Goal: Task Accomplishment & Management: Use online tool/utility

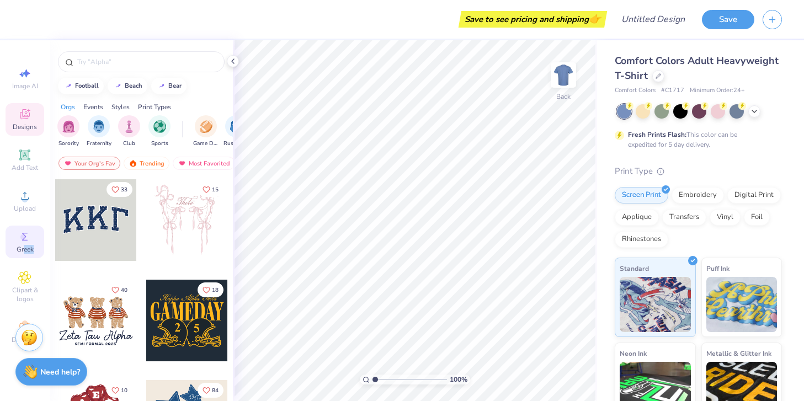
click at [24, 254] on div "Greek" at bounding box center [25, 242] width 39 height 33
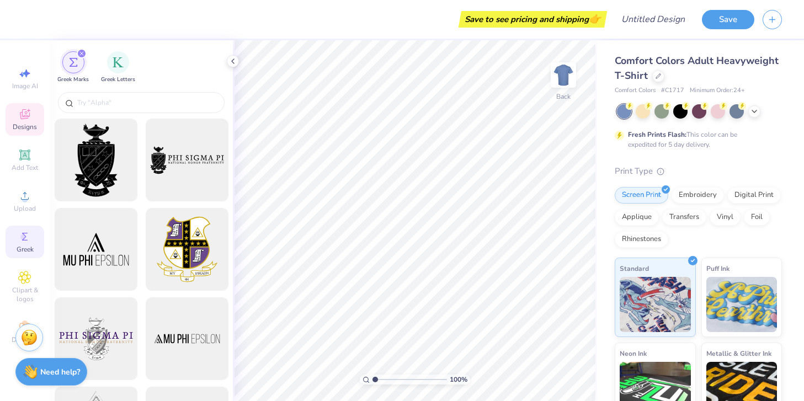
click at [18, 122] on span "Designs" at bounding box center [25, 126] width 24 height 9
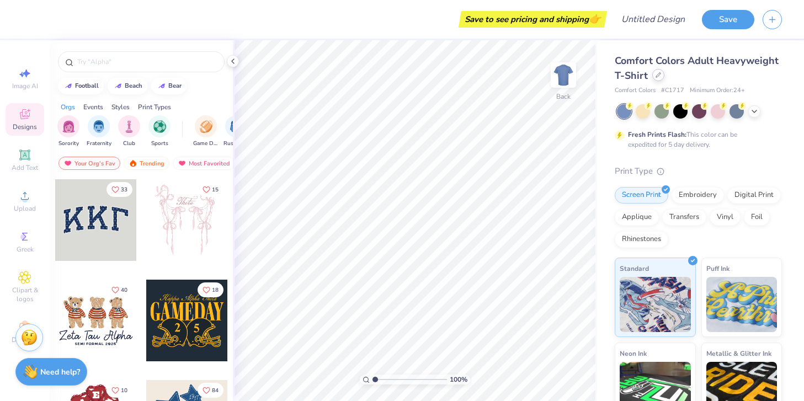
click at [658, 76] on icon at bounding box center [658, 75] width 6 height 6
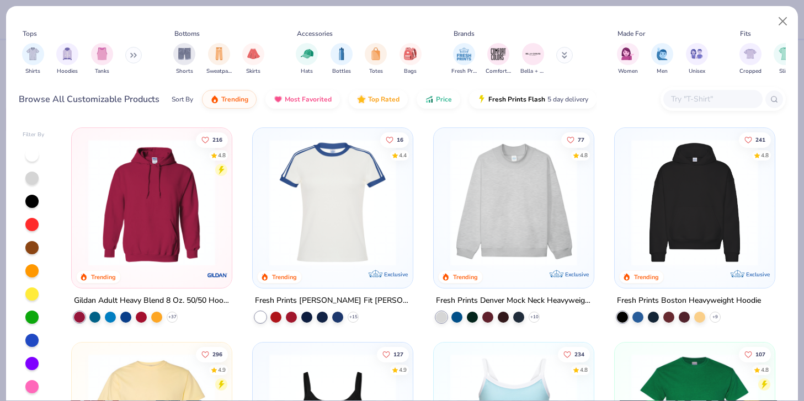
click at [716, 96] on input "text" at bounding box center [712, 99] width 85 height 13
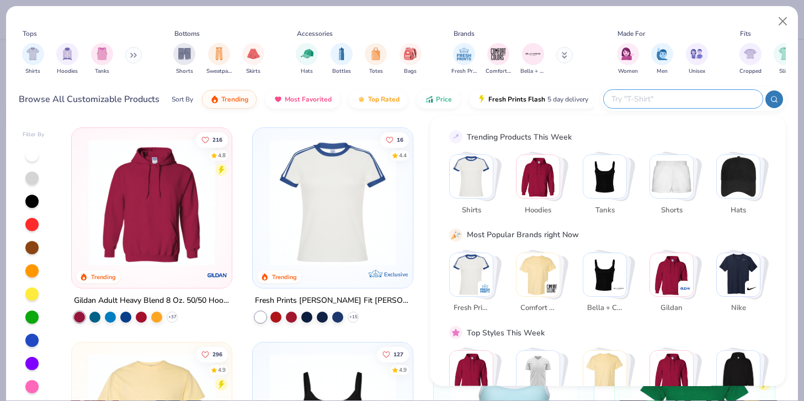
type input "n"
type input "simone"
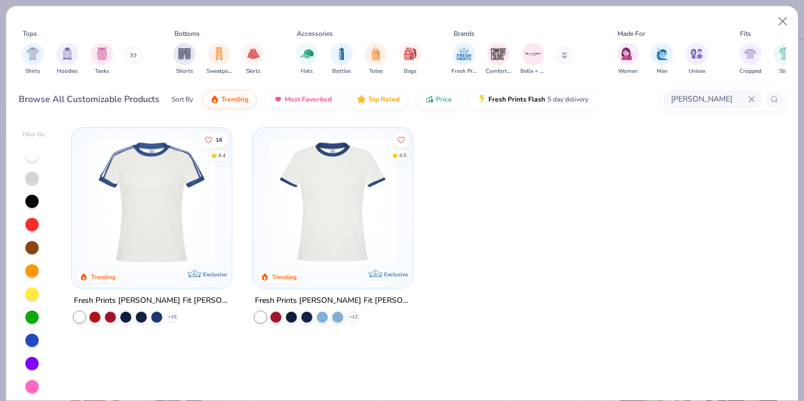
click at [313, 202] on img at bounding box center [333, 202] width 138 height 127
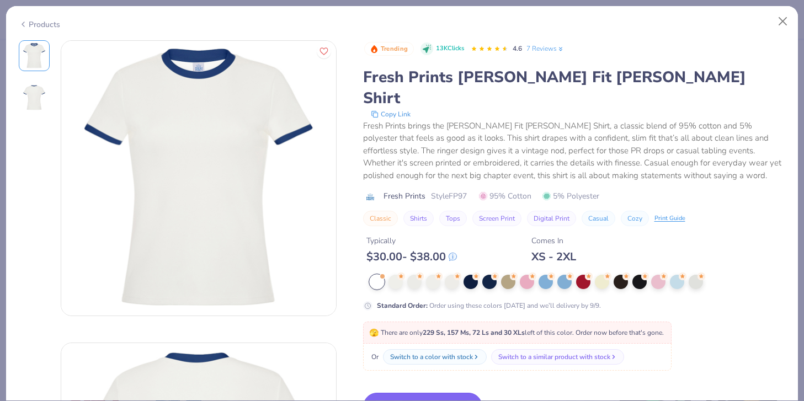
click at [419, 393] on button "Switch to This" at bounding box center [423, 407] width 120 height 28
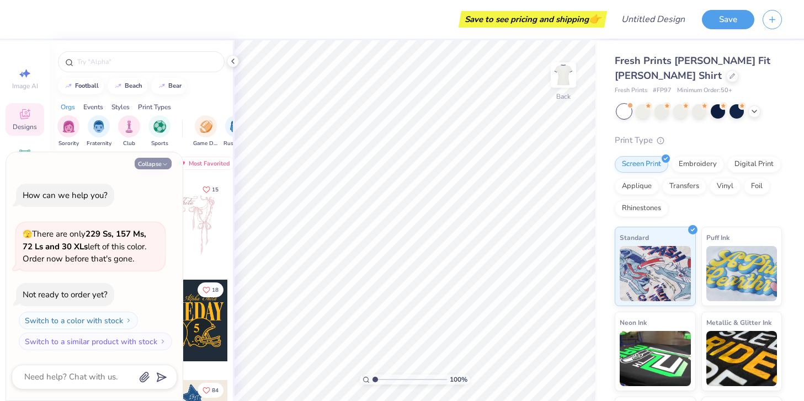
click at [153, 166] on button "Collapse" at bounding box center [153, 164] width 37 height 12
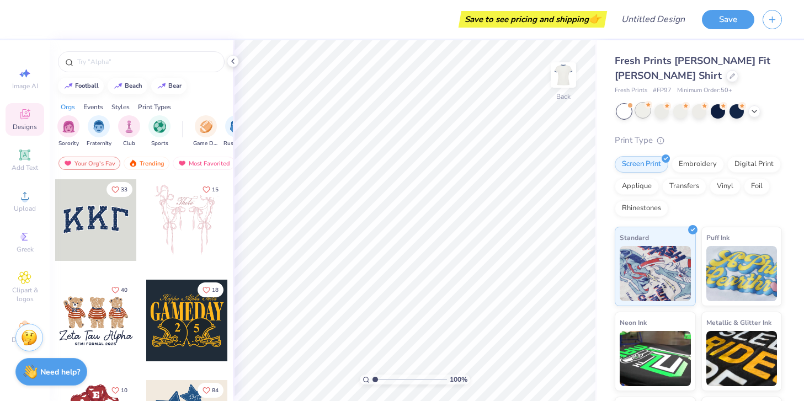
click at [639, 111] on div at bounding box center [643, 110] width 14 height 14
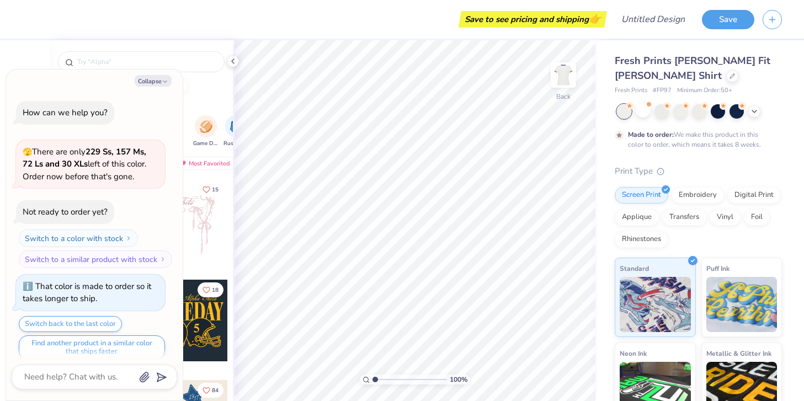
scroll to position [9, 0]
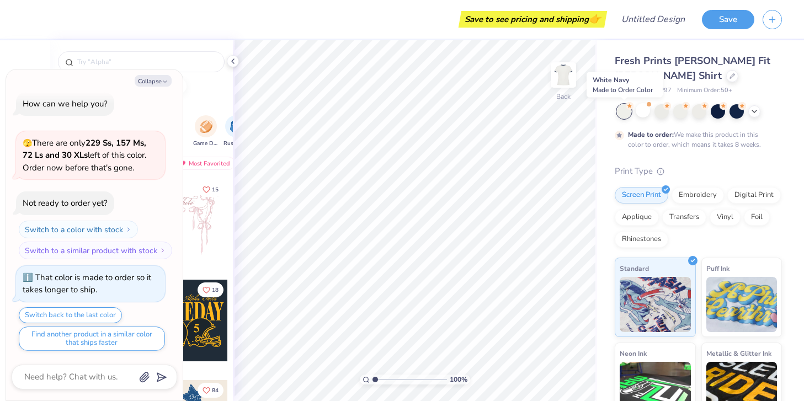
click at [626, 110] on div at bounding box center [624, 111] width 14 height 14
click at [645, 111] on div at bounding box center [643, 110] width 14 height 14
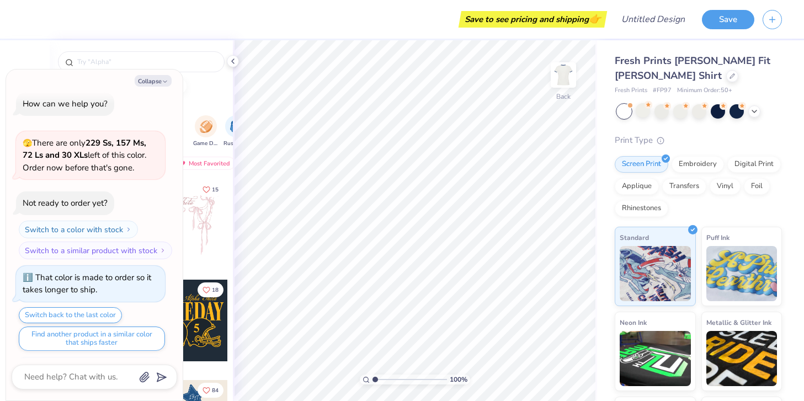
scroll to position [207, 0]
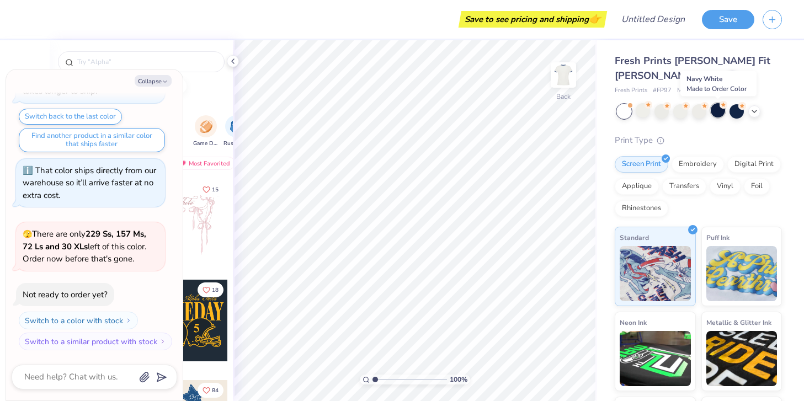
click at [720, 117] on div at bounding box center [718, 110] width 14 height 14
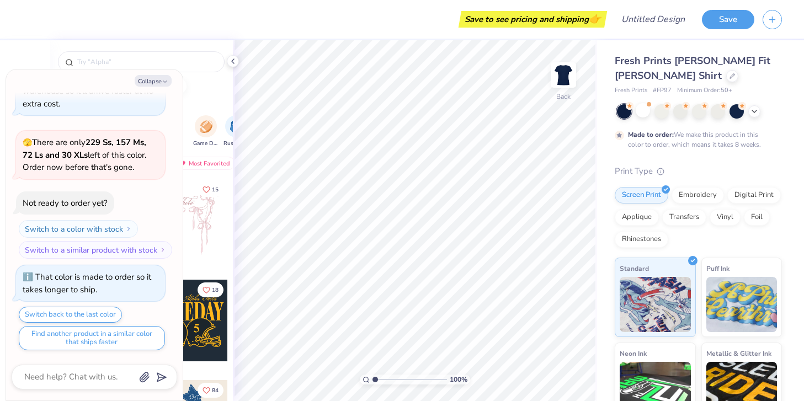
click at [622, 115] on div at bounding box center [624, 111] width 14 height 14
click at [642, 114] on div at bounding box center [643, 110] width 14 height 14
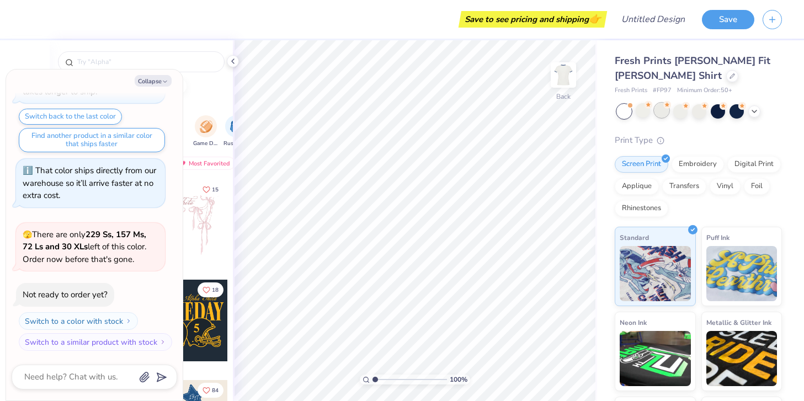
click at [664, 114] on div at bounding box center [661, 110] width 14 height 14
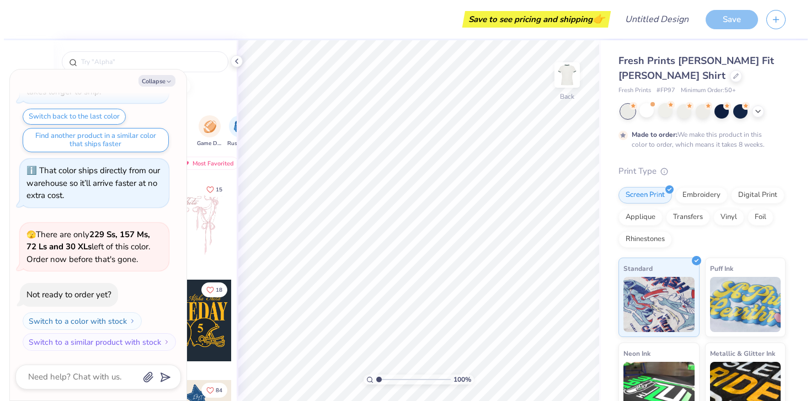
scroll to position [589, 0]
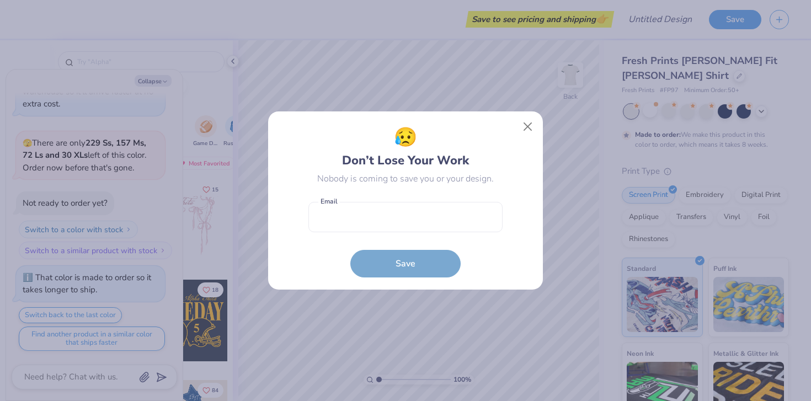
click at [532, 140] on div "😥 Don’t Lose Your Work Nobody is coming to save you or your design. Email is a …" at bounding box center [405, 200] width 275 height 179
click at [532, 130] on button "Close" at bounding box center [527, 126] width 21 height 21
type textarea "x"
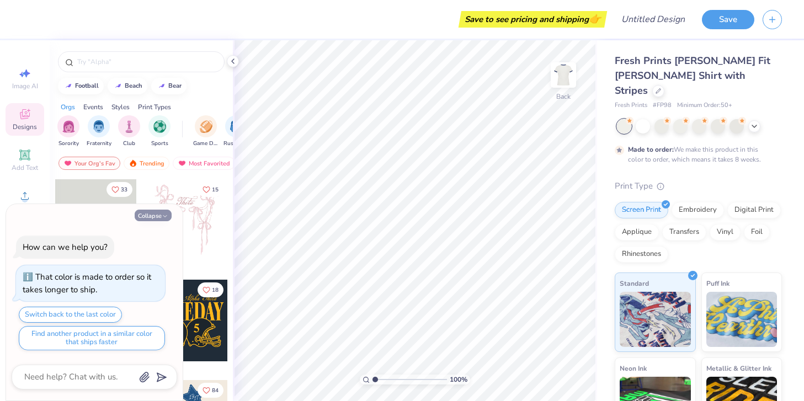
click at [160, 216] on button "Collapse" at bounding box center [153, 216] width 37 height 12
type textarea "x"
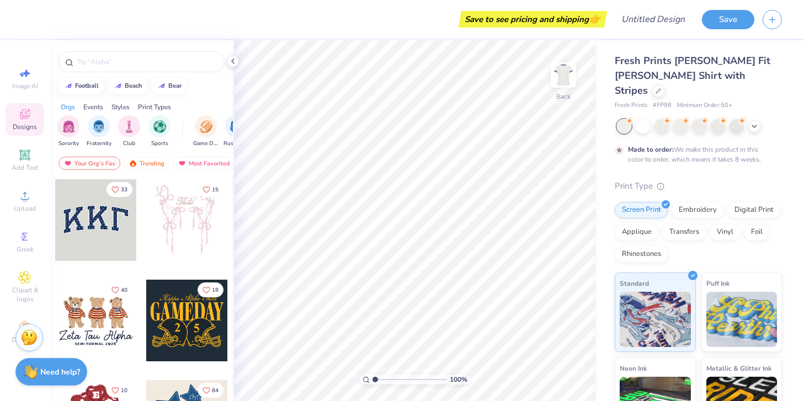
click at [83, 225] on div at bounding box center [96, 220] width 82 height 82
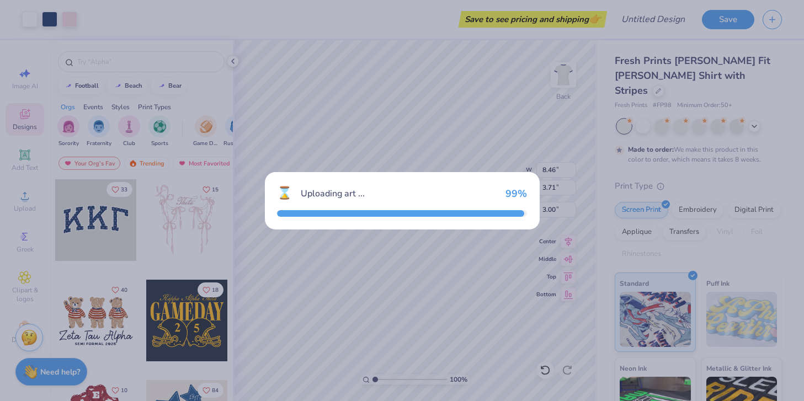
click at [83, 225] on div "⌛ Uploading art ... 99 %" at bounding box center [402, 200] width 804 height 401
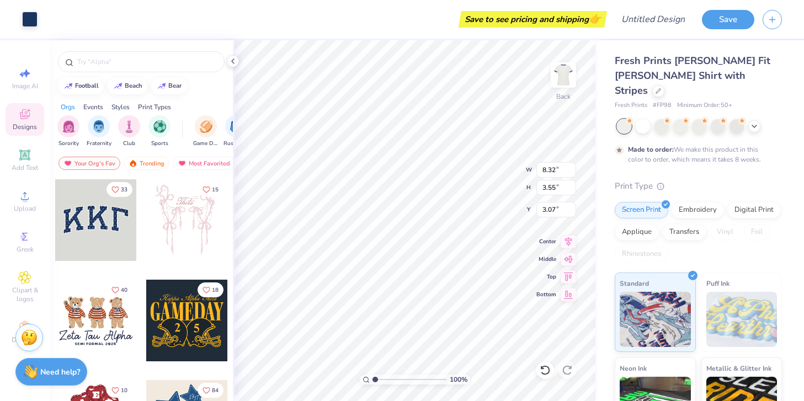
type input "3.00"
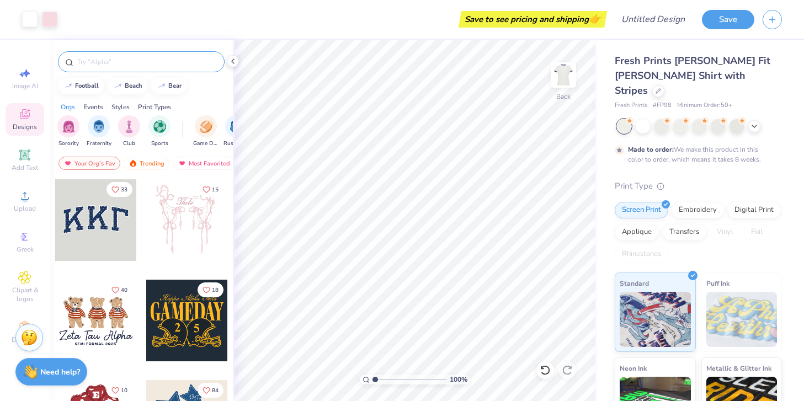
click at [122, 53] on div at bounding box center [141, 61] width 167 height 21
click at [122, 60] on input "text" at bounding box center [146, 61] width 141 height 11
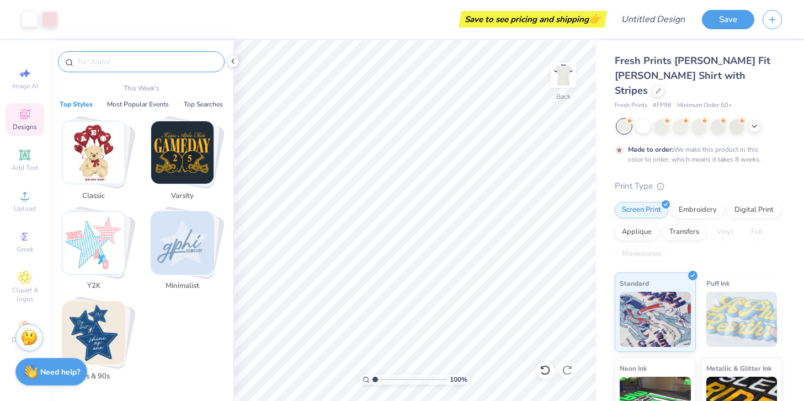
type input "a"
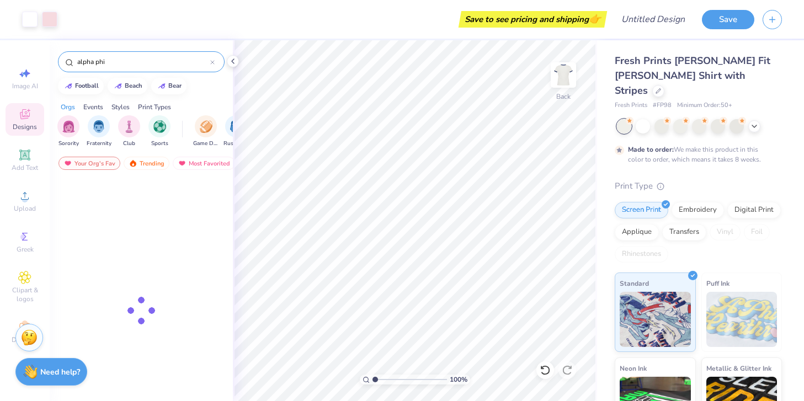
type input "alpha phi"
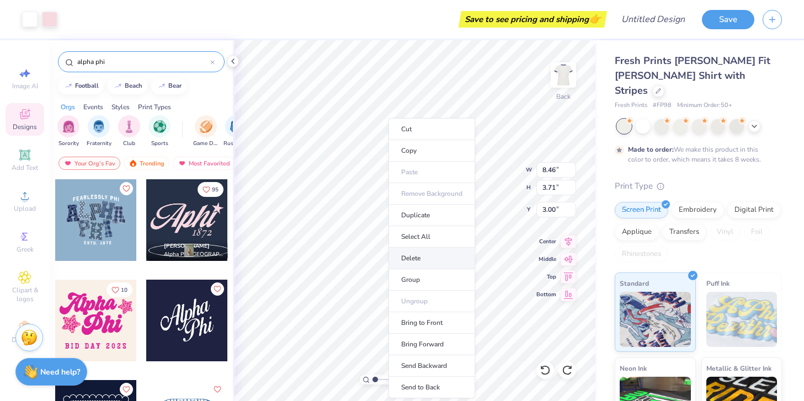
click at [418, 261] on li "Delete" at bounding box center [431, 259] width 87 height 22
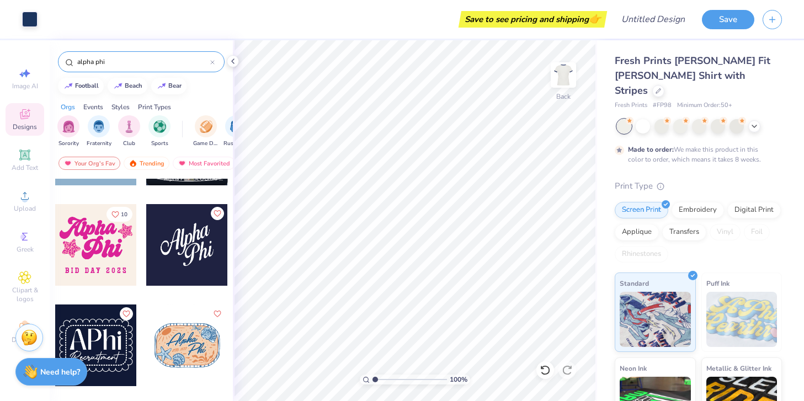
scroll to position [74, 0]
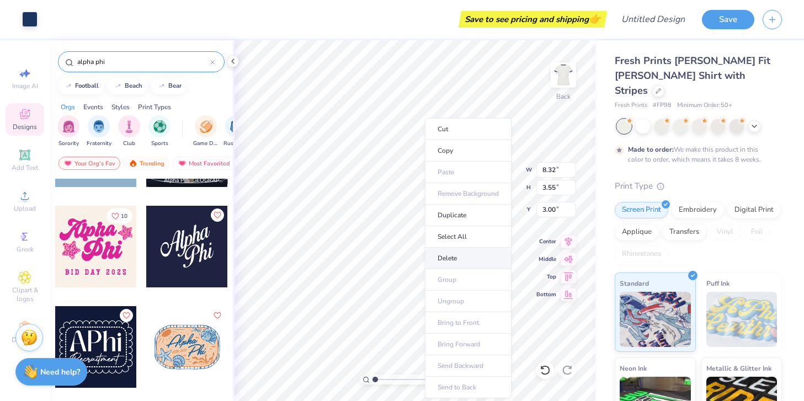
click at [450, 255] on li "Delete" at bounding box center [468, 259] width 87 height 22
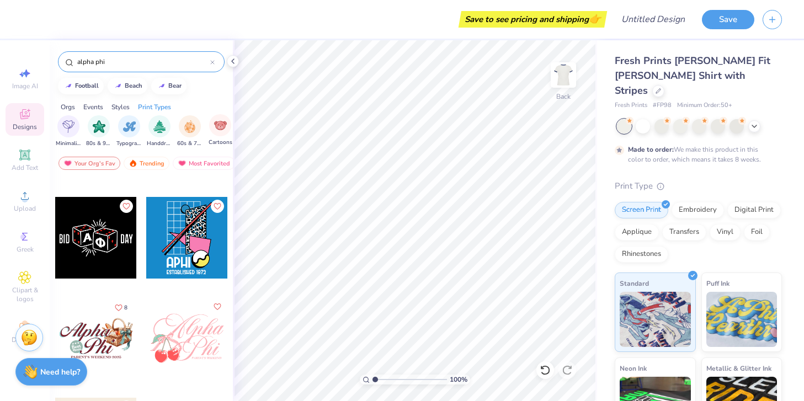
scroll to position [0, 668]
click at [74, 129] on img "filter for Minimalist" at bounding box center [69, 125] width 12 height 13
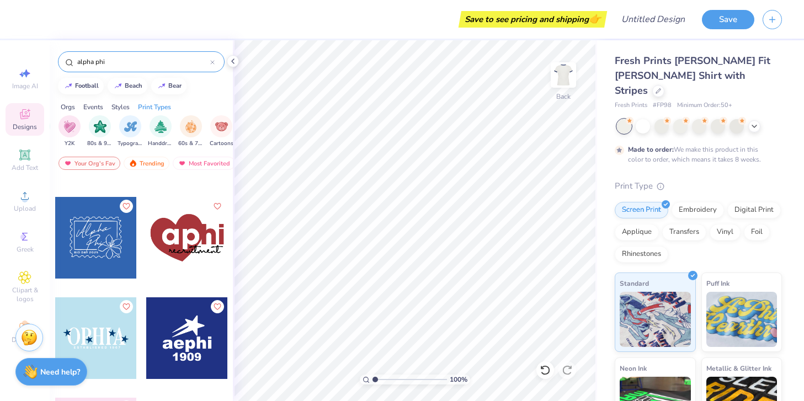
scroll to position [686, 0]
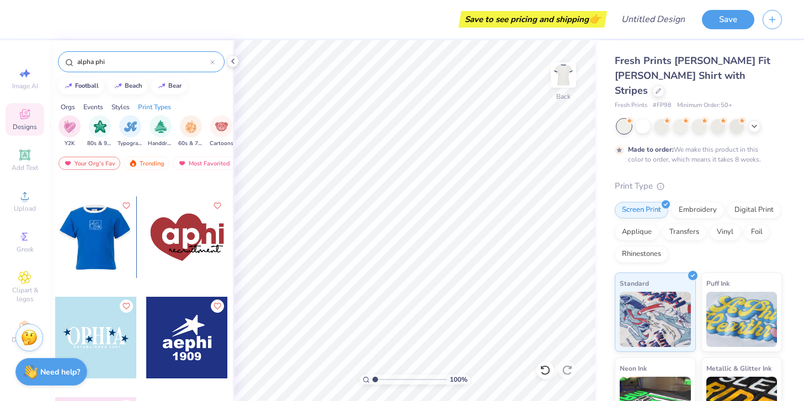
click at [55, 241] on div at bounding box center [15, 237] width 82 height 82
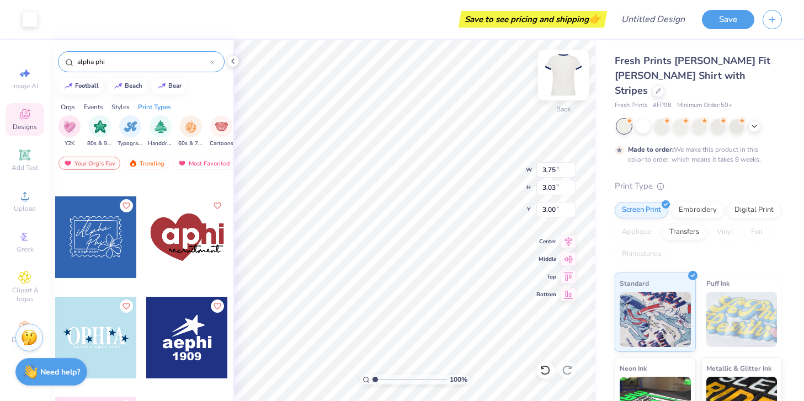
click at [551, 96] on div "100 % Back W 3.75 3.75 " H 3.03 3.03 " Y 3.00 3.00 " Center Middle Top Bottom" at bounding box center [415, 220] width 364 height 361
type input "7.17"
type input "5.78"
type input "3.00"
type input "3.12"
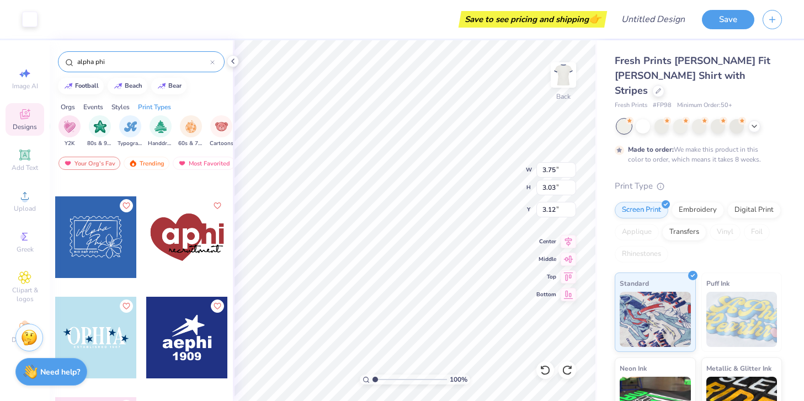
type input "3.75"
type input "3.03"
type input "3.00"
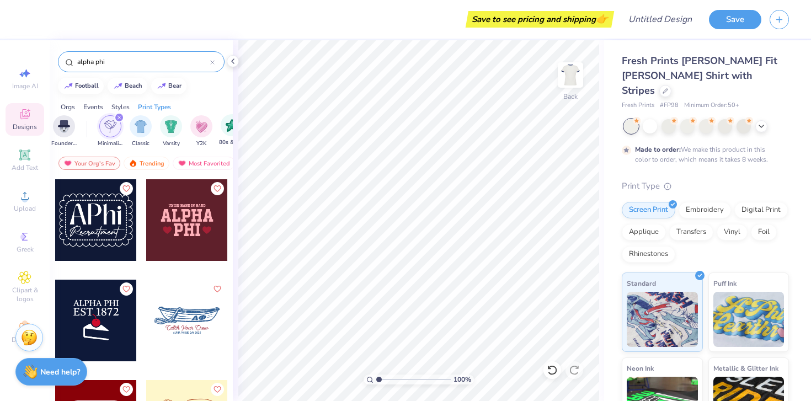
scroll to position [0, 536]
click at [119, 117] on icon "filter for Minimalist" at bounding box center [120, 117] width 4 height 4
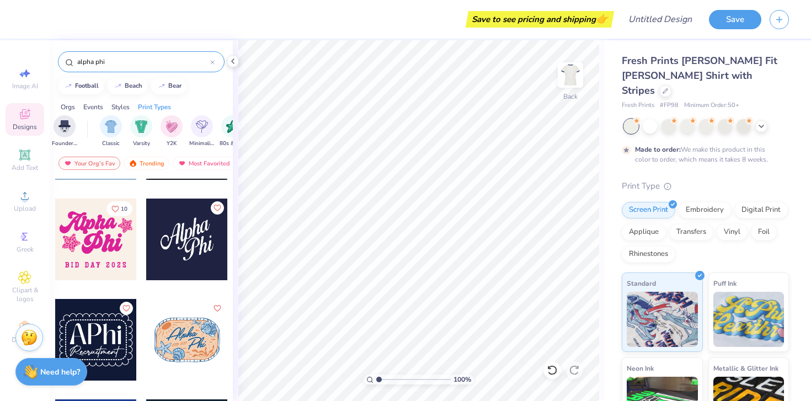
scroll to position [82, 0]
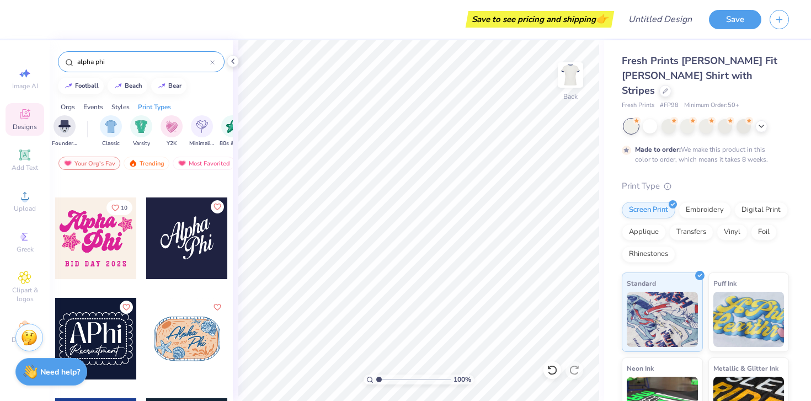
click at [175, 265] on div at bounding box center [187, 239] width 82 height 82
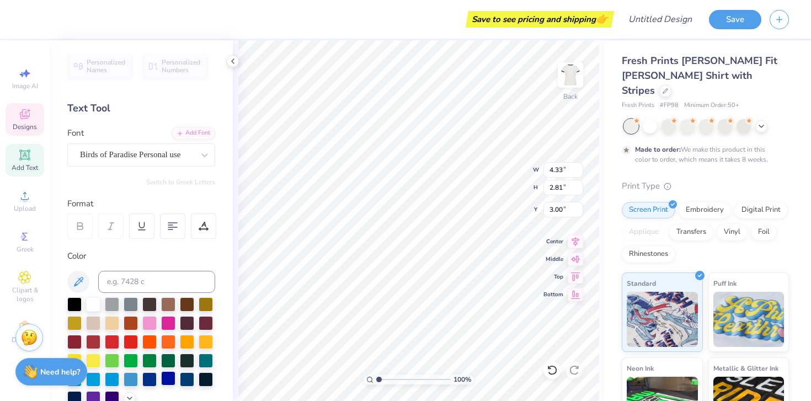
click at [167, 379] on div at bounding box center [168, 378] width 14 height 14
drag, startPoint x: 184, startPoint y: 380, endPoint x: 198, endPoint y: 380, distance: 13.8
click at [184, 380] on div at bounding box center [187, 379] width 14 height 14
click at [204, 380] on div at bounding box center [206, 378] width 14 height 14
click at [188, 380] on div at bounding box center [187, 378] width 14 height 14
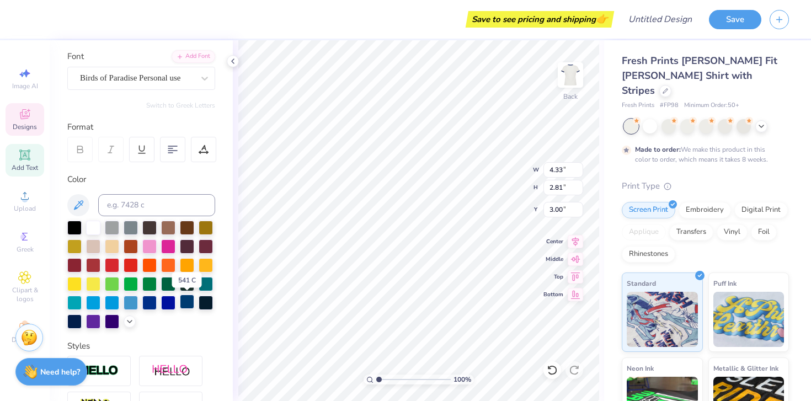
scroll to position [93, 0]
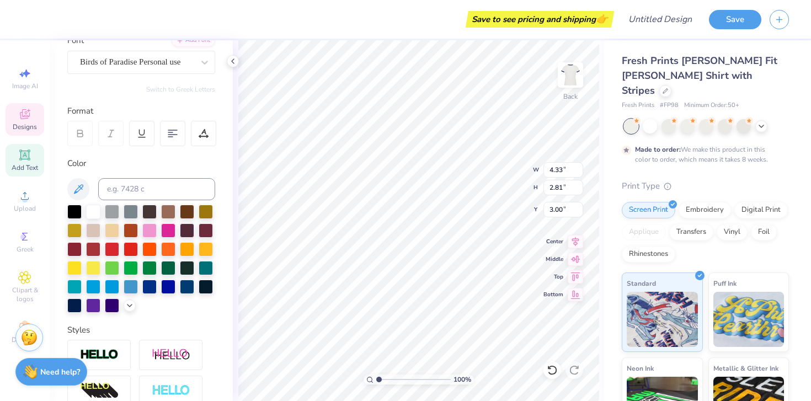
type input "2.68"
type input "2.21"
type input "4.56"
click at [186, 283] on div at bounding box center [187, 286] width 14 height 14
click at [26, 120] on icon at bounding box center [24, 114] width 13 height 13
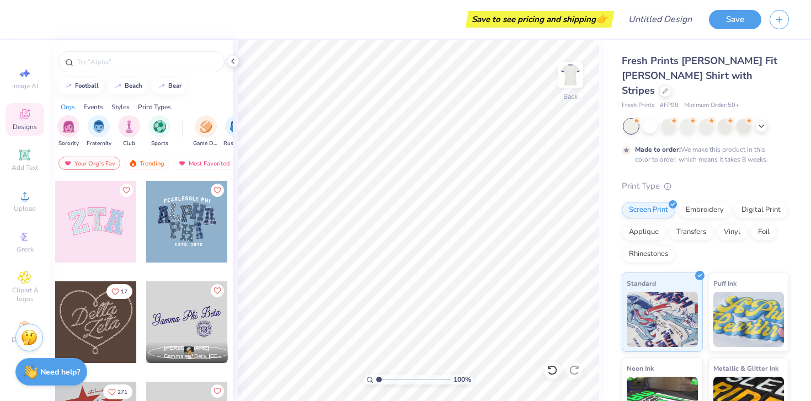
scroll to position [522, 0]
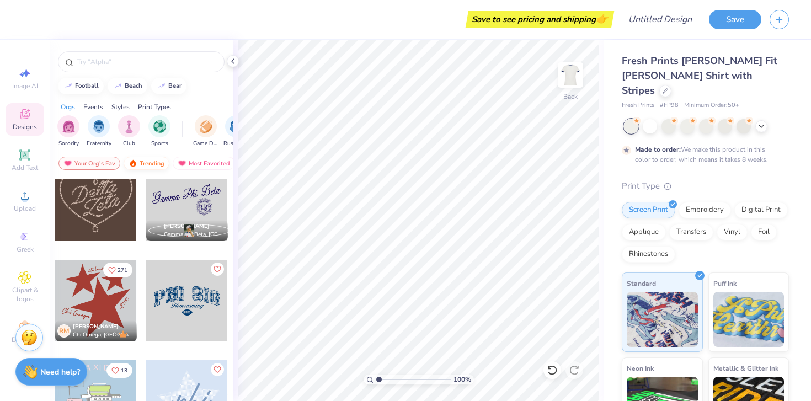
click at [136, 163] on img at bounding box center [133, 163] width 9 height 8
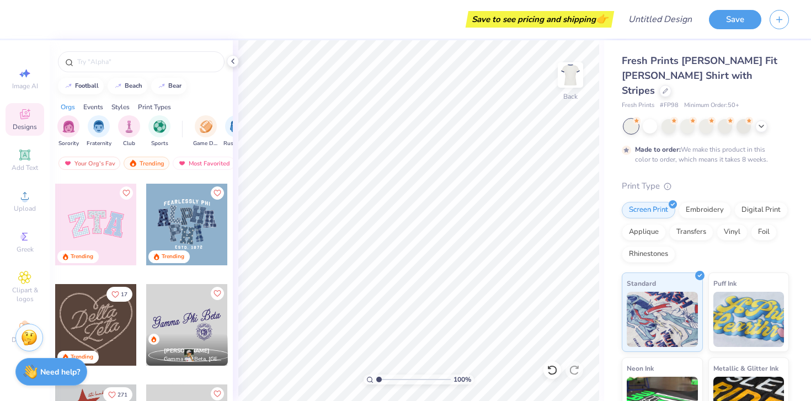
scroll to position [394, 0]
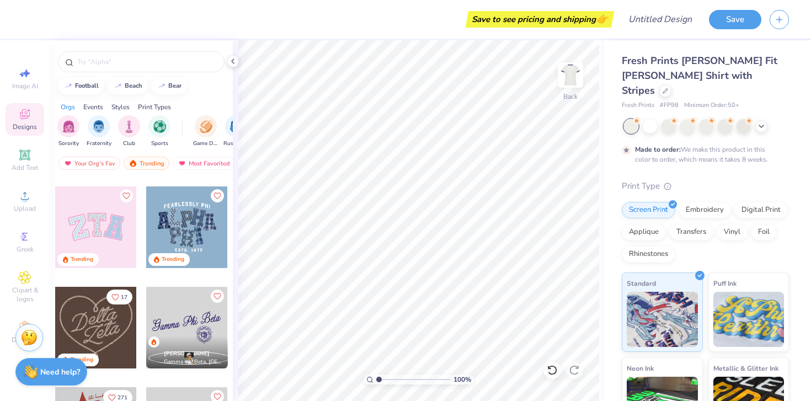
click at [119, 236] on div at bounding box center [96, 227] width 82 height 82
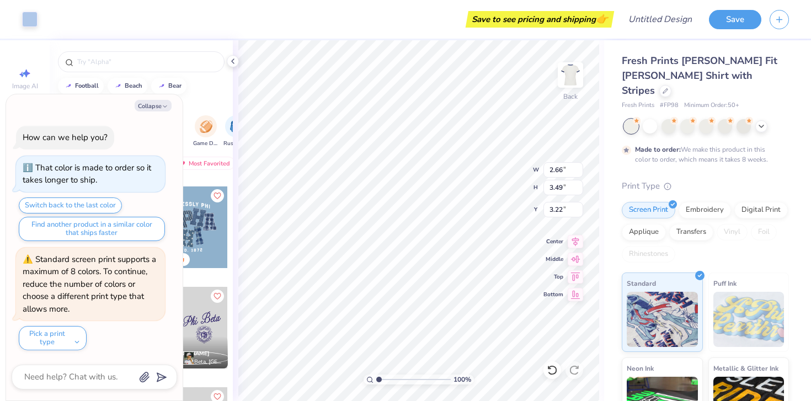
type textarea "x"
type input "7.87"
type input "3.94"
type input "3.00"
click at [152, 104] on button "Collapse" at bounding box center [153, 106] width 37 height 12
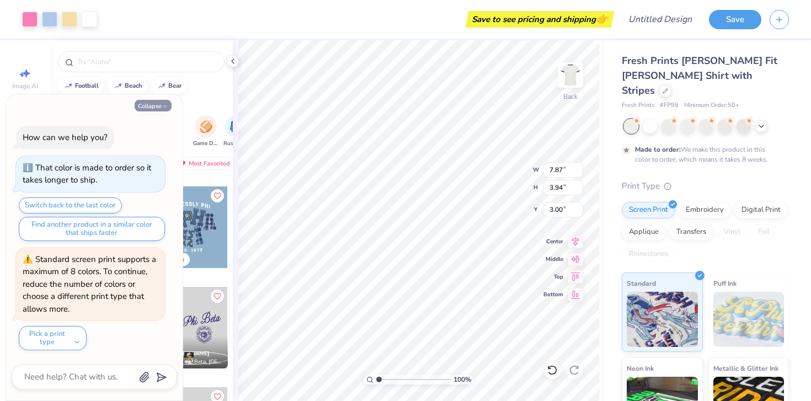
type textarea "x"
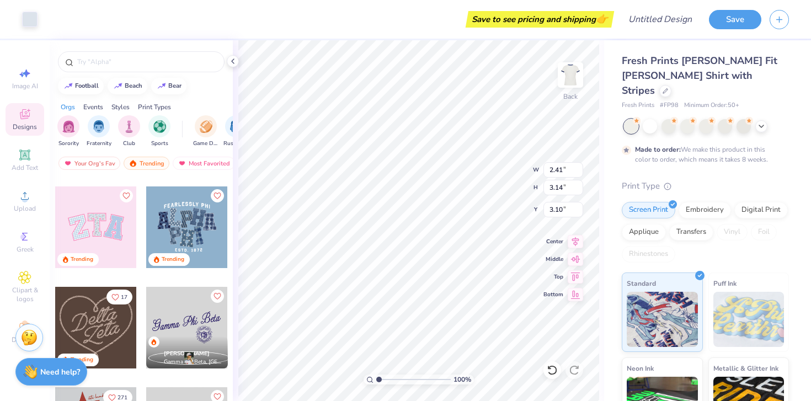
type input "3.26"
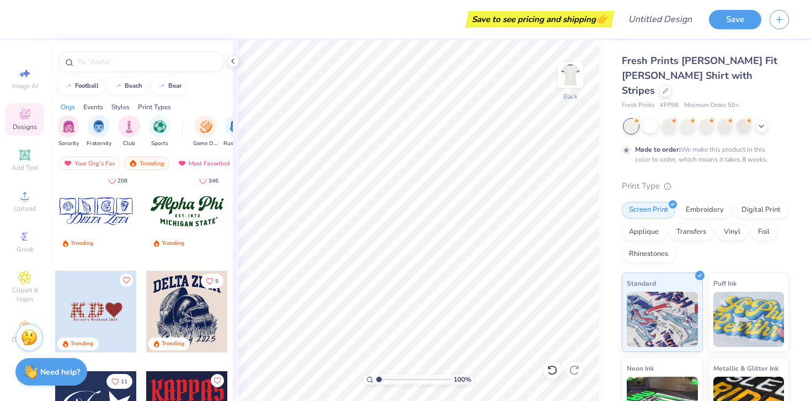
scroll to position [1227, 0]
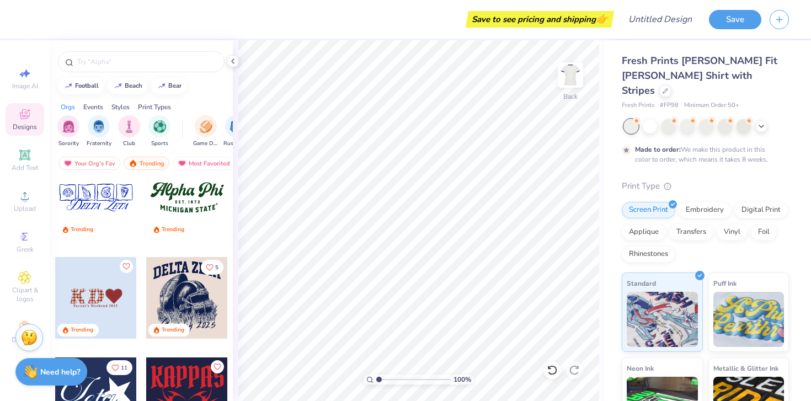
click at [100, 204] on div at bounding box center [96, 198] width 82 height 82
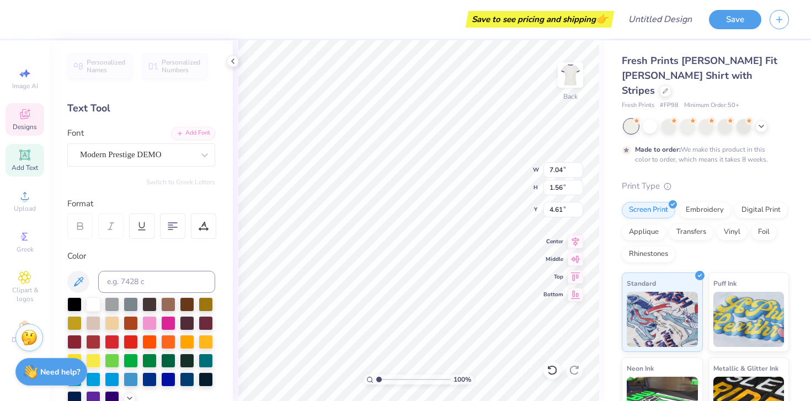
scroll to position [0, 0]
type textarea "D"
type textarea "Alpha Phi"
type input "4.99"
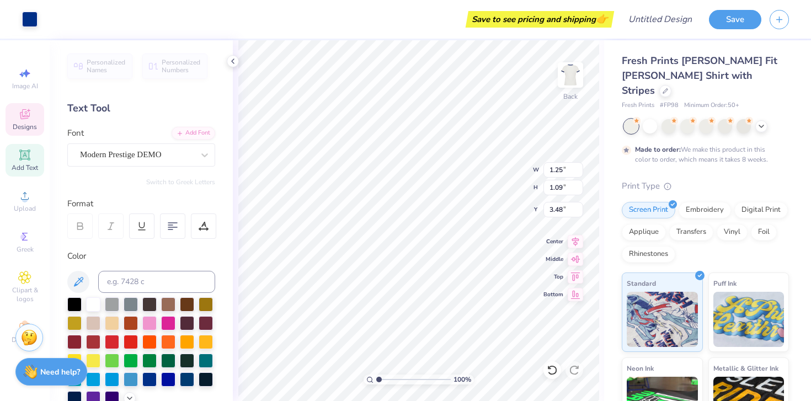
type input "3.52"
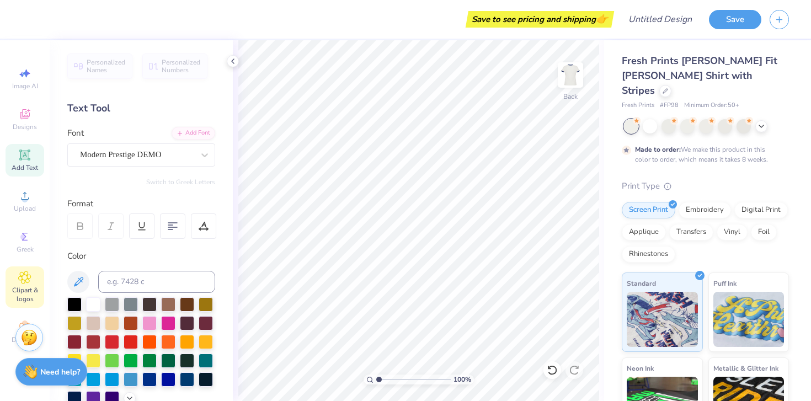
click at [35, 277] on div "Clipart & logos" at bounding box center [25, 286] width 39 height 41
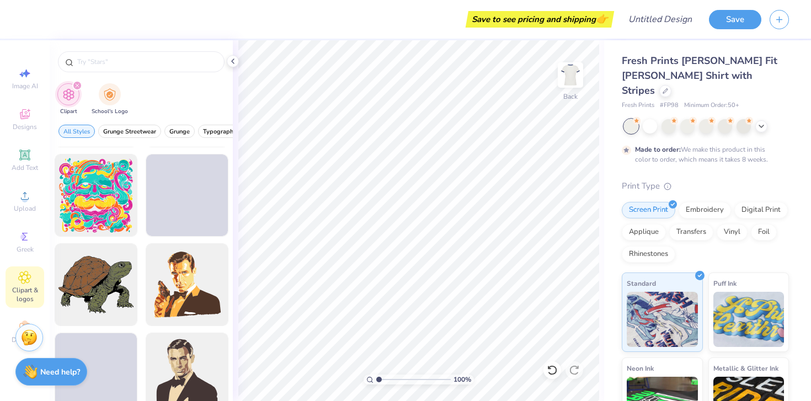
scroll to position [1480, 0]
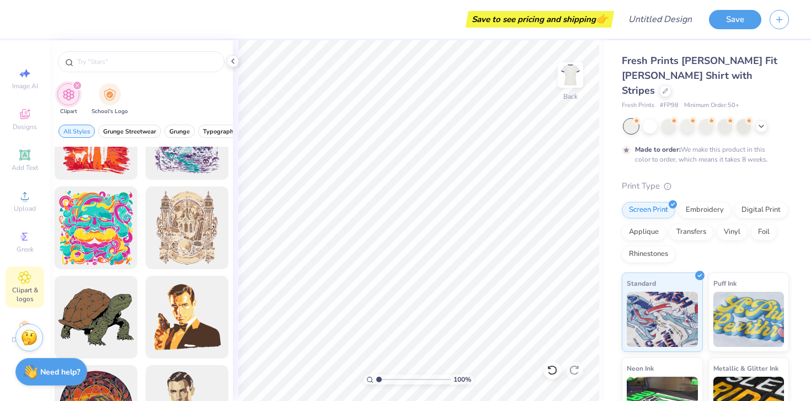
click at [3, 340] on div "Image AI Designs Add Text Upload Greek Clipart & logos Decorate" at bounding box center [25, 220] width 50 height 361
click at [9, 340] on div "Decorate" at bounding box center [25, 332] width 39 height 33
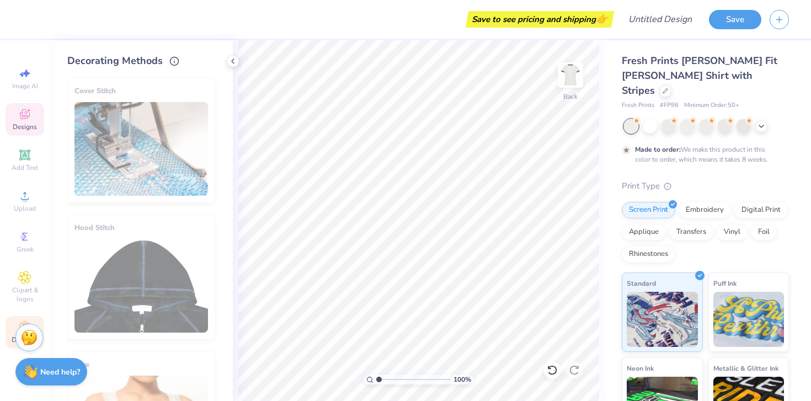
click at [28, 117] on icon at bounding box center [24, 115] width 9 height 7
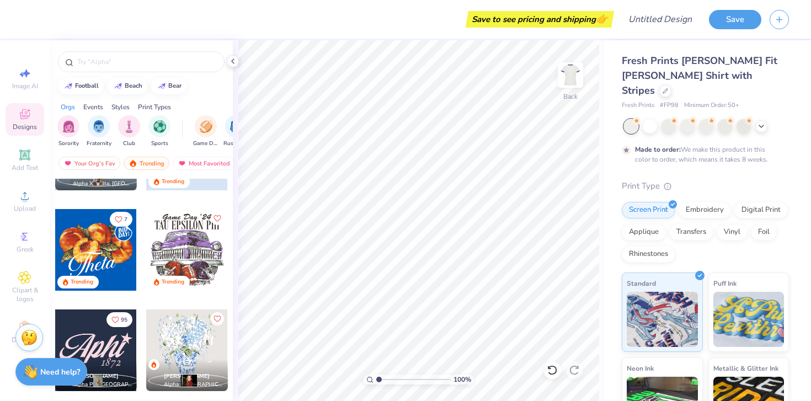
scroll to position [774, 0]
click at [188, 355] on div at bounding box center [187, 350] width 82 height 82
click at [137, 66] on input "text" at bounding box center [146, 61] width 141 height 11
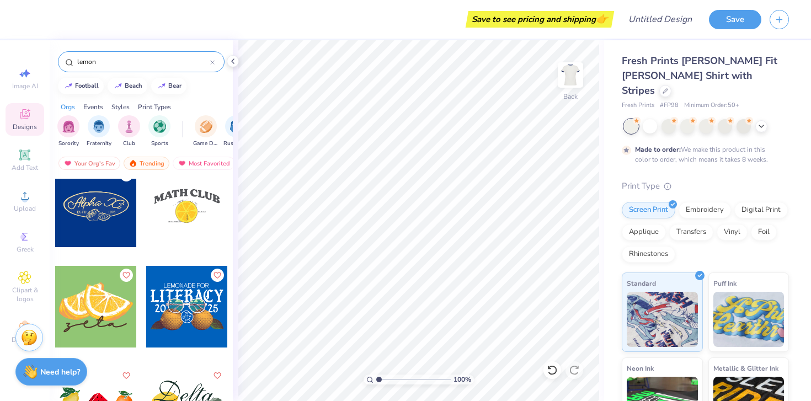
scroll to position [0, 0]
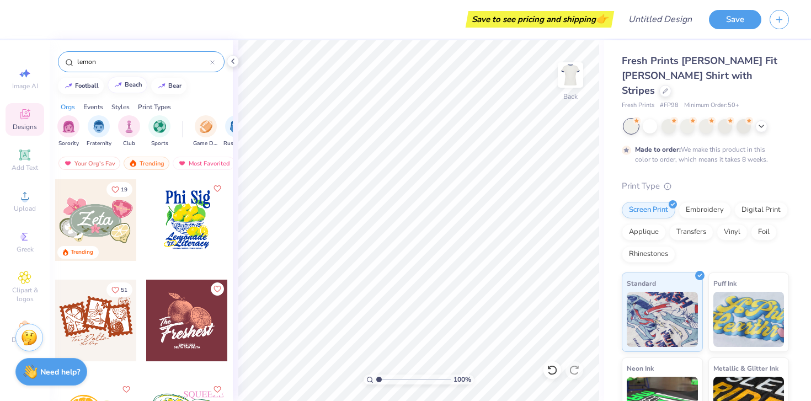
click at [125, 84] on div "beach" at bounding box center [134, 85] width 18 height 6
type input "beach"
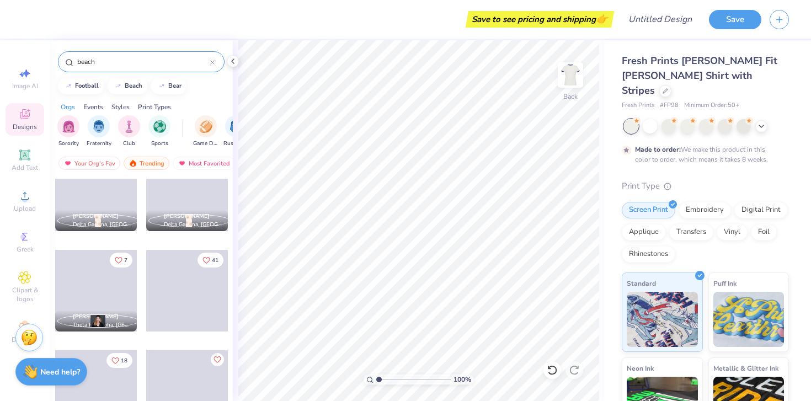
scroll to position [2760, 0]
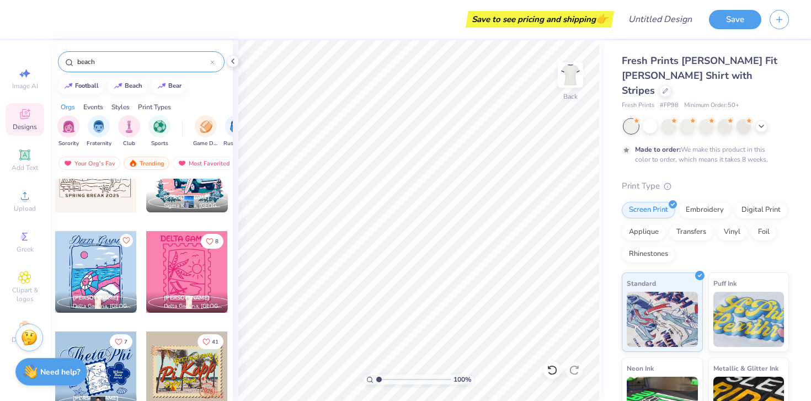
click at [211, 62] on icon at bounding box center [212, 62] width 4 height 4
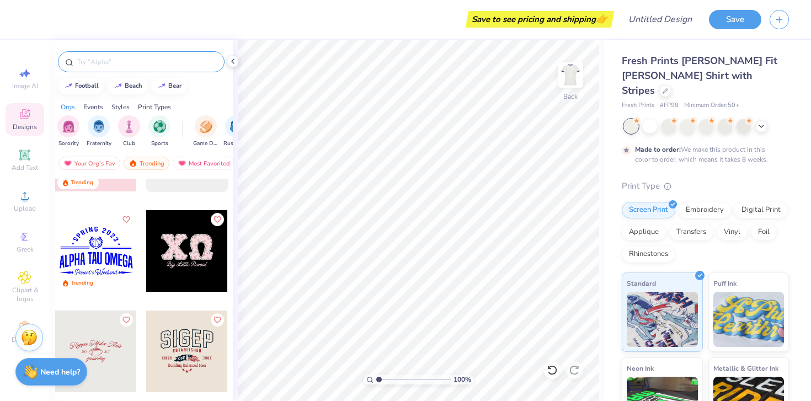
scroll to position [3071, 0]
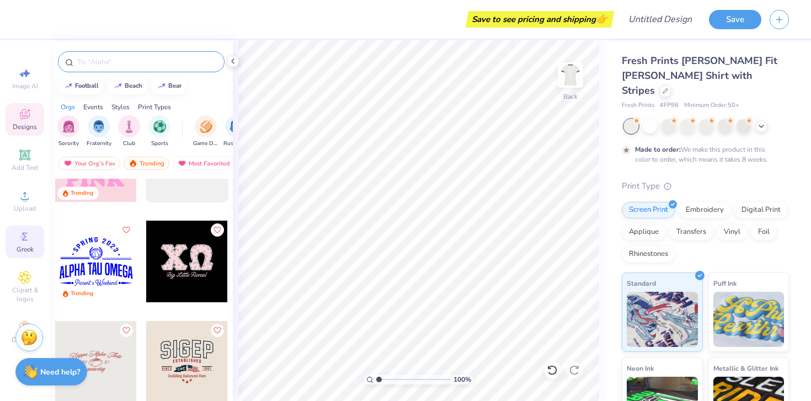
click at [26, 246] on span "Greek" at bounding box center [25, 249] width 17 height 9
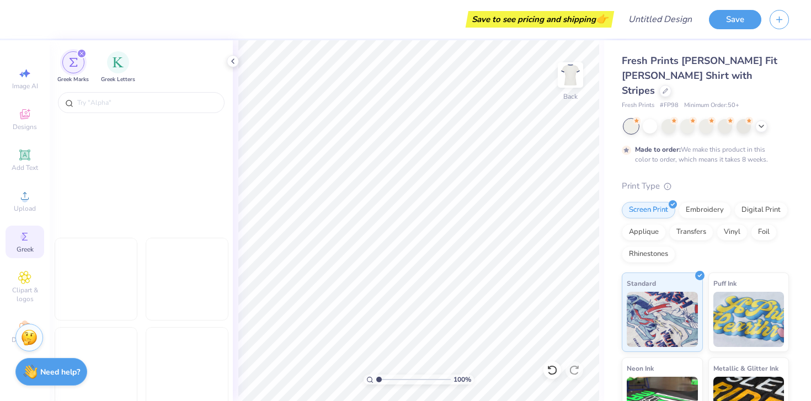
scroll to position [1716, 0]
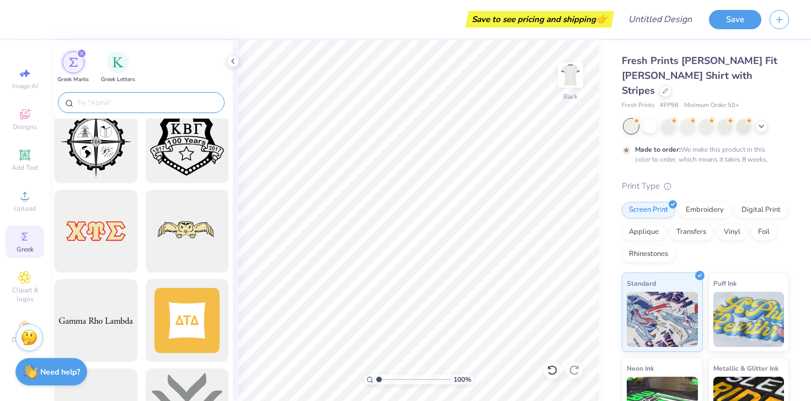
click at [118, 102] on input "text" at bounding box center [146, 102] width 141 height 11
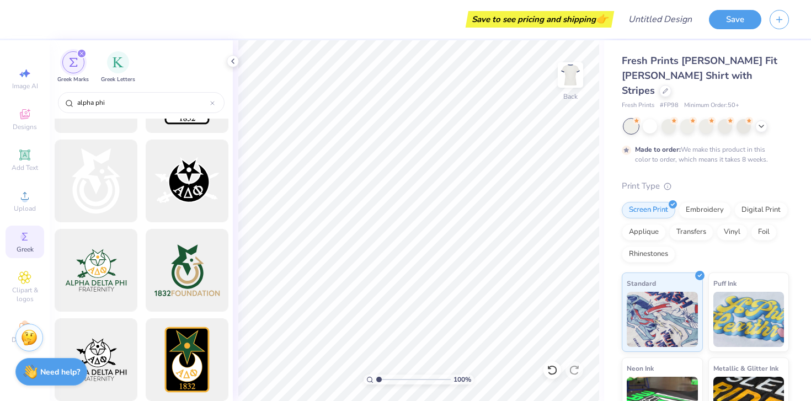
scroll to position [4624, 0]
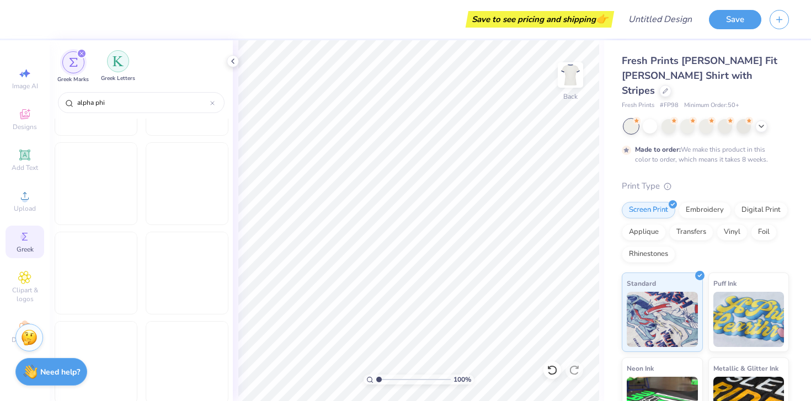
type input "alpha phi"
click at [111, 64] on div "filter for Greek Letters" at bounding box center [118, 61] width 22 height 22
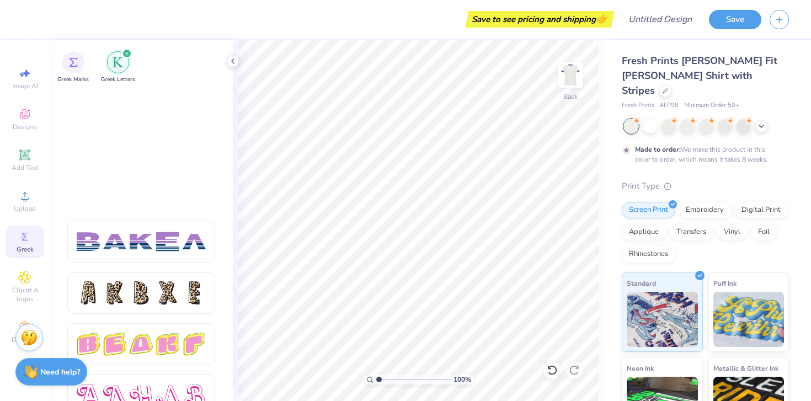
scroll to position [1893, 0]
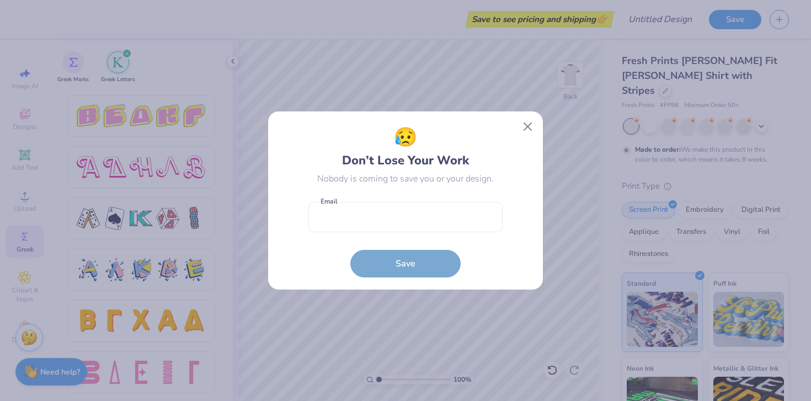
click at [538, 121] on div "😥 Don’t Lose Your Work Nobody is coming to save you or your design. Email is a …" at bounding box center [405, 200] width 275 height 179
click at [534, 145] on div "😥 Don’t Lose Your Work Nobody is coming to save you or your design. Email is a …" at bounding box center [405, 200] width 275 height 179
click at [532, 160] on div "😥 Don’t Lose Your Work Nobody is coming to save you or your design. Email is a …" at bounding box center [405, 200] width 275 height 179
click at [532, 125] on button "Close" at bounding box center [527, 126] width 21 height 21
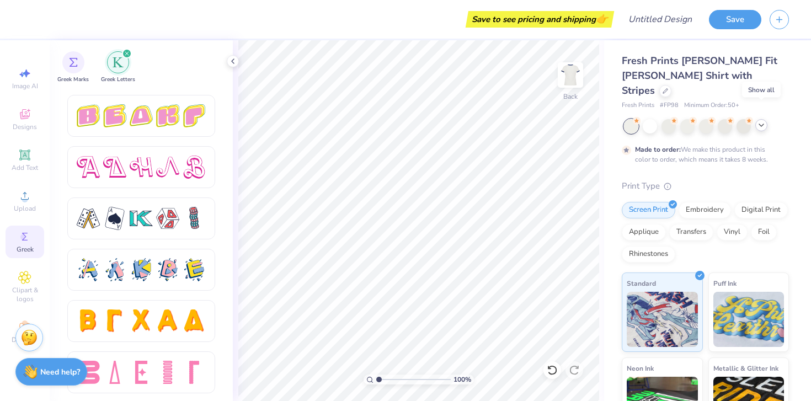
click at [758, 121] on icon at bounding box center [761, 125] width 9 height 9
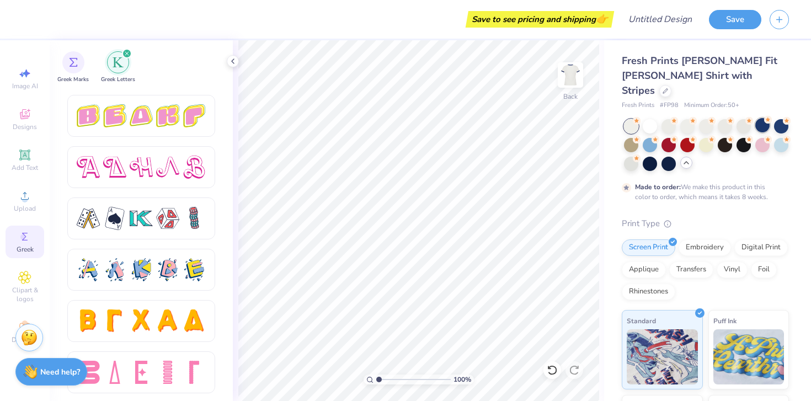
click at [769, 118] on div at bounding box center [762, 125] width 14 height 14
click at [787, 119] on div at bounding box center [781, 126] width 14 height 14
click at [654, 137] on div at bounding box center [706, 145] width 165 height 52
click at [672, 156] on div at bounding box center [668, 163] width 14 height 14
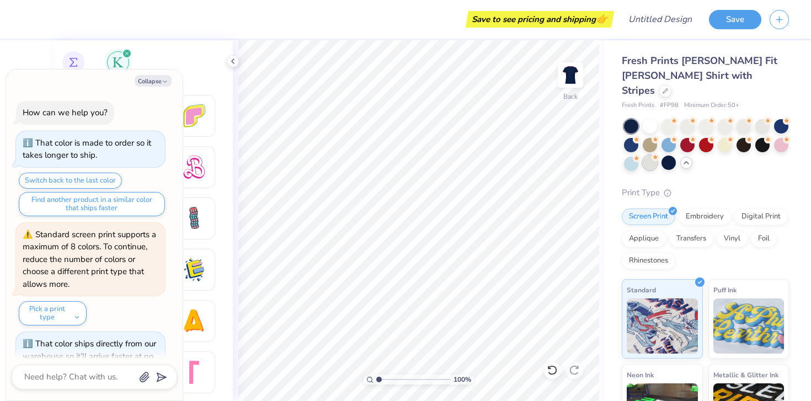
scroll to position [30, 0]
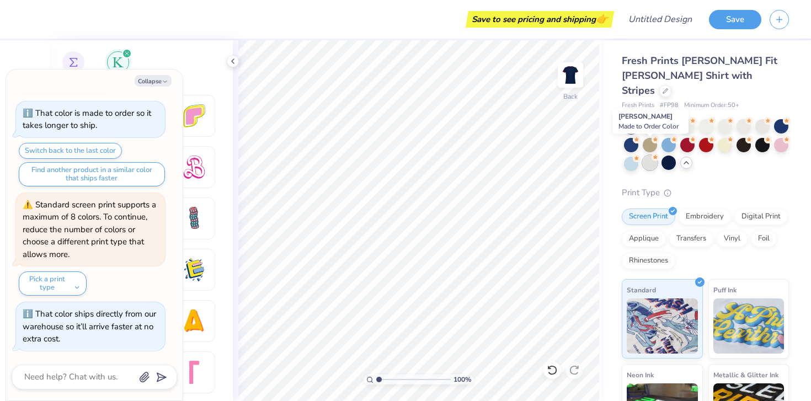
click at [654, 156] on div at bounding box center [650, 163] width 14 height 14
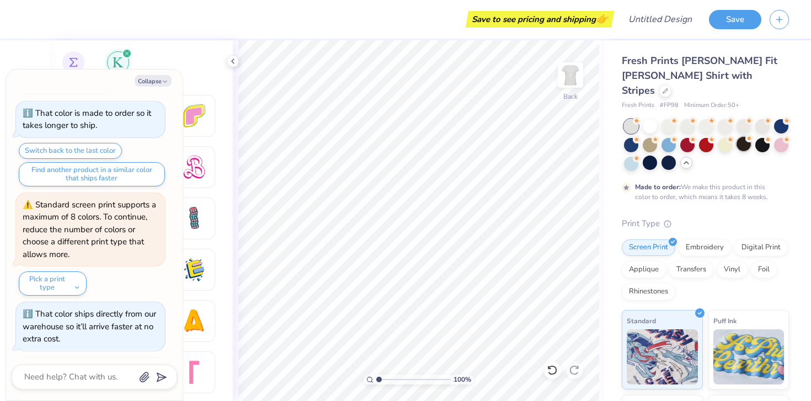
scroll to position [121, 0]
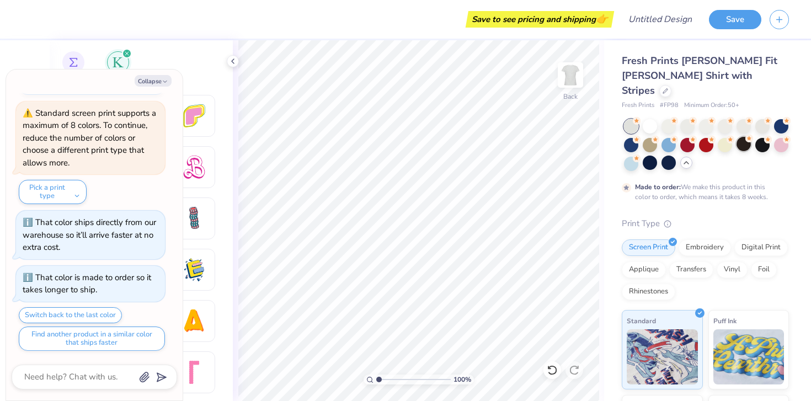
click at [746, 137] on div at bounding box center [743, 144] width 14 height 14
click at [744, 137] on div at bounding box center [743, 144] width 14 height 14
click at [153, 80] on button "Collapse" at bounding box center [153, 81] width 37 height 12
type textarea "x"
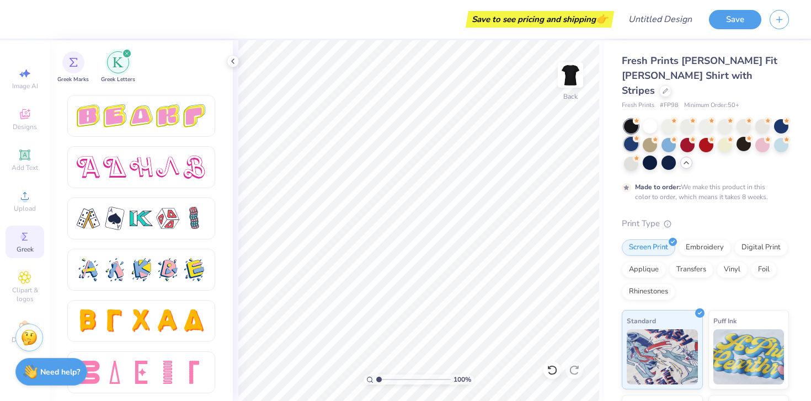
click at [627, 137] on div at bounding box center [631, 144] width 14 height 14
click at [702, 137] on div at bounding box center [706, 144] width 14 height 14
click at [15, 118] on div "Designs" at bounding box center [25, 119] width 39 height 33
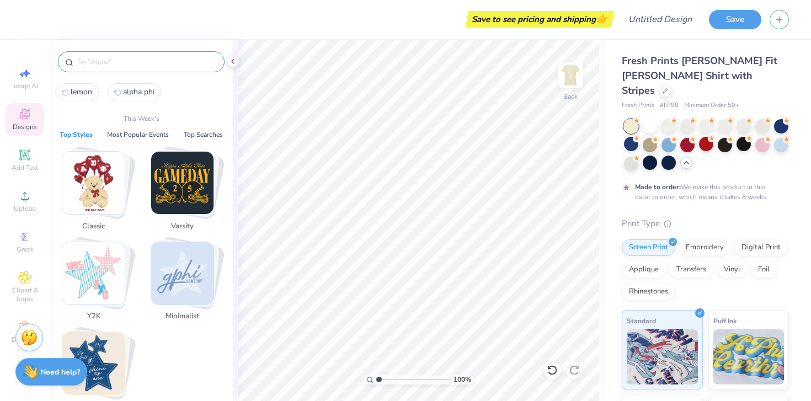
click at [110, 63] on input "text" at bounding box center [146, 61] width 141 height 11
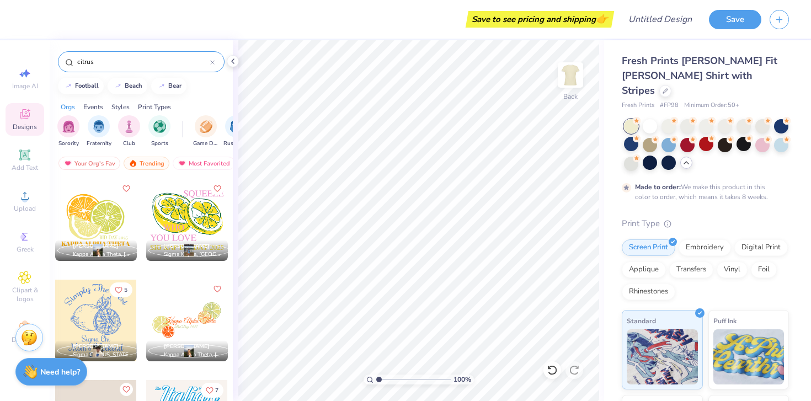
scroll to position [69, 0]
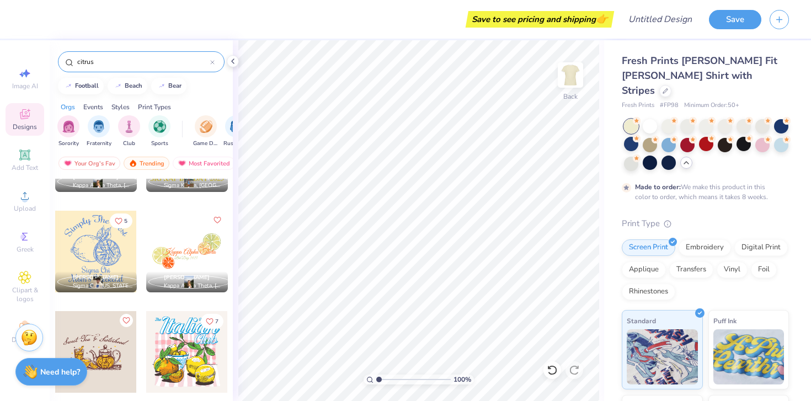
click at [110, 248] on div at bounding box center [96, 252] width 82 height 82
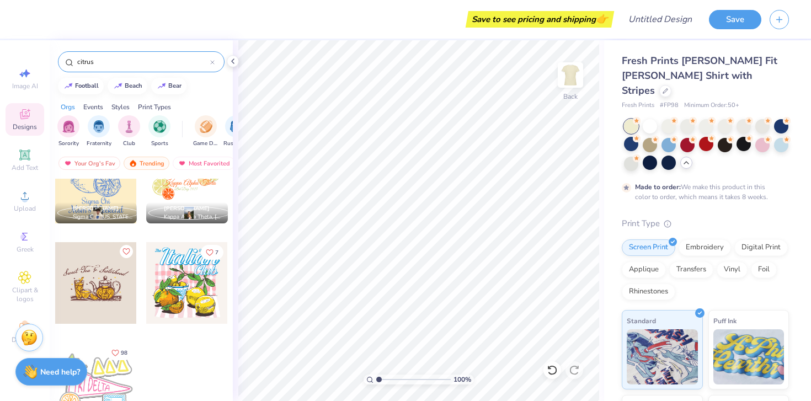
click at [143, 55] on div "citrus" at bounding box center [141, 61] width 167 height 21
drag, startPoint x: 143, startPoint y: 58, endPoint x: 41, endPoint y: 45, distance: 102.4
click at [41, 45] on div "Save to see pricing and shipping 👉 Design Title Save Image AI Designs Add Text …" at bounding box center [405, 200] width 811 height 401
type input "aphi"
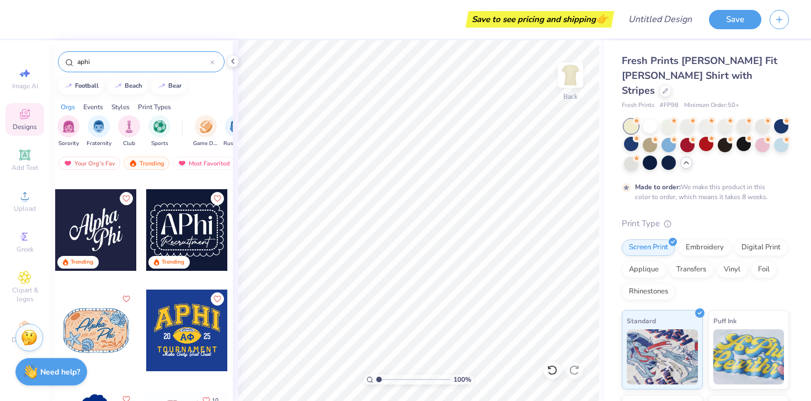
scroll to position [660, 0]
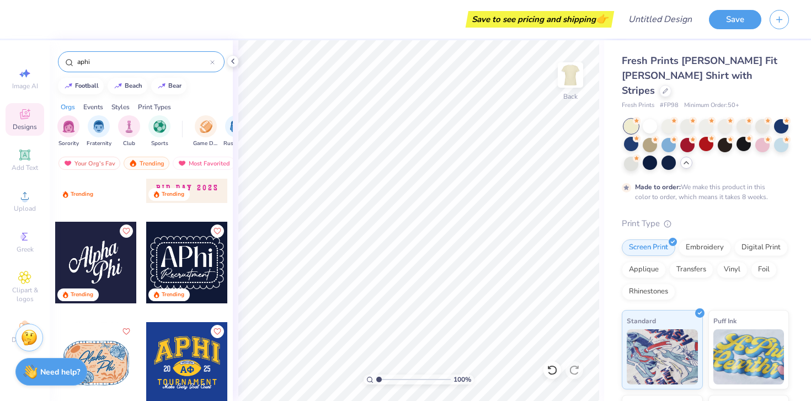
click at [123, 269] on div at bounding box center [96, 263] width 82 height 82
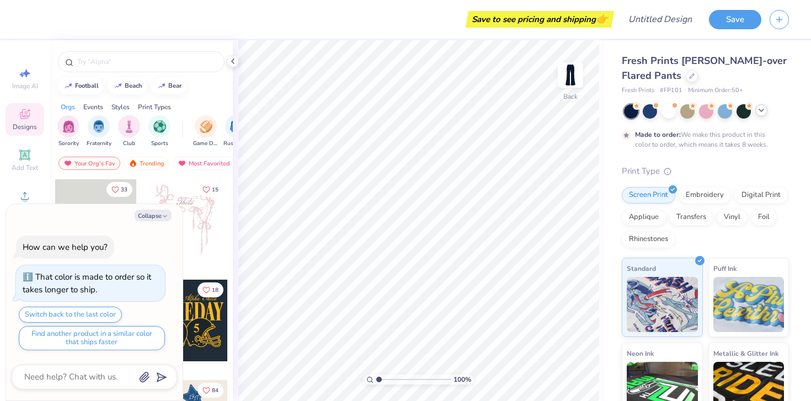
click at [761, 113] on icon at bounding box center [761, 110] width 9 height 9
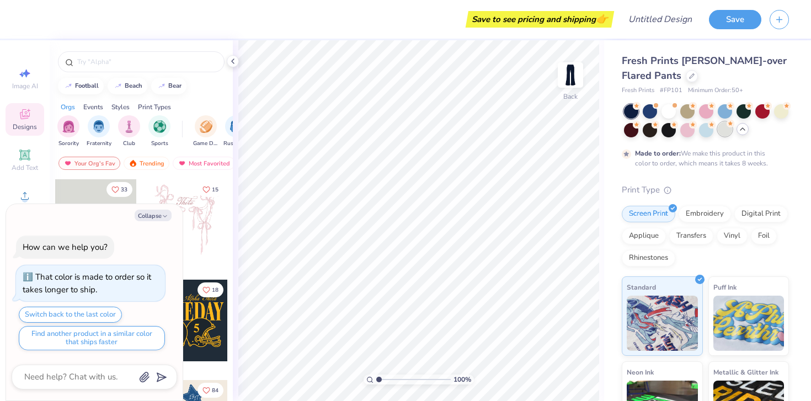
click at [720, 132] on div at bounding box center [725, 129] width 14 height 14
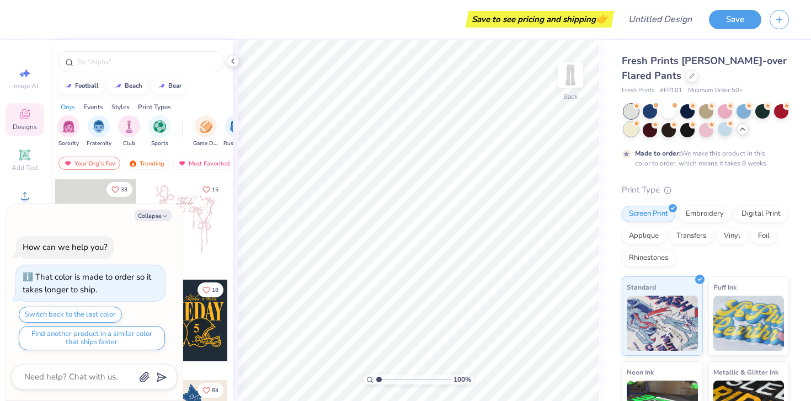
click at [633, 127] on div at bounding box center [631, 129] width 14 height 14
click at [159, 216] on button "Collapse" at bounding box center [153, 216] width 37 height 12
type textarea "x"
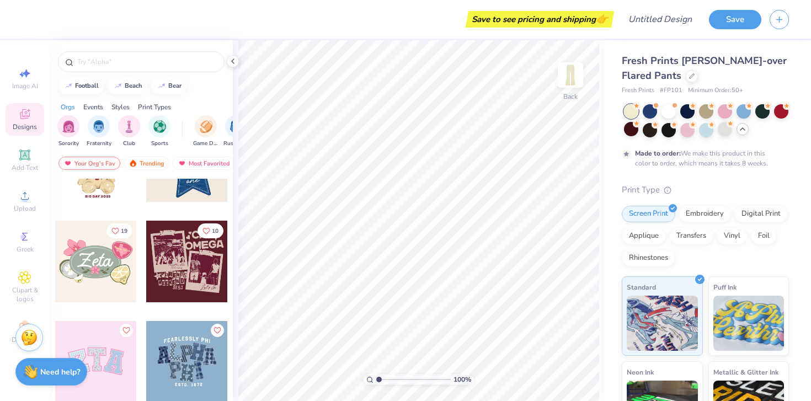
scroll to position [241, 0]
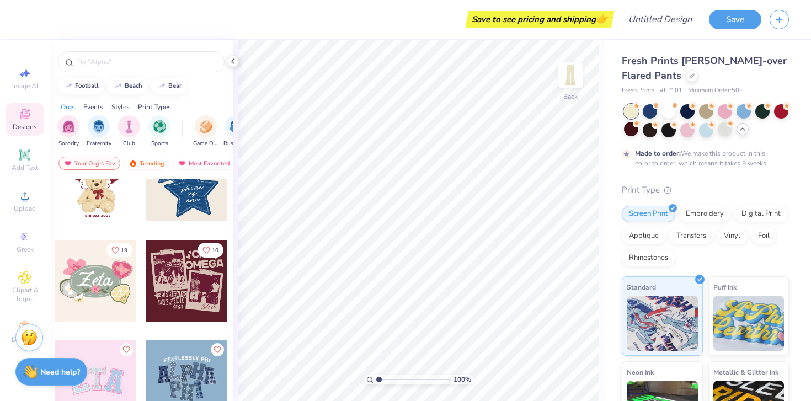
click at [103, 301] on div at bounding box center [96, 281] width 82 height 82
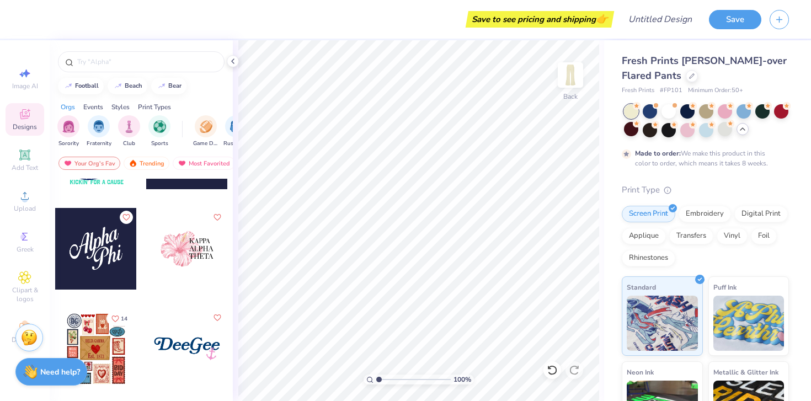
scroll to position [2480, 0]
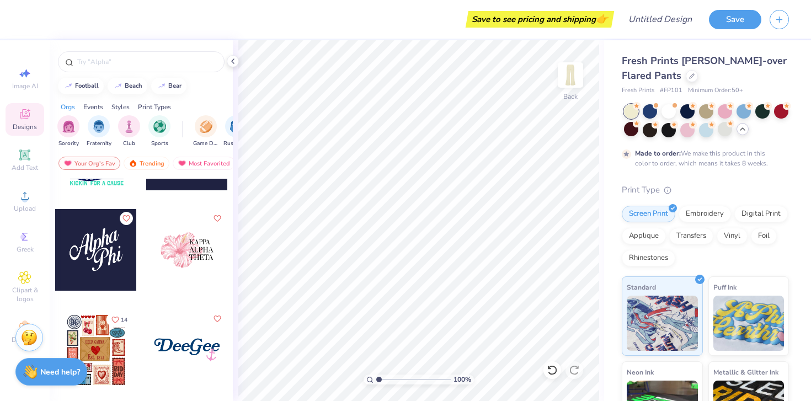
click at [98, 268] on div at bounding box center [96, 250] width 82 height 82
type input "1.02"
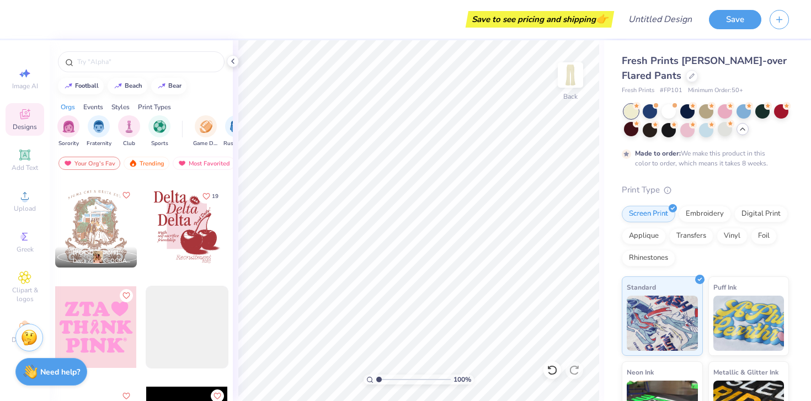
scroll to position [3242, 0]
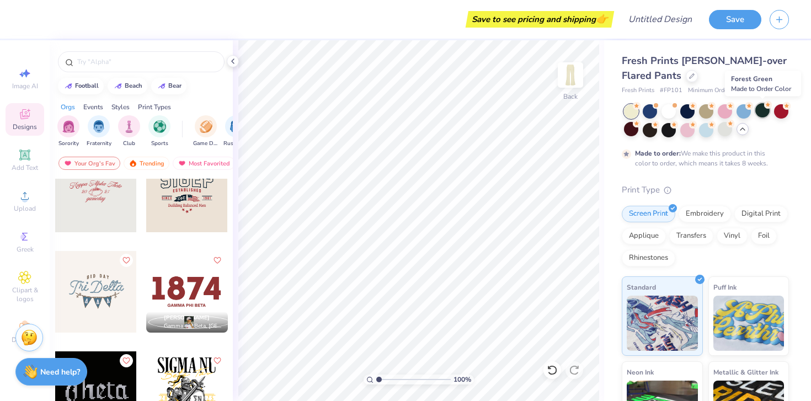
click at [761, 114] on div at bounding box center [762, 110] width 14 height 14
click at [688, 112] on div at bounding box center [687, 110] width 14 height 14
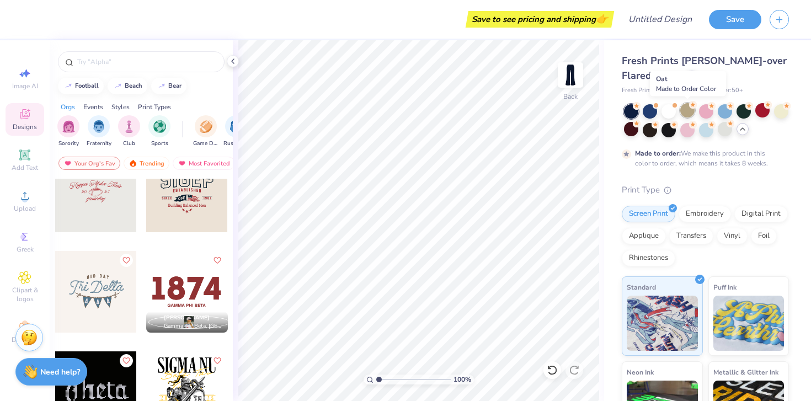
click at [686, 111] on div at bounding box center [687, 110] width 14 height 14
click at [649, 112] on div at bounding box center [650, 110] width 14 height 14
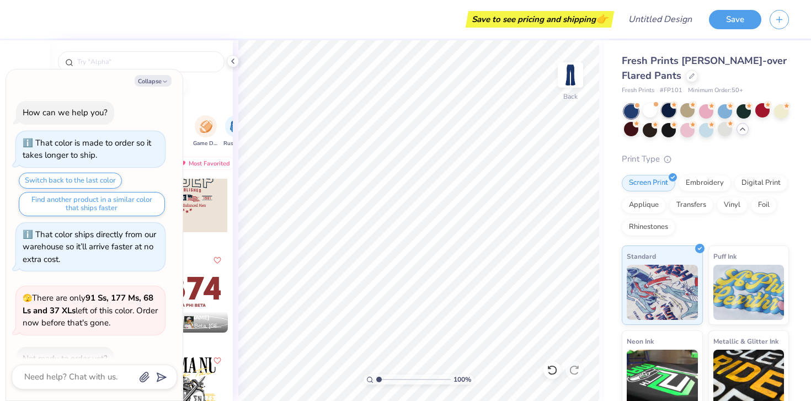
scroll to position [207, 0]
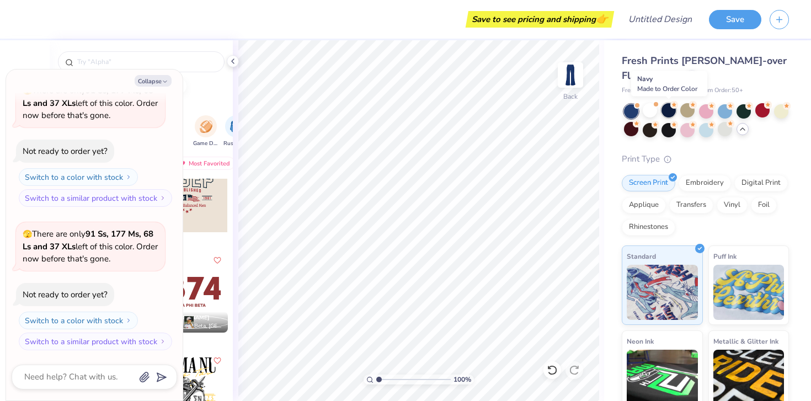
click at [670, 110] on div at bounding box center [668, 110] width 14 height 14
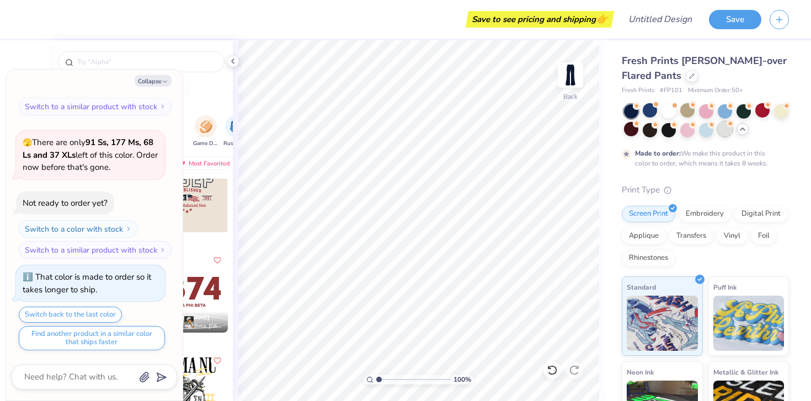
click at [731, 132] on div at bounding box center [725, 129] width 14 height 14
click at [682, 133] on div at bounding box center [687, 129] width 14 height 14
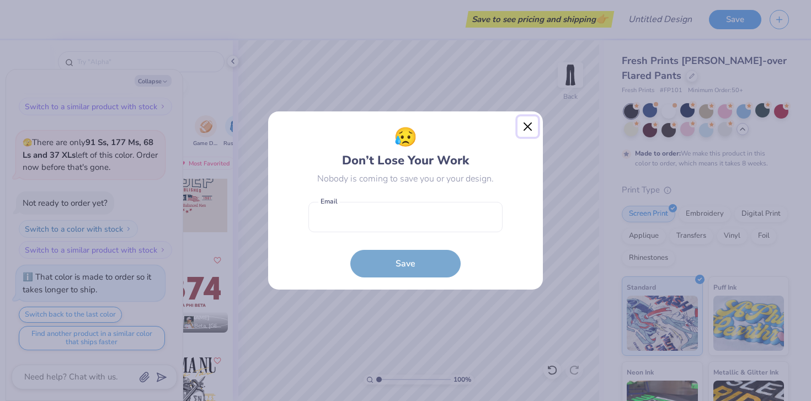
click at [527, 129] on button "Close" at bounding box center [527, 126] width 21 height 21
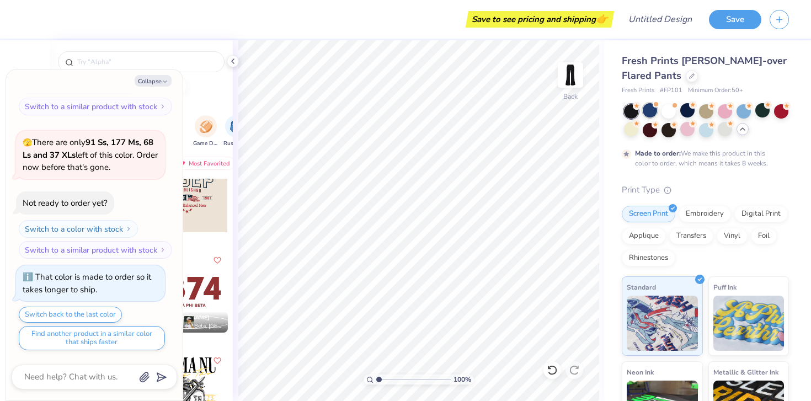
click at [645, 105] on div at bounding box center [650, 110] width 14 height 14
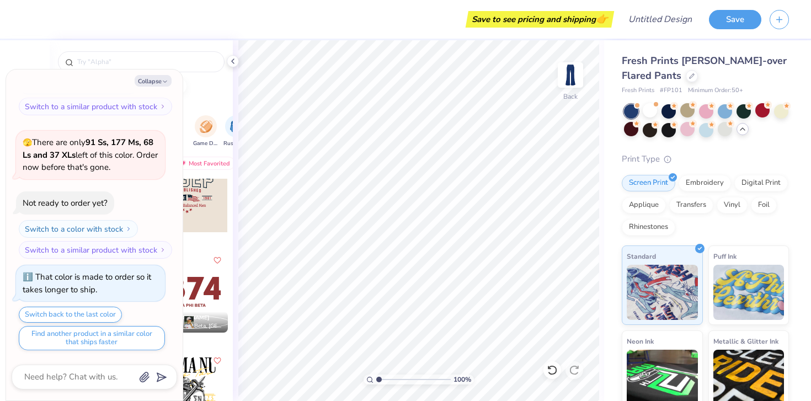
scroll to position [497, 0]
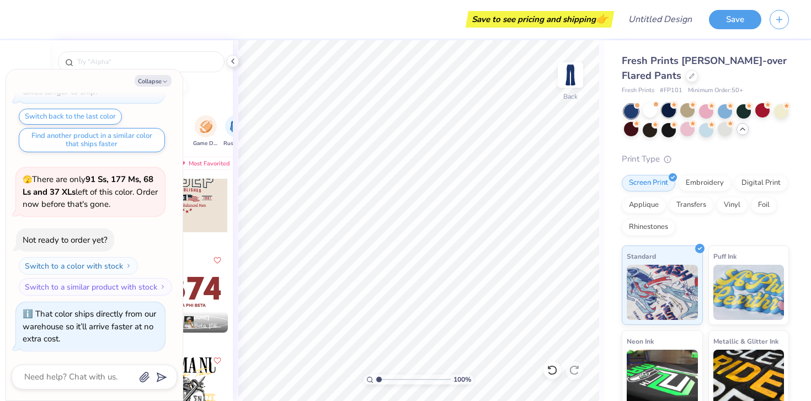
click at [666, 114] on div at bounding box center [668, 110] width 14 height 14
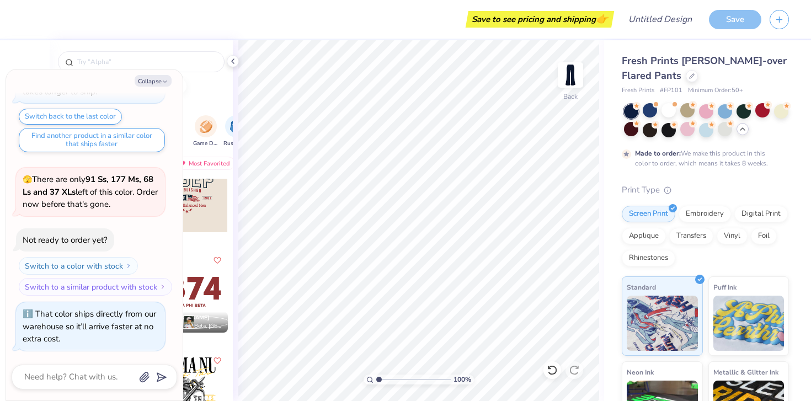
scroll to position [589, 0]
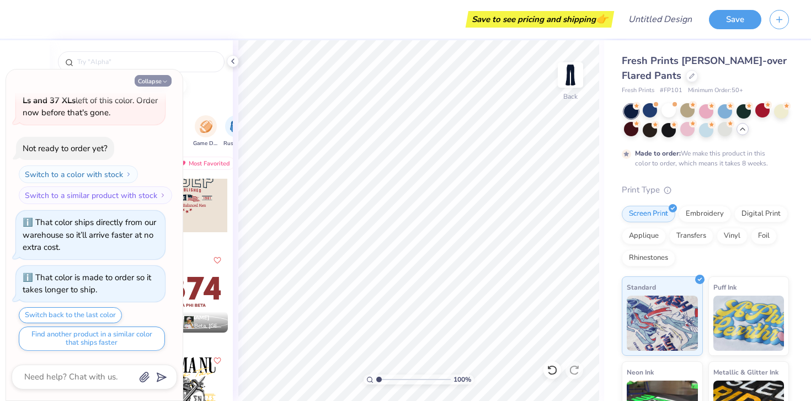
click at [145, 80] on button "Collapse" at bounding box center [153, 81] width 37 height 12
type textarea "x"
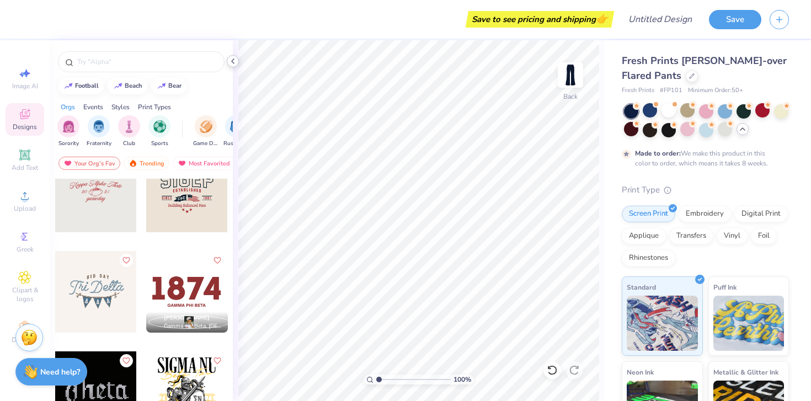
click at [233, 61] on icon at bounding box center [232, 61] width 9 height 9
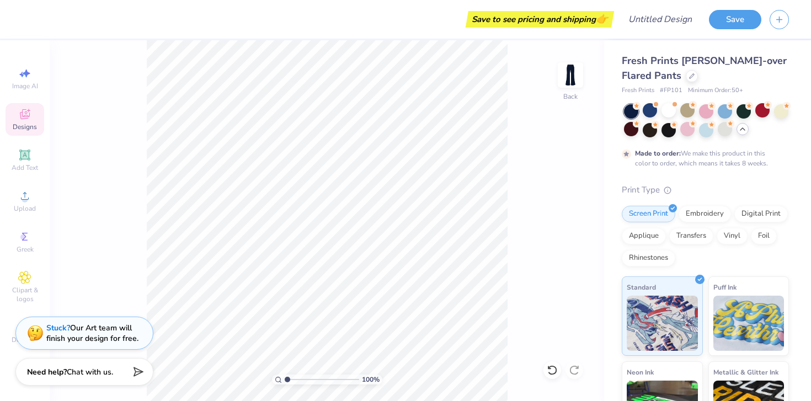
click at [46, 340] on div "Stuck? Our Art team will finish your design for free." at bounding box center [92, 333] width 92 height 21
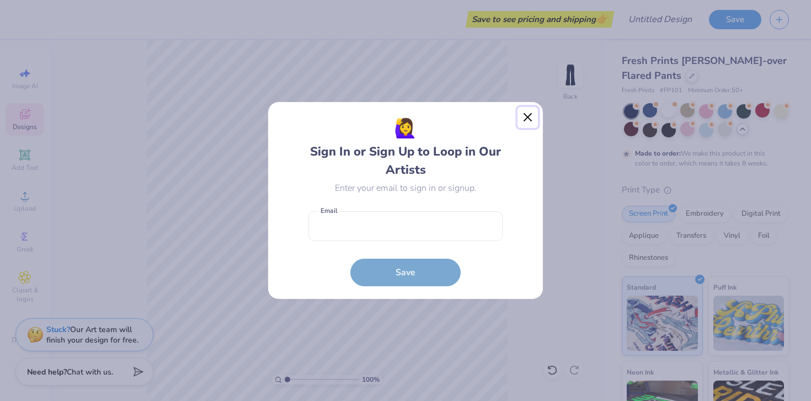
click at [527, 119] on button "Close" at bounding box center [527, 117] width 21 height 21
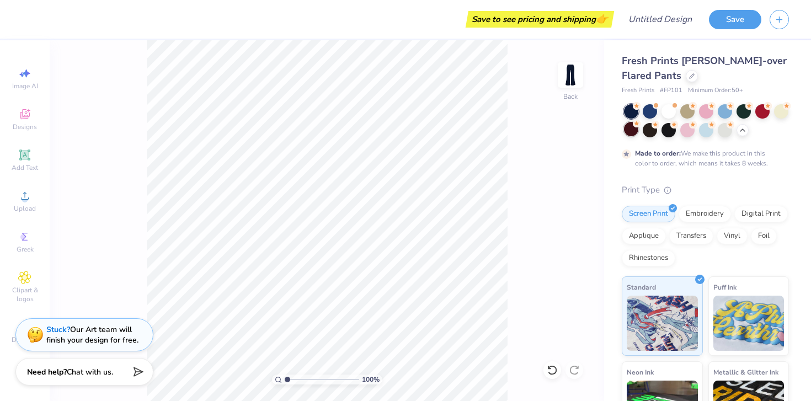
click at [633, 131] on div at bounding box center [631, 129] width 14 height 14
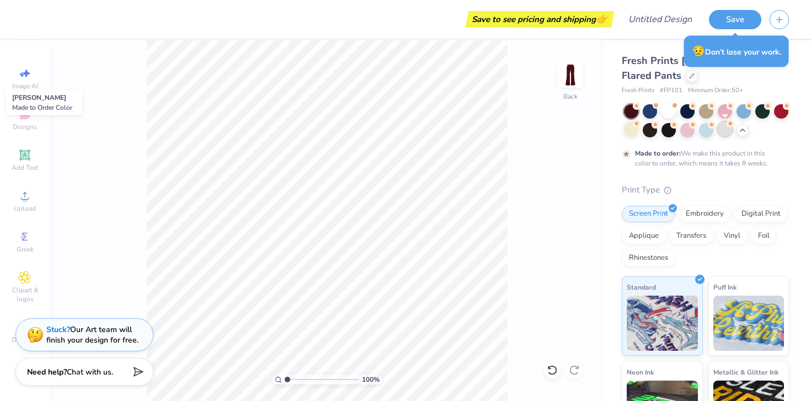
click at [725, 131] on div at bounding box center [725, 129] width 14 height 14
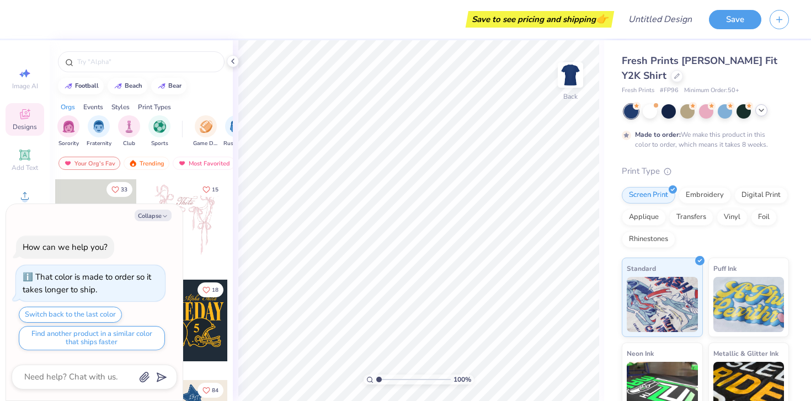
click at [758, 112] on icon at bounding box center [761, 110] width 9 height 9
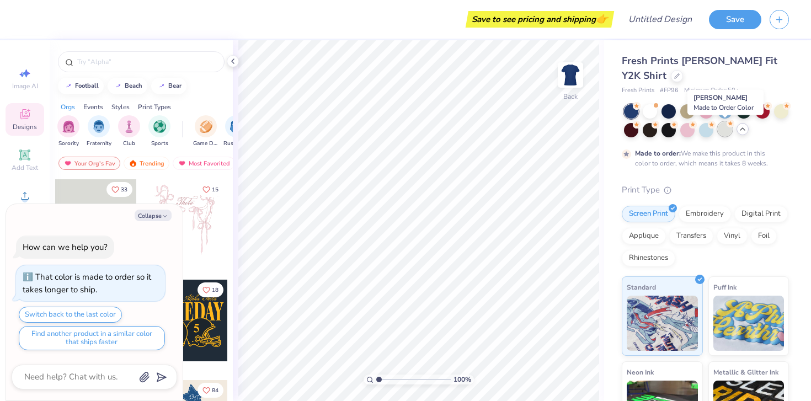
click at [720, 130] on div at bounding box center [725, 129] width 14 height 14
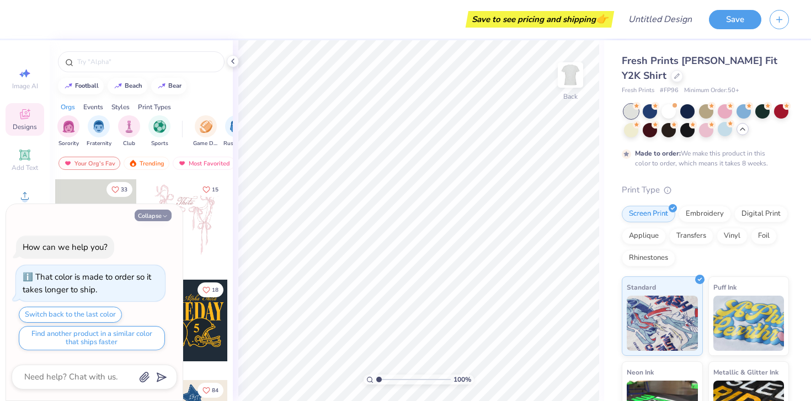
click at [162, 214] on icon "button" at bounding box center [165, 216] width 7 height 7
type textarea "x"
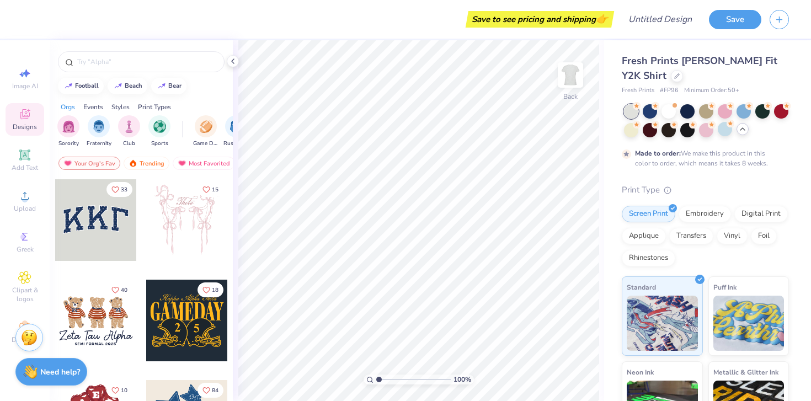
click at [196, 229] on div at bounding box center [187, 220] width 82 height 82
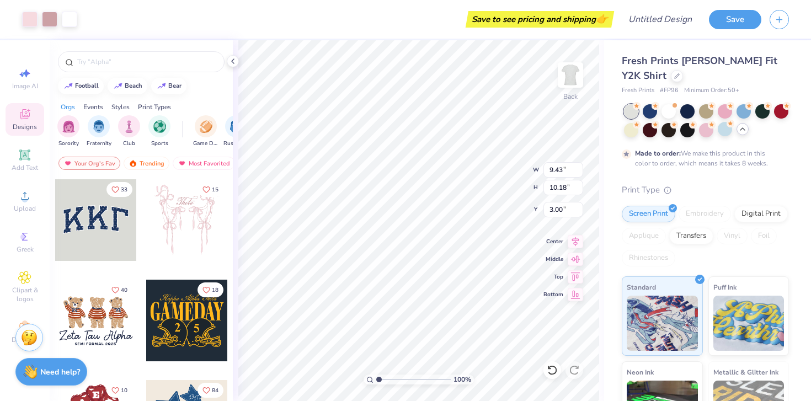
type input "4.91"
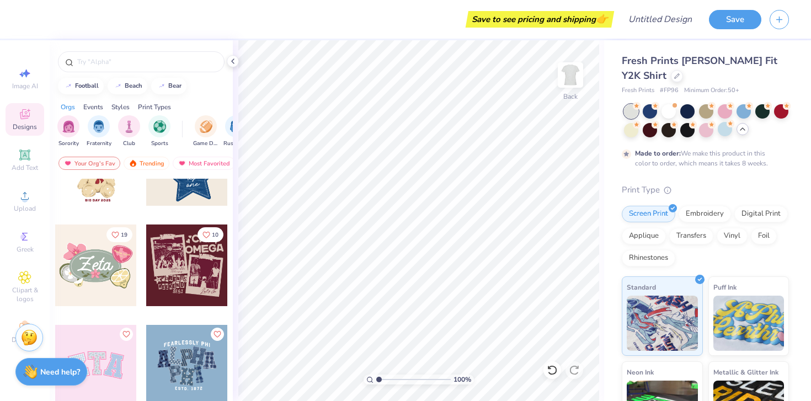
scroll to position [216, 0]
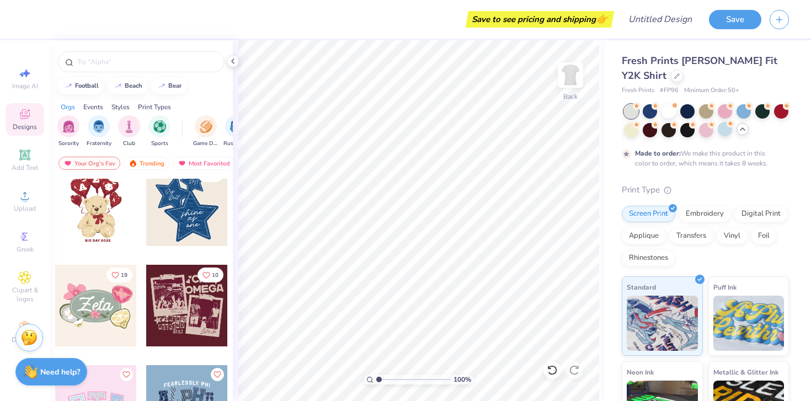
click at [188, 228] on div at bounding box center [187, 205] width 82 height 82
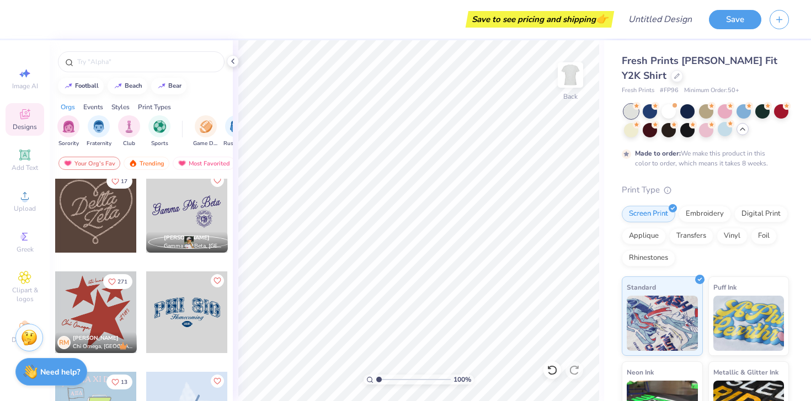
scroll to position [506, 0]
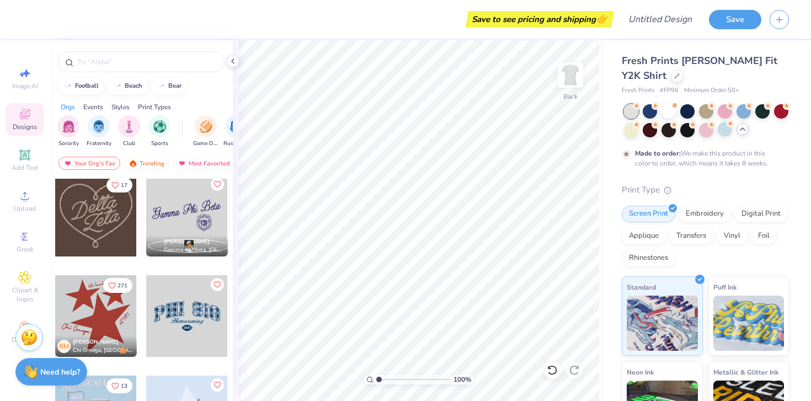
click at [110, 241] on div at bounding box center [96, 216] width 82 height 82
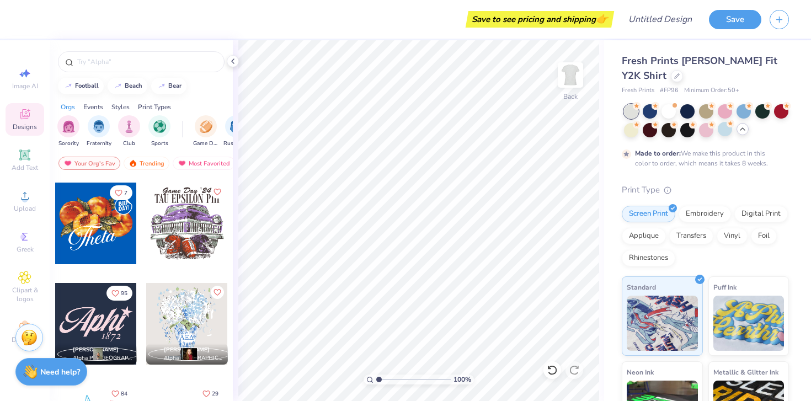
scroll to position [824, 0]
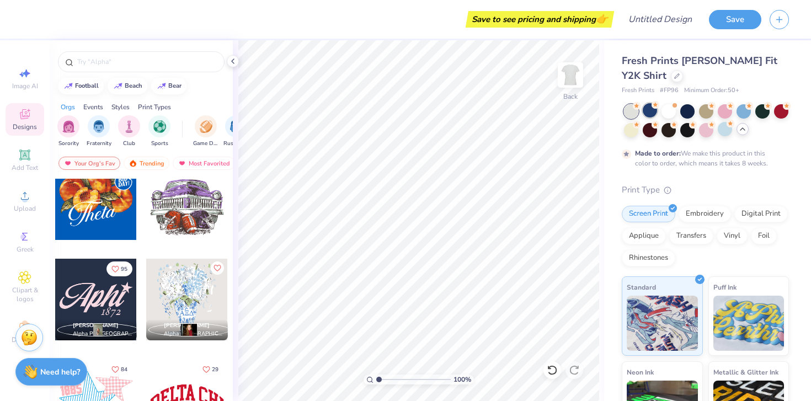
click at [652, 109] on div at bounding box center [650, 110] width 14 height 14
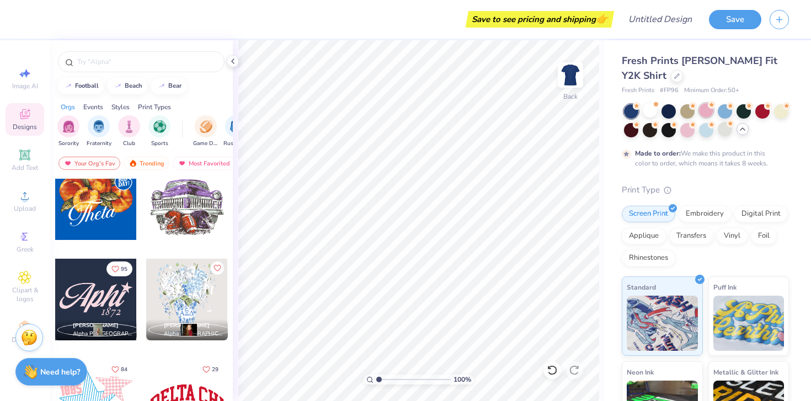
click at [705, 108] on div at bounding box center [706, 110] width 14 height 14
click at [781, 114] on div at bounding box center [781, 110] width 14 height 14
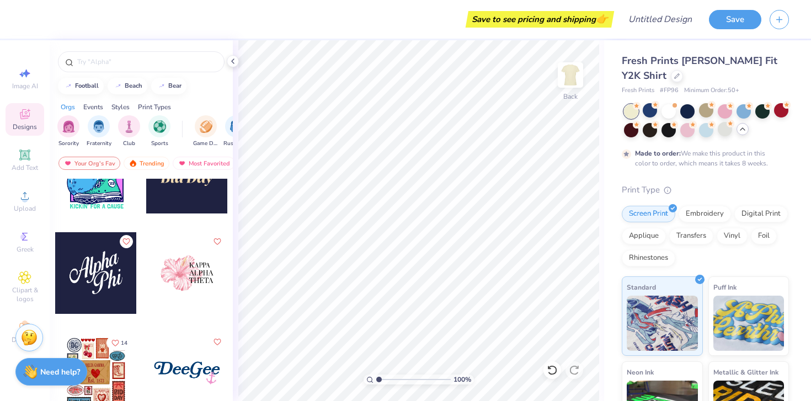
scroll to position [2457, 0]
click at [104, 290] on div at bounding box center [96, 274] width 82 height 82
type input "7.84"
type input "6.36"
type input "3.00"
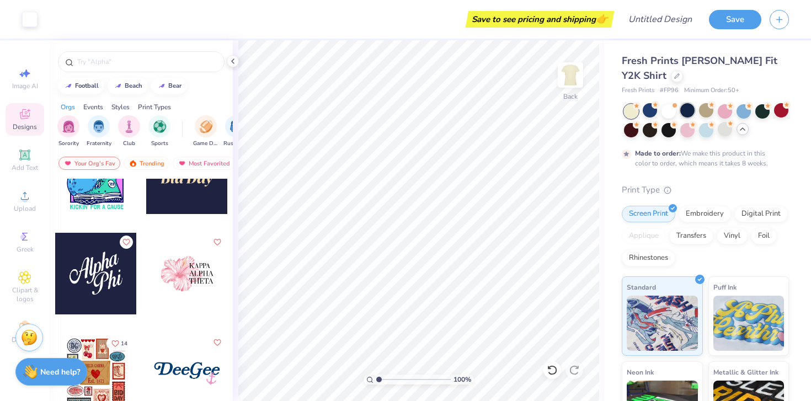
click at [686, 110] on div at bounding box center [687, 110] width 14 height 14
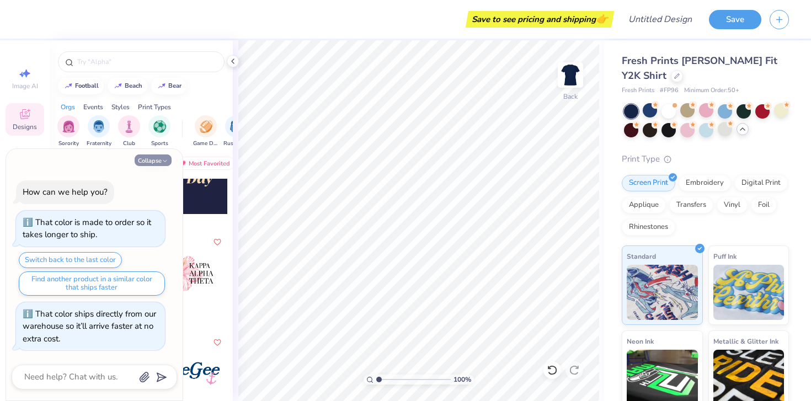
click at [166, 159] on icon "button" at bounding box center [165, 161] width 7 height 7
type textarea "x"
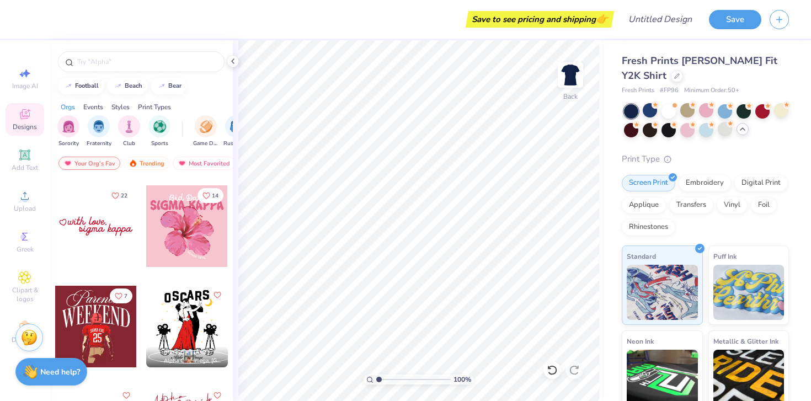
scroll to position [3903, 0]
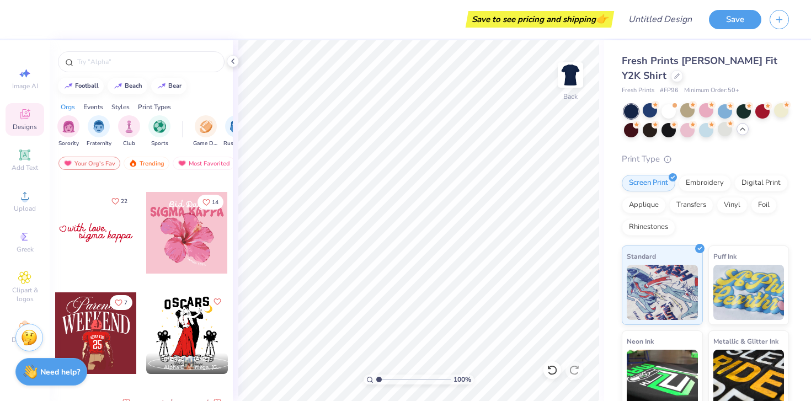
click at [108, 206] on div "22" at bounding box center [96, 232] width 83 height 83
type input "4.86"
type input "1.03"
type input "3.65"
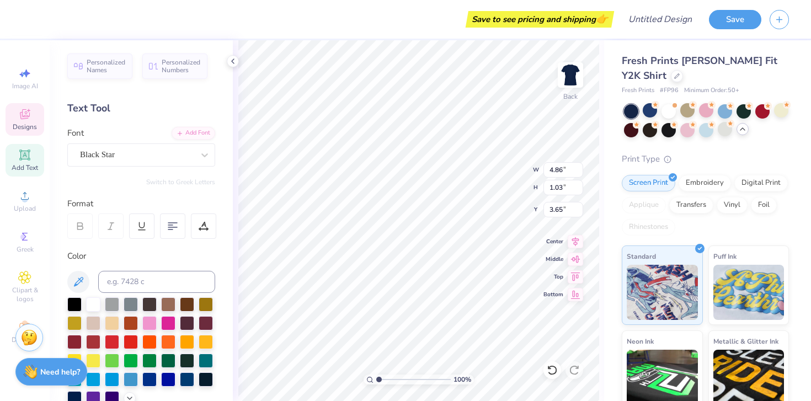
scroll to position [0, 1]
type textarea "alpha phi"
type input "0.64"
type input "0.61"
type input "3.23"
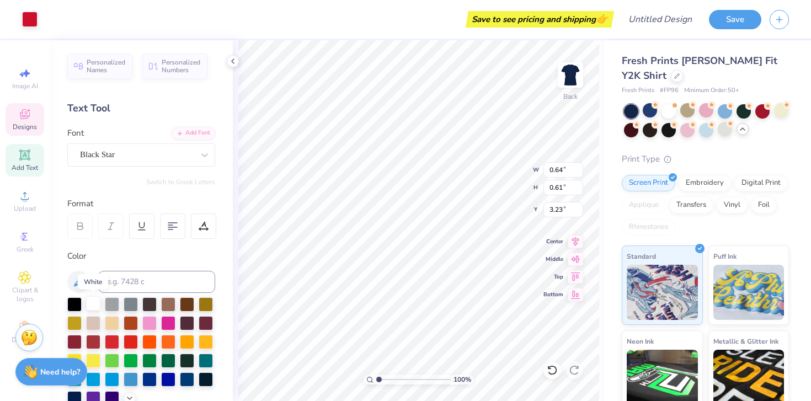
click at [90, 307] on div at bounding box center [93, 303] width 14 height 14
type input "3.57"
type input "0.81"
type input "3.00"
click at [94, 306] on div at bounding box center [93, 303] width 14 height 14
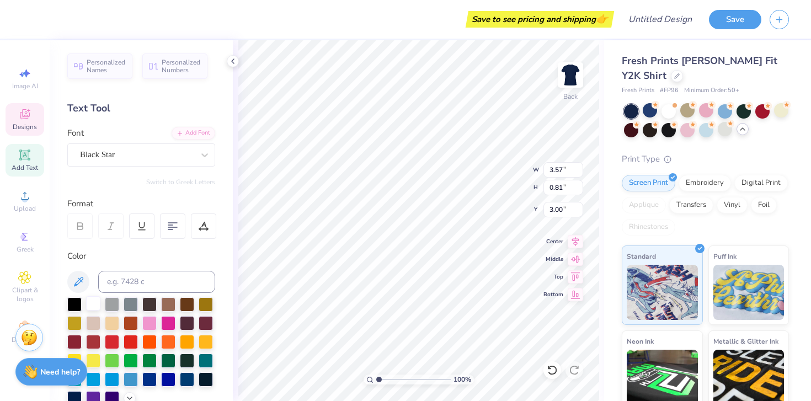
type input "3.56"
type input "0.80"
type input "3.03"
type input "3.21"
click at [90, 307] on div at bounding box center [93, 303] width 14 height 14
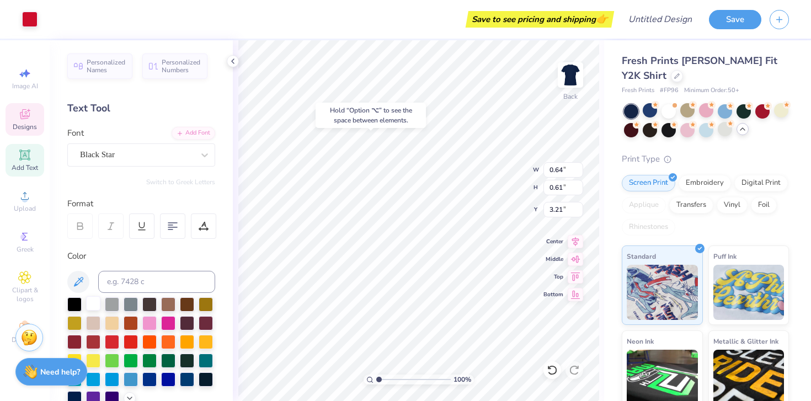
click at [96, 302] on div at bounding box center [93, 303] width 14 height 14
click at [90, 302] on div at bounding box center [93, 303] width 14 height 14
click at [29, 23] on div at bounding box center [29, 17] width 15 height 15
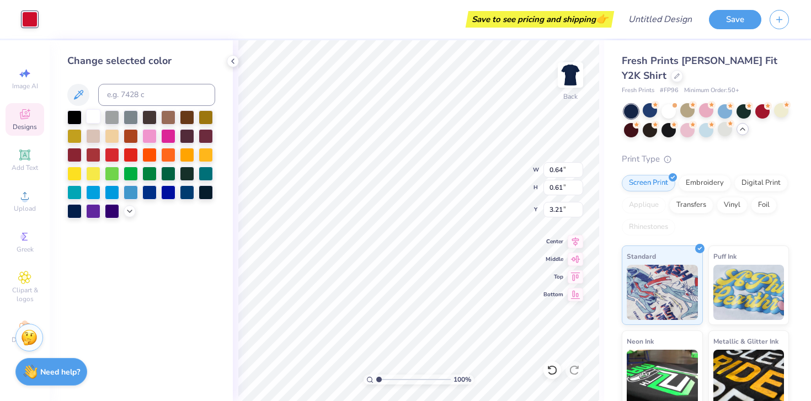
click at [90, 116] on div at bounding box center [93, 116] width 14 height 14
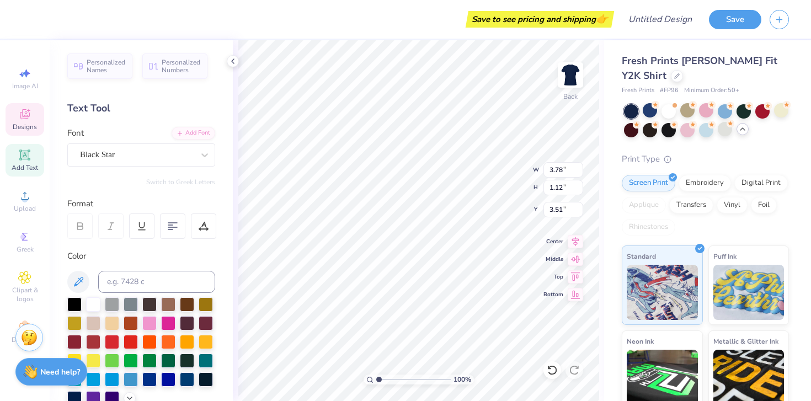
type input "5.32"
type input "1.61"
type input "3.03"
type input "0.64"
type input "0.61"
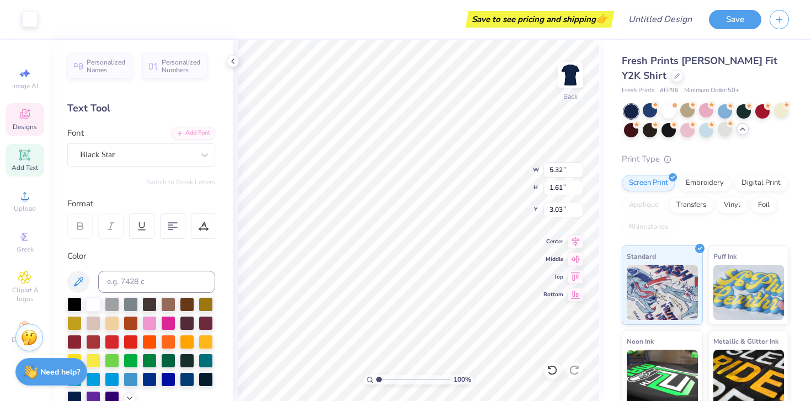
type input "3.21"
type input "4.20"
type input "0.80"
type input "3.03"
type input "5.95"
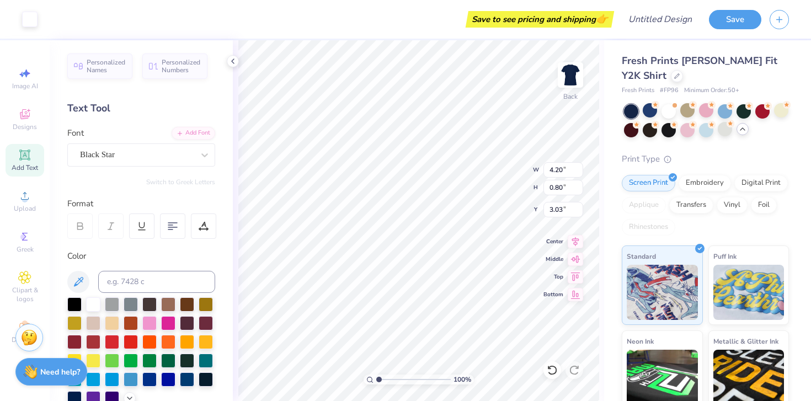
type input "1.61"
type input "8.23"
type input "2.22"
type input "3.00"
click at [720, 130] on div at bounding box center [725, 129] width 14 height 14
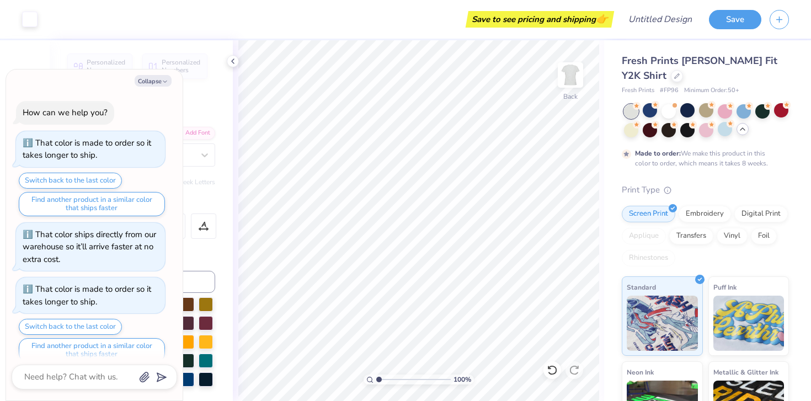
scroll to position [12, 0]
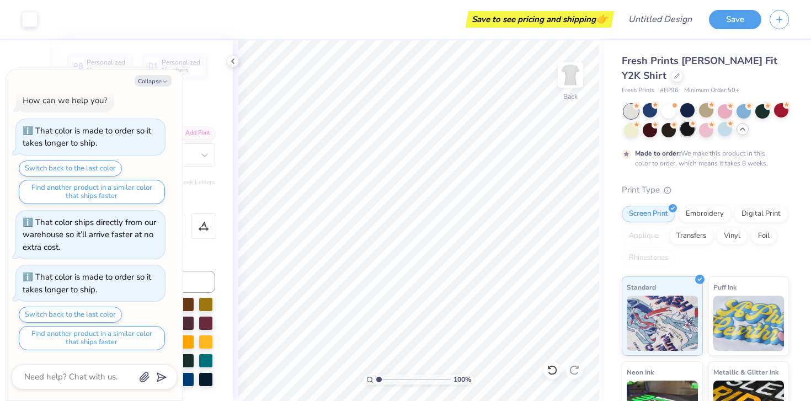
click at [690, 129] on div at bounding box center [687, 129] width 14 height 14
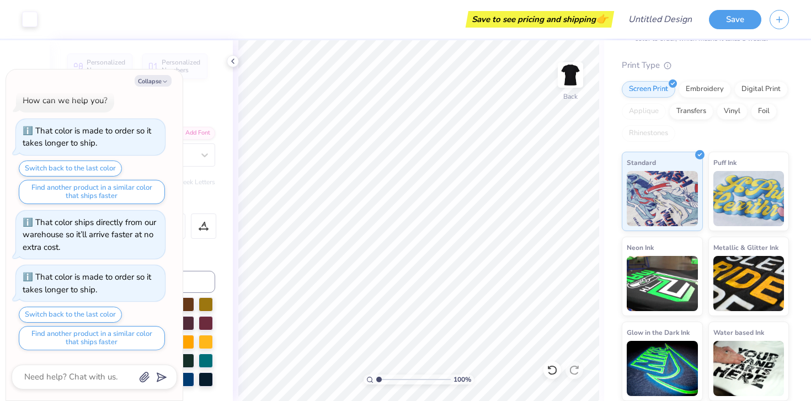
scroll to position [0, 0]
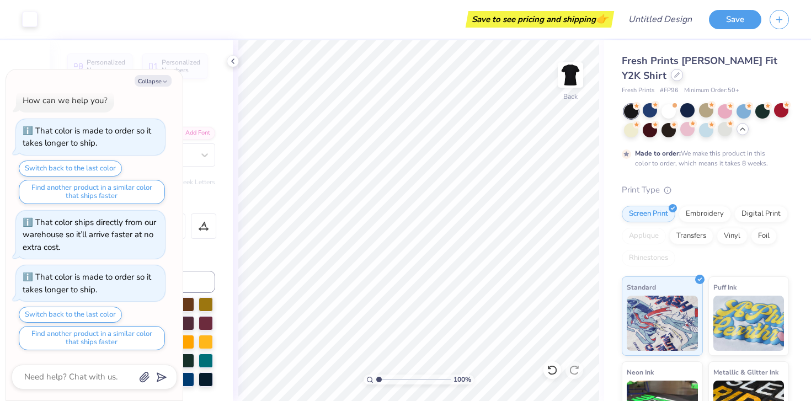
click at [674, 74] on icon at bounding box center [677, 75] width 6 height 6
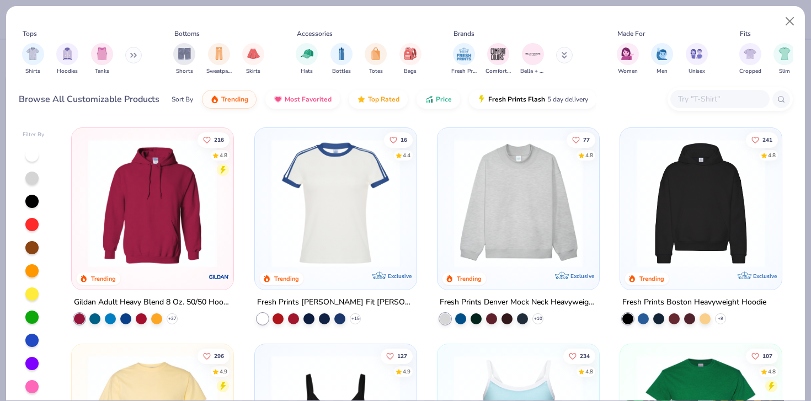
click at [344, 220] on img at bounding box center [336, 203] width 140 height 129
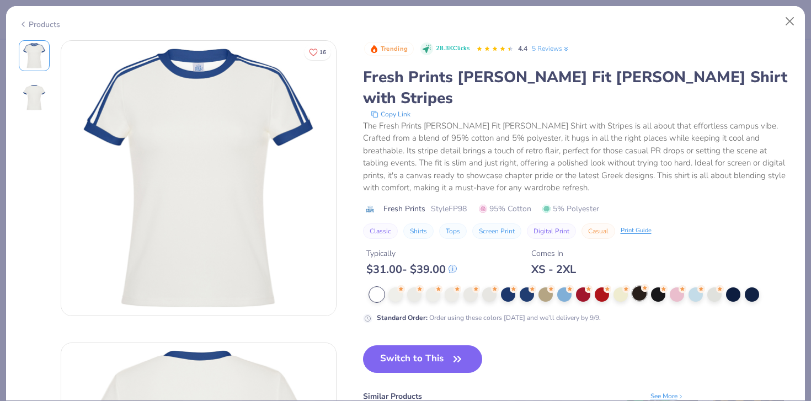
click at [637, 286] on div at bounding box center [639, 293] width 14 height 14
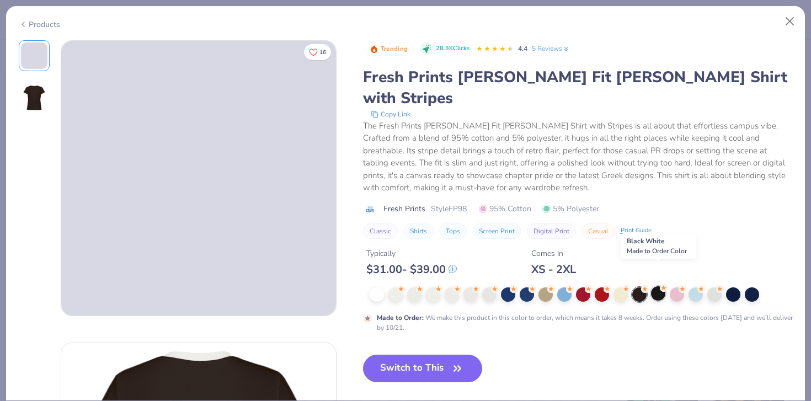
click at [659, 286] on div at bounding box center [658, 293] width 14 height 14
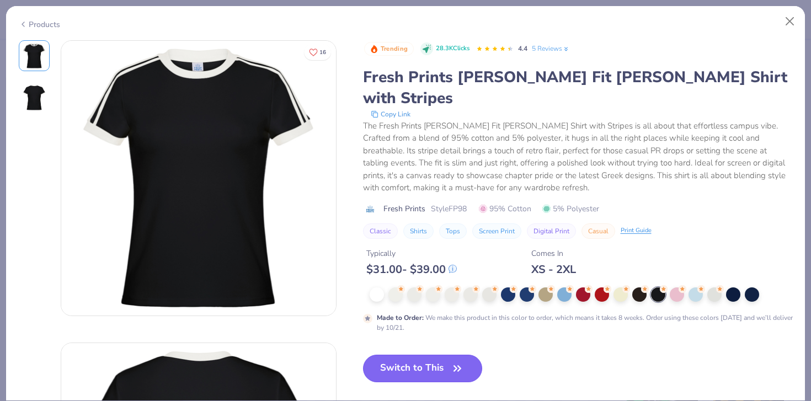
click at [415, 355] on button "Switch to This" at bounding box center [423, 369] width 120 height 28
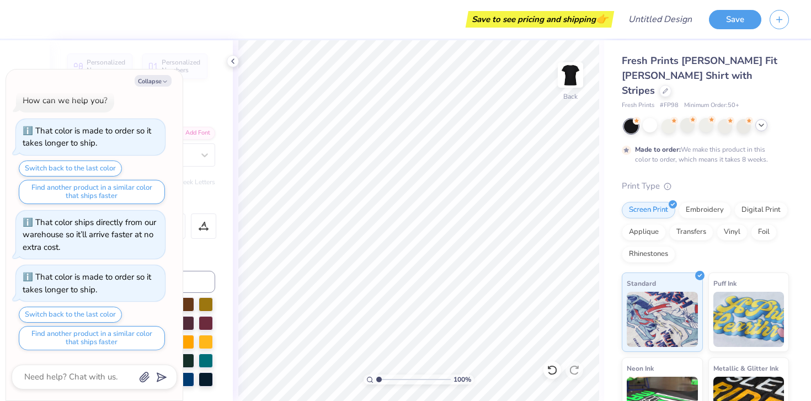
click at [164, 93] on div "How can we help you? That color is made to order so it takes longer to ship. Sw…" at bounding box center [95, 219] width 166 height 279
click at [158, 85] on button "Collapse" at bounding box center [153, 81] width 37 height 12
type textarea "x"
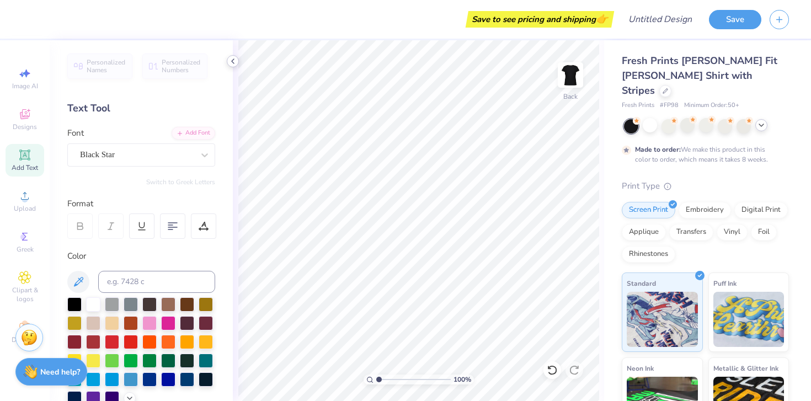
click at [229, 61] on icon at bounding box center [232, 61] width 9 height 9
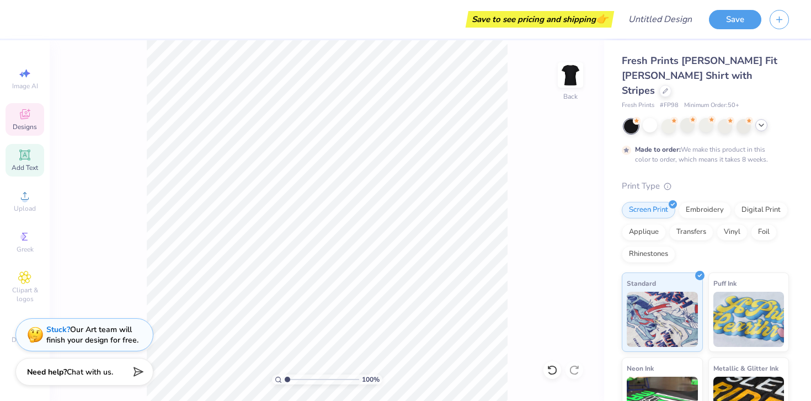
click at [23, 133] on div "Designs" at bounding box center [25, 119] width 39 height 33
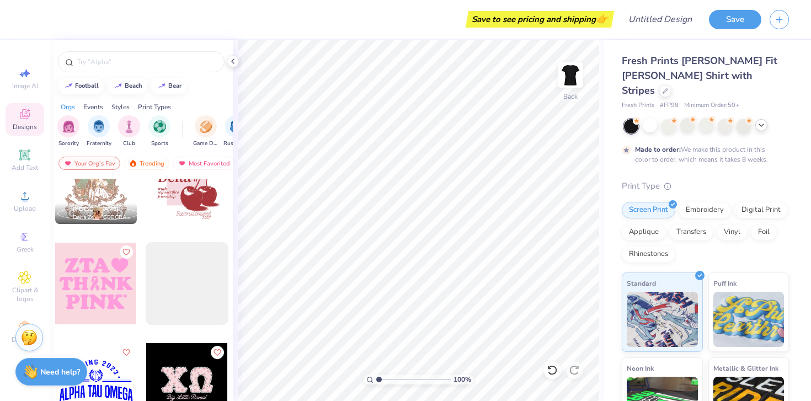
scroll to position [2975, 0]
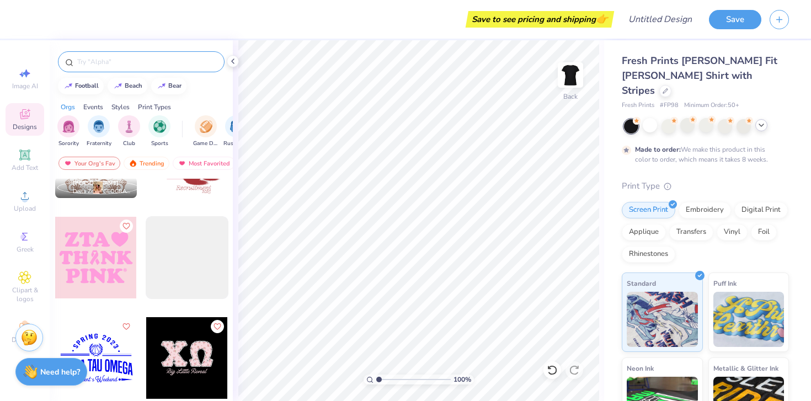
click at [167, 54] on div at bounding box center [141, 61] width 167 height 21
click at [169, 60] on input "text" at bounding box center [146, 61] width 141 height 11
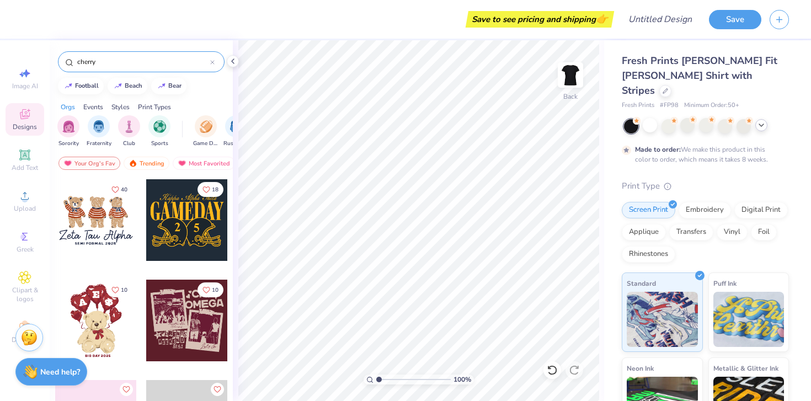
type input "cherry"
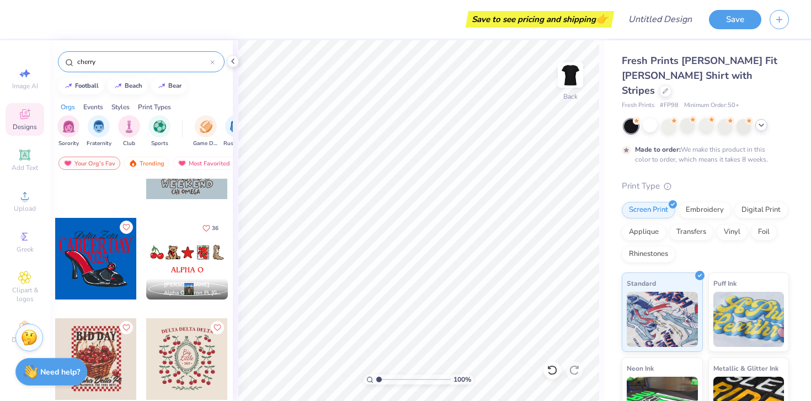
scroll to position [159, 0]
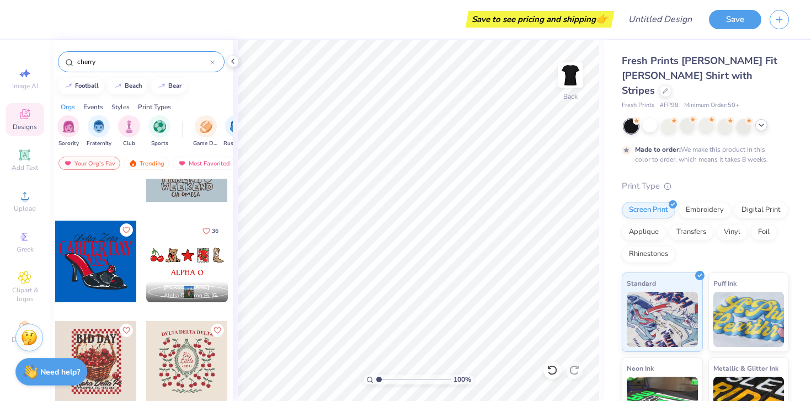
click at [190, 264] on div at bounding box center [187, 262] width 82 height 82
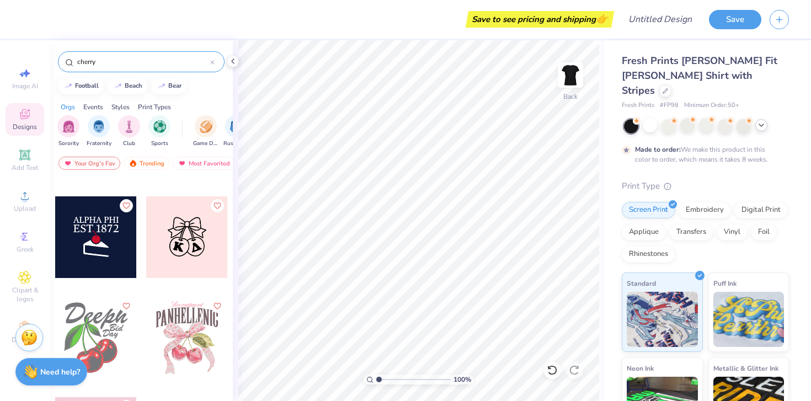
scroll to position [381, 0]
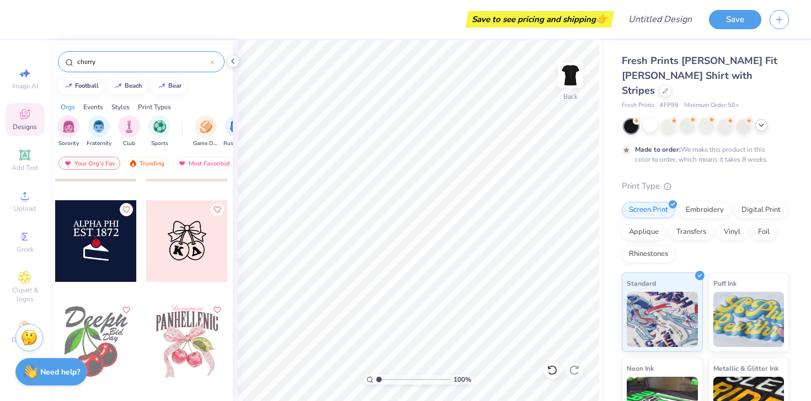
click at [184, 238] on div at bounding box center [187, 241] width 82 height 82
type input "5.14"
type input "5.27"
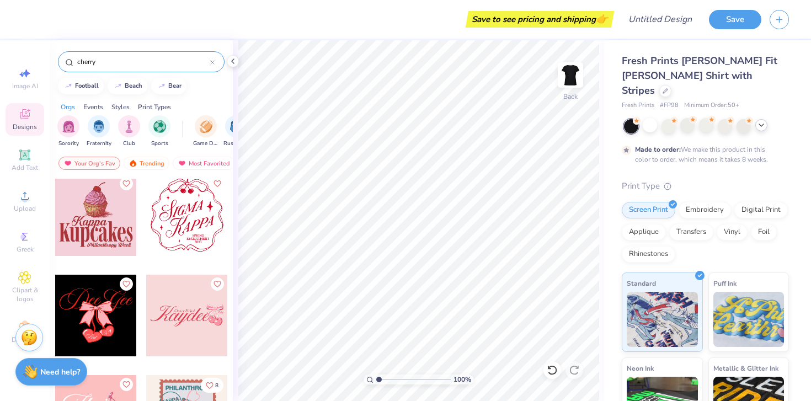
scroll to position [605, 0]
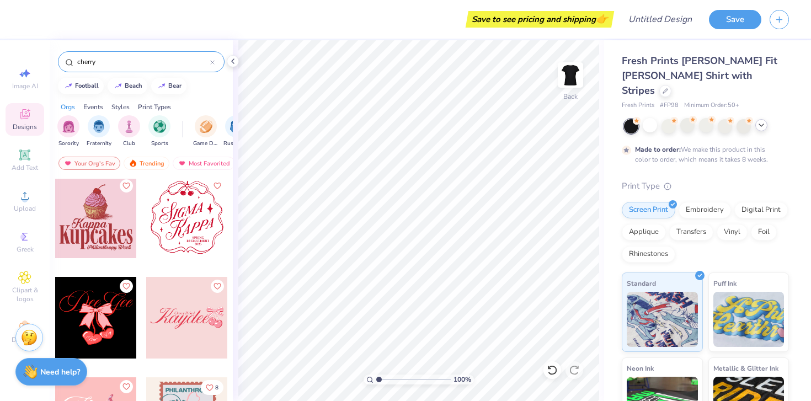
click at [193, 237] on div at bounding box center [187, 218] width 82 height 82
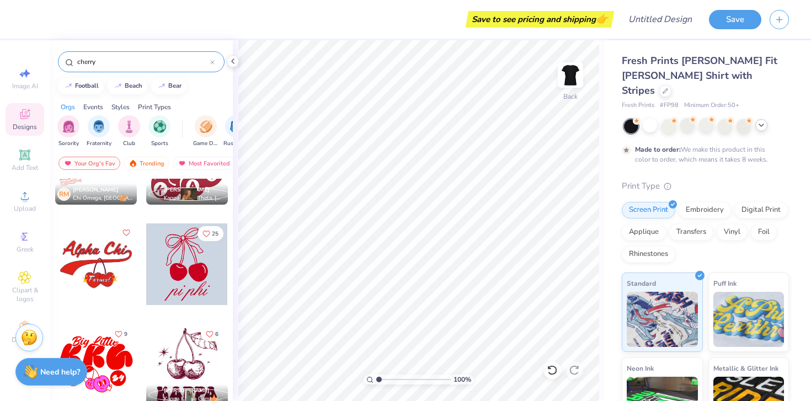
scroll to position [1605, 0]
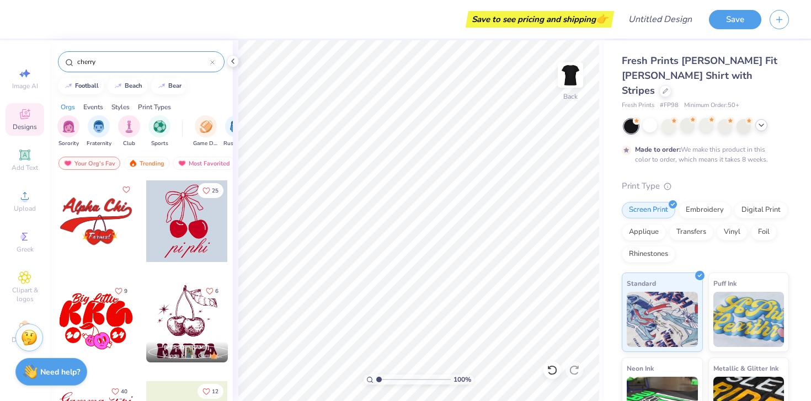
click at [196, 228] on div at bounding box center [187, 221] width 82 height 82
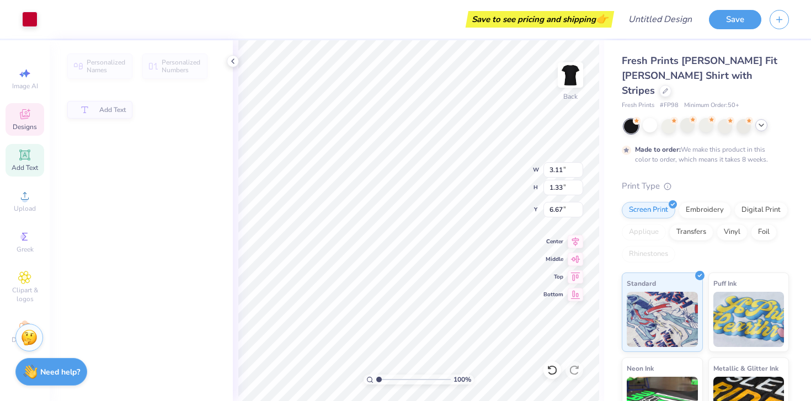
type input "1.33"
type input "6.67"
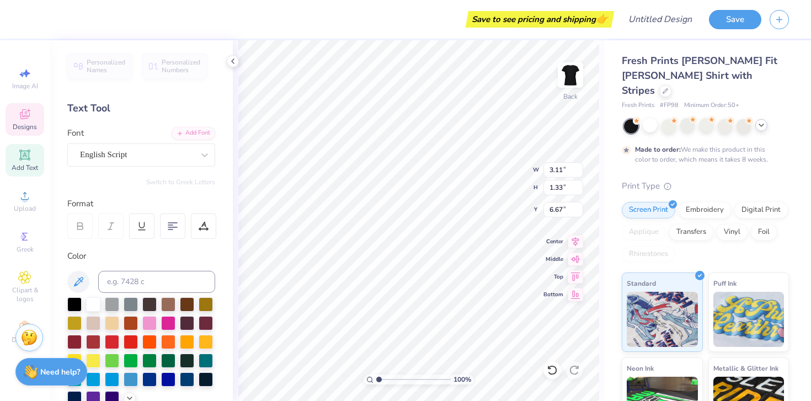
type textarea "p"
type textarea "aphi"
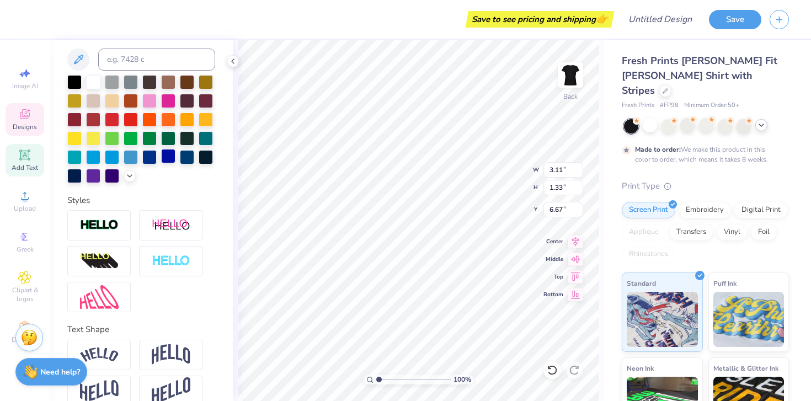
scroll to position [240, 0]
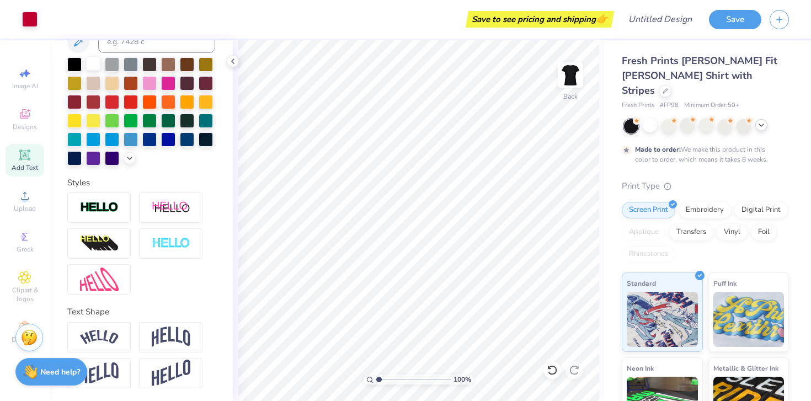
click at [93, 62] on div at bounding box center [93, 63] width 14 height 14
click at [95, 58] on div at bounding box center [93, 63] width 14 height 14
click at [96, 61] on div at bounding box center [93, 63] width 14 height 14
click at [22, 28] on div "Art colors" at bounding box center [19, 19] width 38 height 39
click at [27, 23] on div at bounding box center [29, 17] width 15 height 15
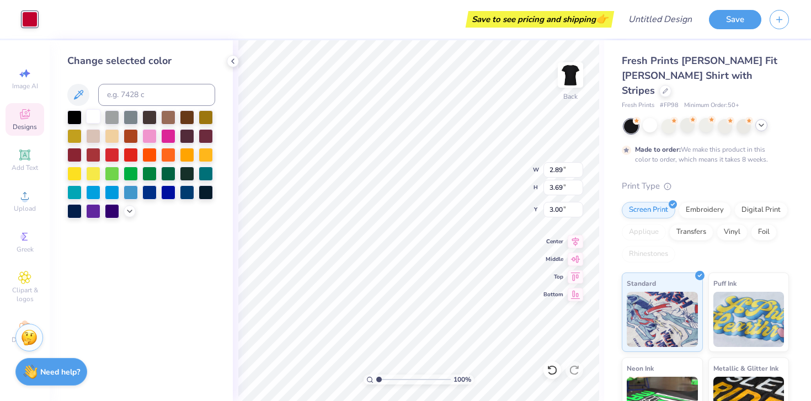
click at [97, 120] on div at bounding box center [93, 116] width 14 height 14
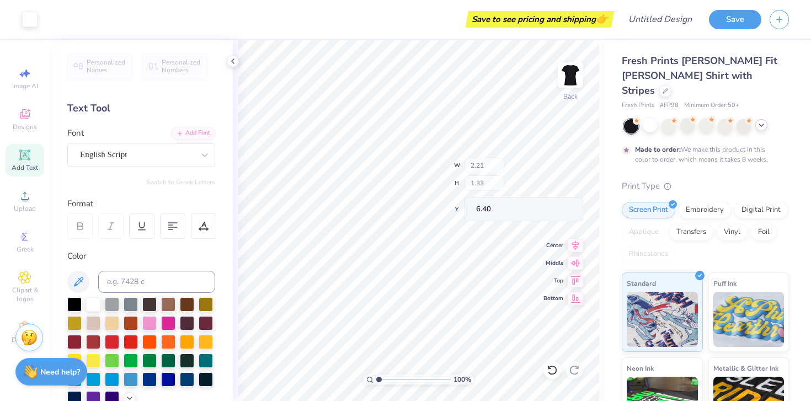
type input "2.89"
type input "3.69"
type input "3.00"
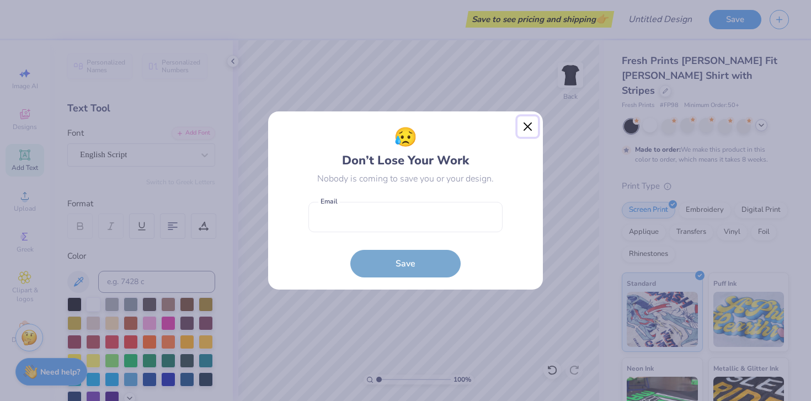
click at [524, 128] on button "Close" at bounding box center [527, 126] width 21 height 21
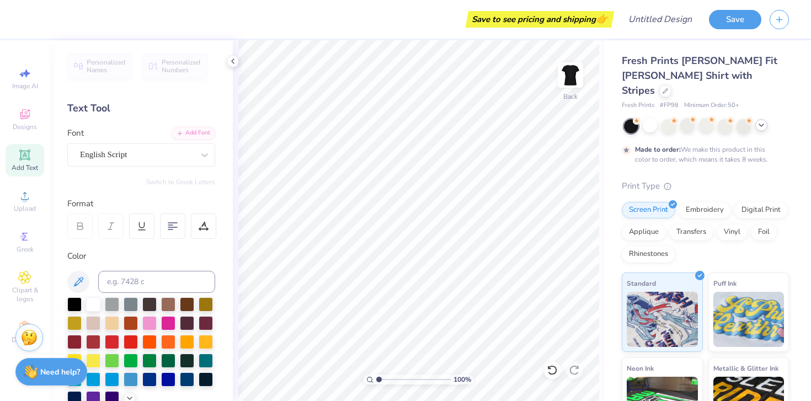
click at [763, 121] on icon at bounding box center [761, 125] width 9 height 9
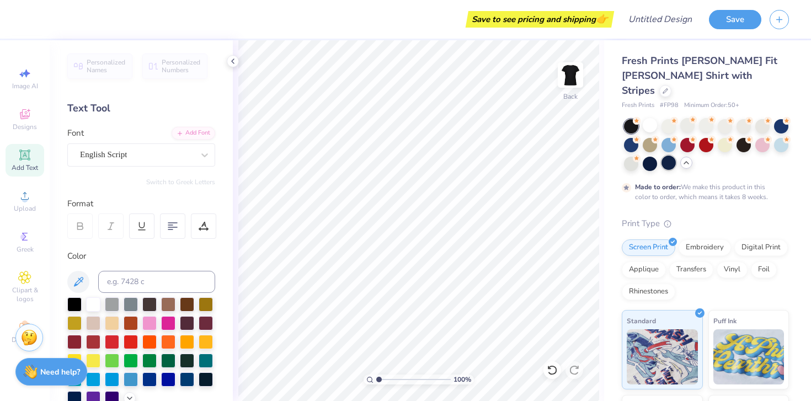
drag, startPoint x: 653, startPoint y: 151, endPoint x: 667, endPoint y: 151, distance: 14.3
click at [653, 157] on div at bounding box center [650, 164] width 14 height 14
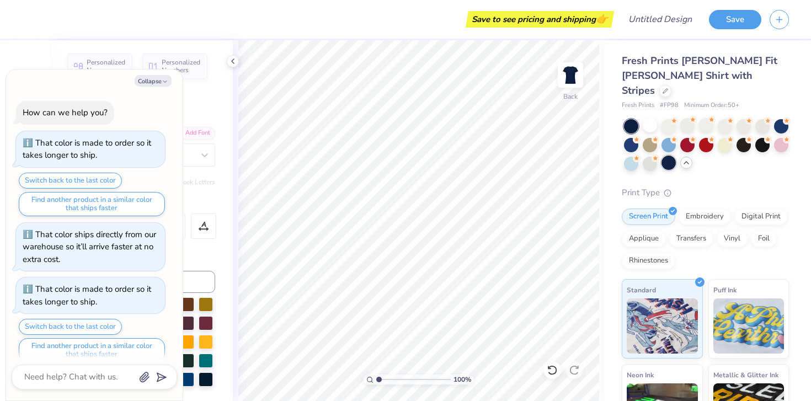
scroll to position [67, 0]
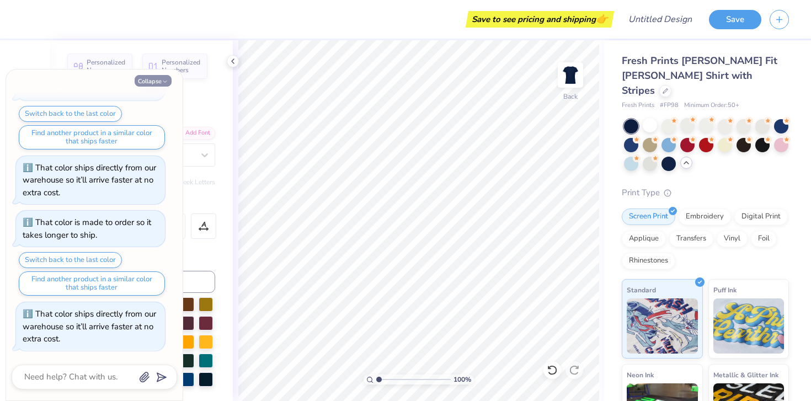
click at [157, 79] on button "Collapse" at bounding box center [153, 81] width 37 height 12
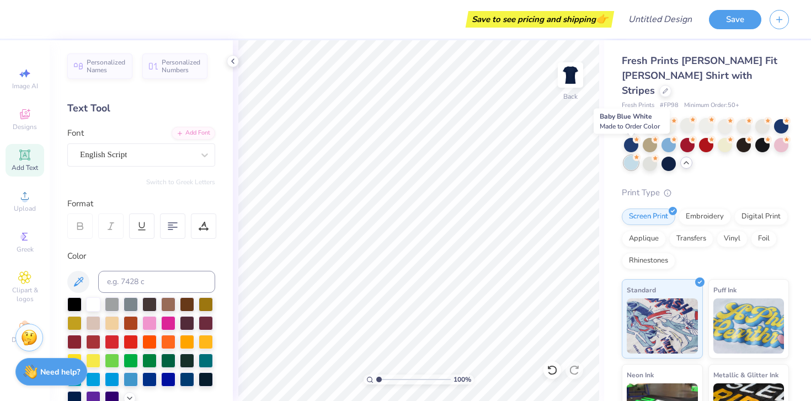
click at [634, 156] on div at bounding box center [631, 163] width 14 height 14
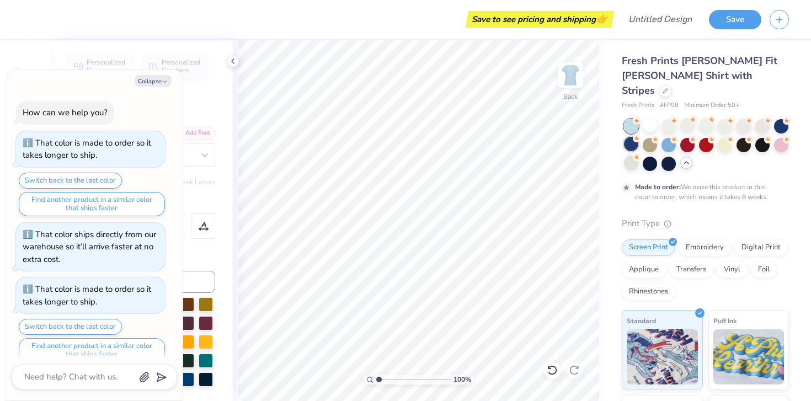
scroll to position [158, 0]
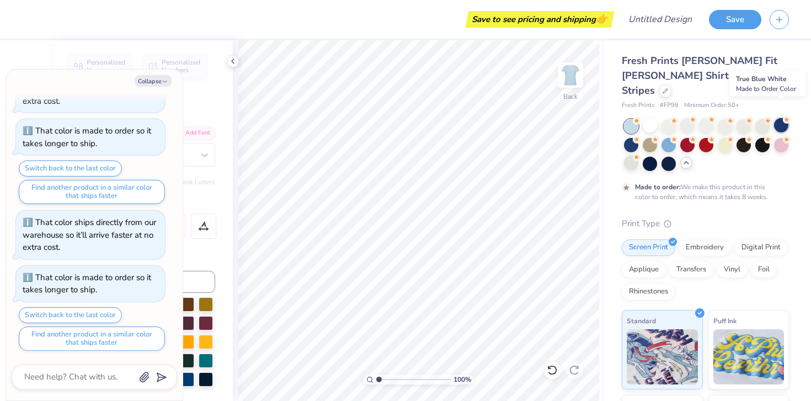
click at [781, 118] on div at bounding box center [781, 125] width 14 height 14
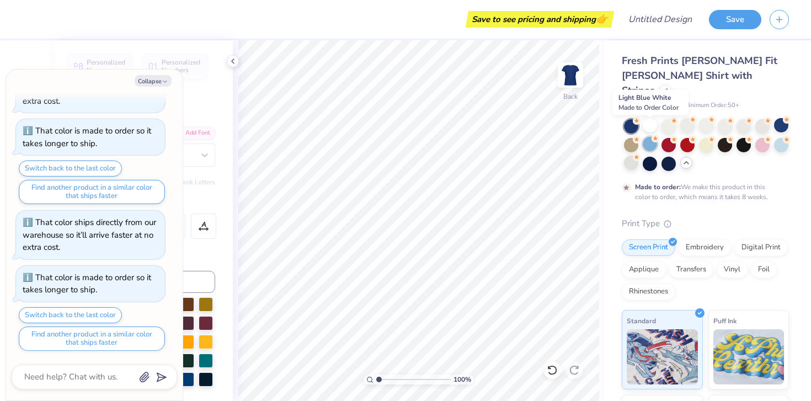
click at [648, 137] on div at bounding box center [650, 144] width 14 height 14
click at [783, 137] on div at bounding box center [781, 144] width 14 height 14
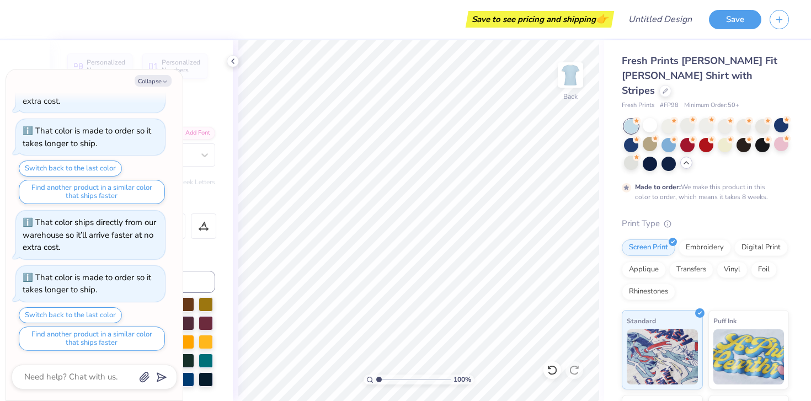
click at [172, 81] on div "Collapse" at bounding box center [95, 81] width 166 height 12
click at [160, 80] on button "Collapse" at bounding box center [153, 81] width 37 height 12
type textarea "x"
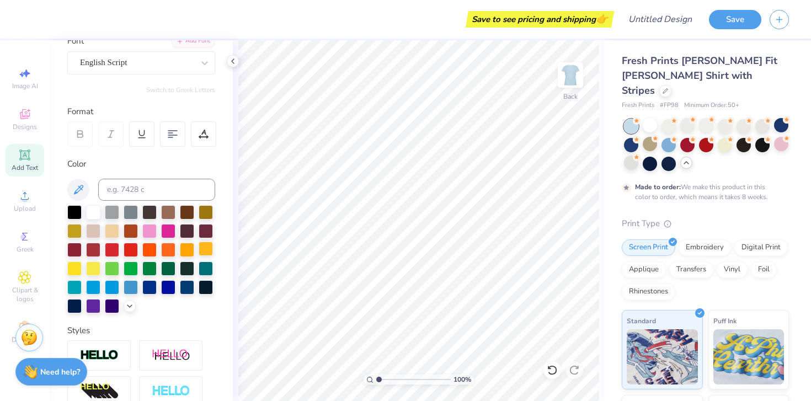
scroll to position [0, 0]
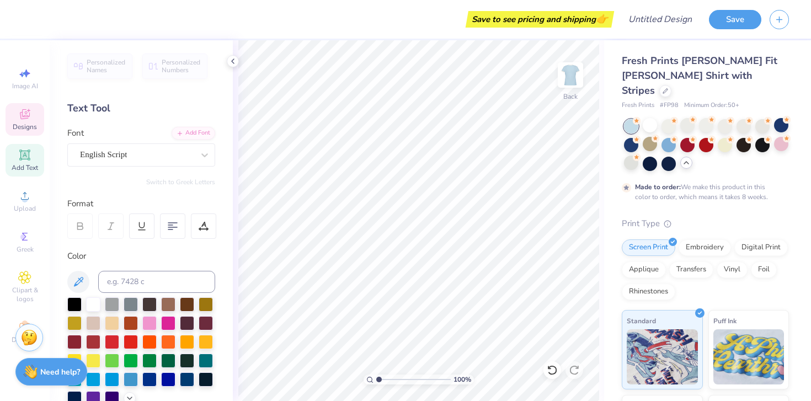
click at [32, 122] on span "Designs" at bounding box center [25, 126] width 24 height 9
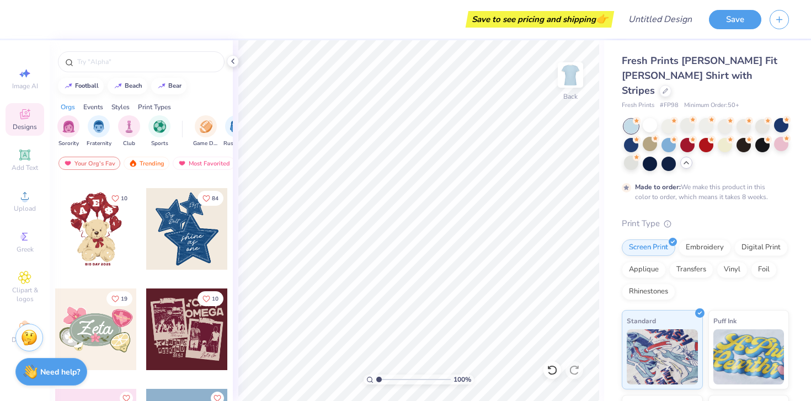
scroll to position [201, 0]
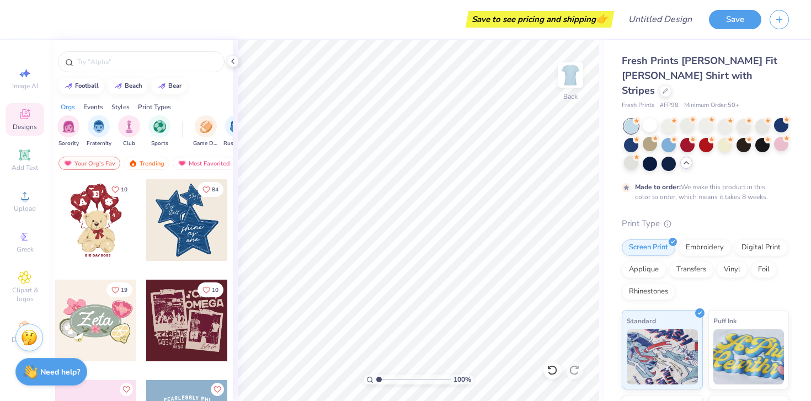
click at [186, 236] on div at bounding box center [187, 220] width 82 height 82
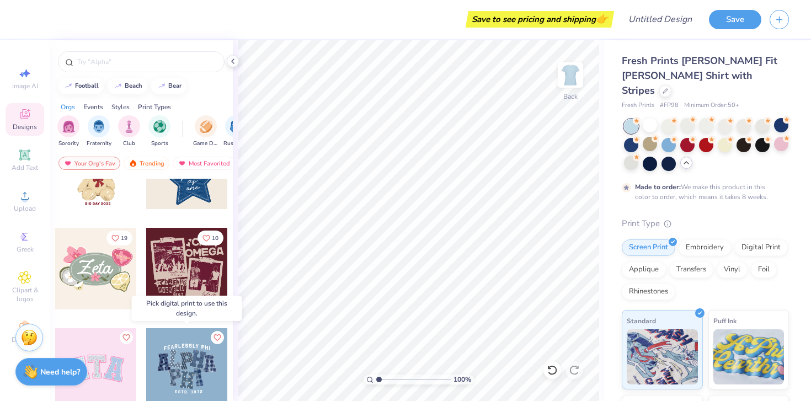
click at [193, 362] on div at bounding box center [187, 369] width 82 height 82
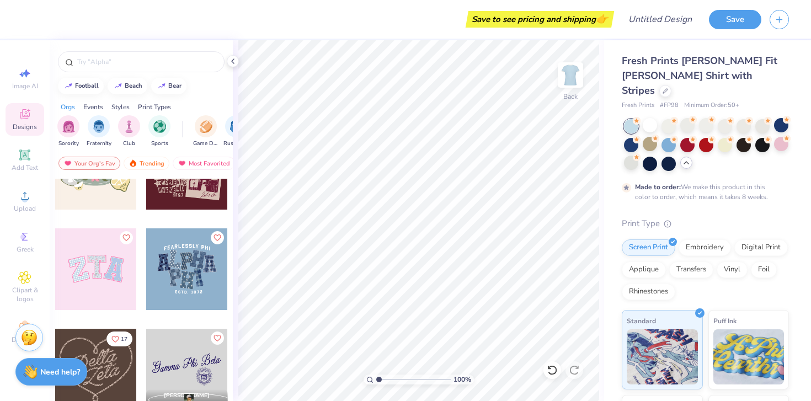
scroll to position [370, 0]
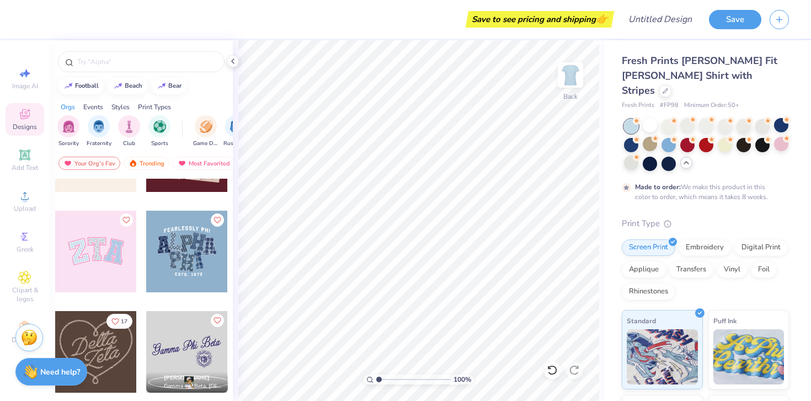
click at [191, 266] on div at bounding box center [187, 252] width 82 height 82
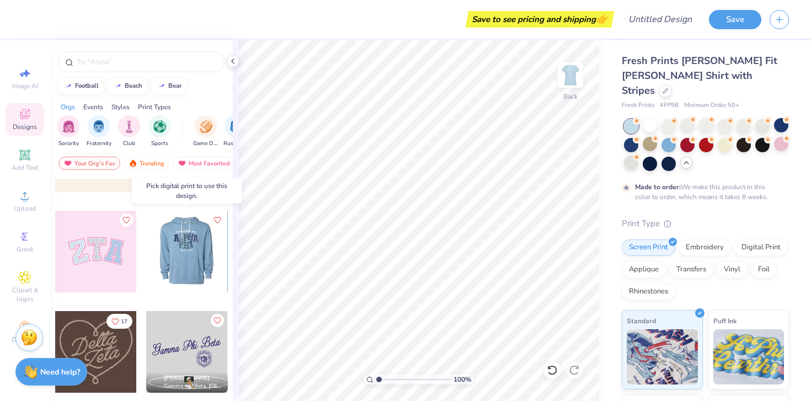
click at [192, 266] on div at bounding box center [187, 252] width 82 height 82
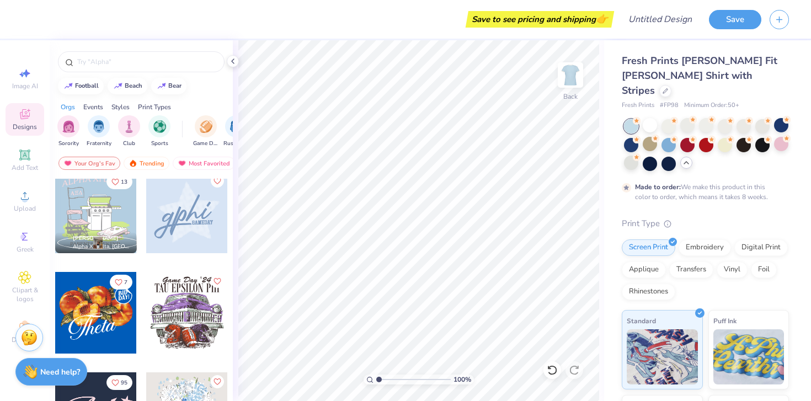
scroll to position [711, 0]
click at [183, 216] on div at bounding box center [187, 212] width 82 height 82
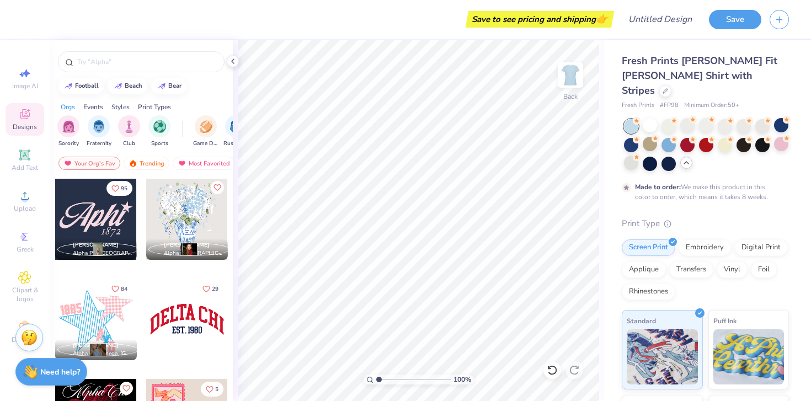
scroll to position [910, 0]
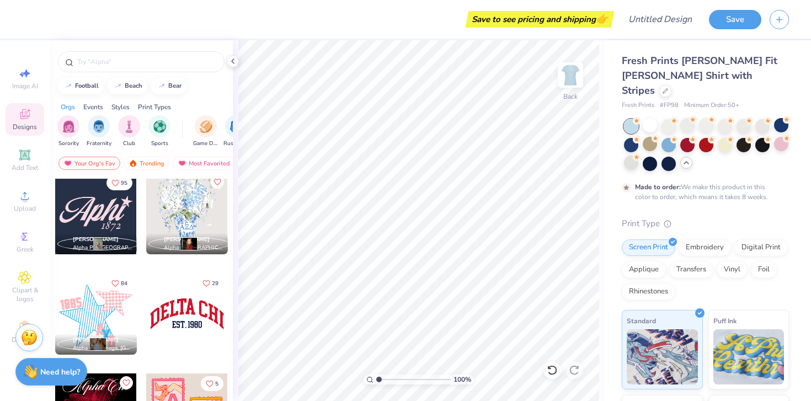
click at [102, 216] on div at bounding box center [96, 214] width 82 height 82
type input "7.47"
type input "3.74"
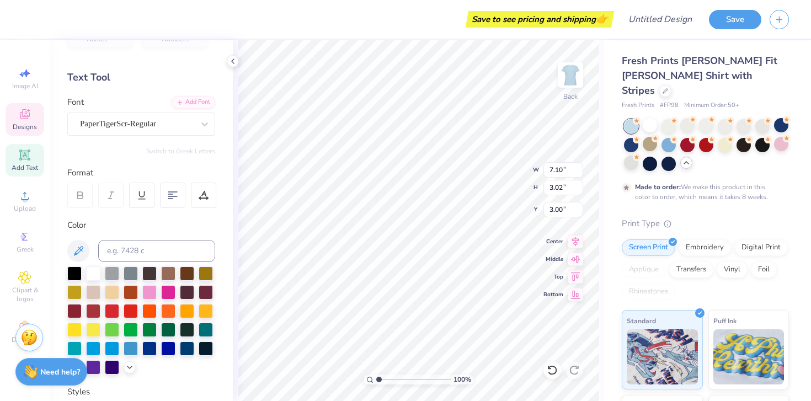
scroll to position [31, 0]
click at [204, 349] on div at bounding box center [206, 347] width 14 height 14
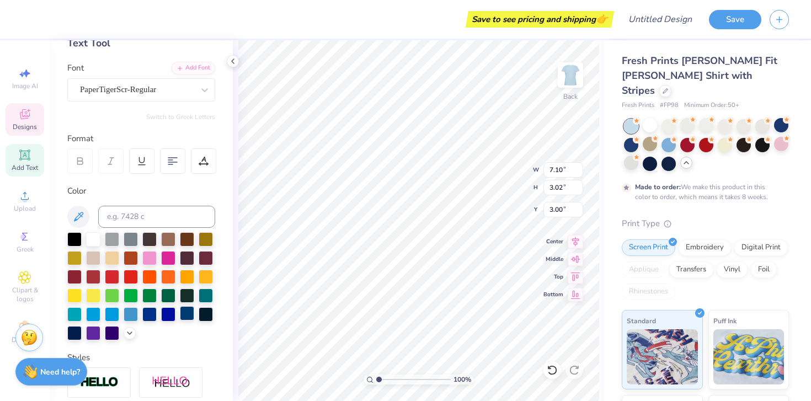
scroll to position [66, 0]
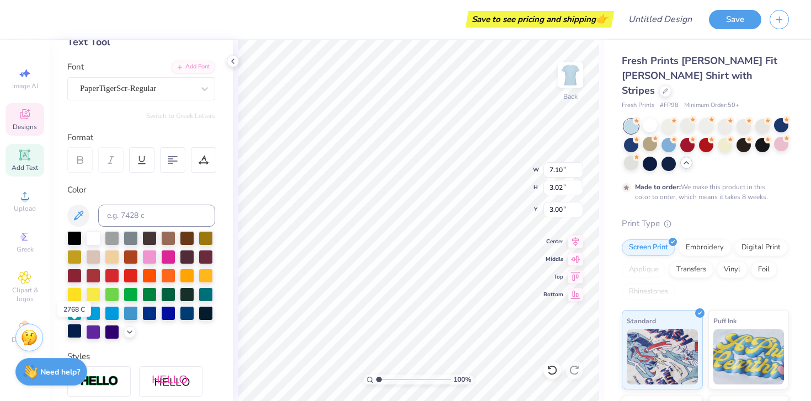
click at [70, 330] on div at bounding box center [74, 331] width 14 height 14
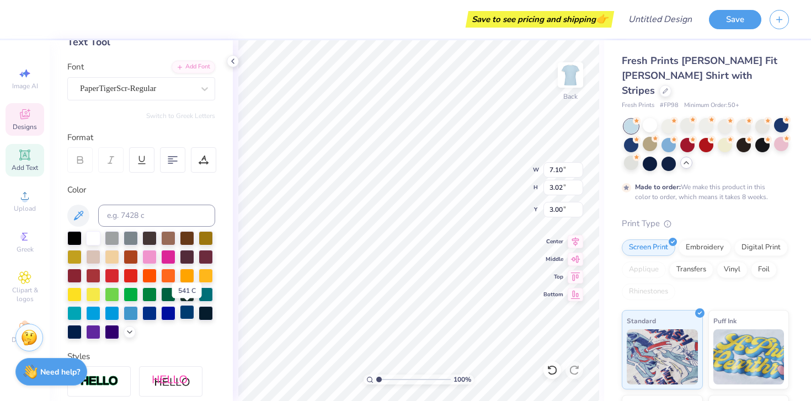
click at [184, 313] on div at bounding box center [187, 312] width 14 height 14
type input "1.19"
type input "1.17"
click at [190, 309] on div at bounding box center [187, 312] width 14 height 14
type input "2.03"
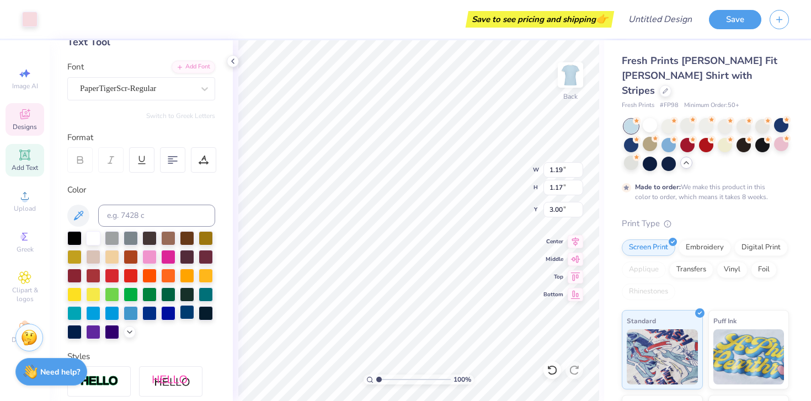
type input "1.05"
type input "5.50"
click at [189, 316] on div at bounding box center [187, 312] width 14 height 14
type input "1.19"
type input "1.17"
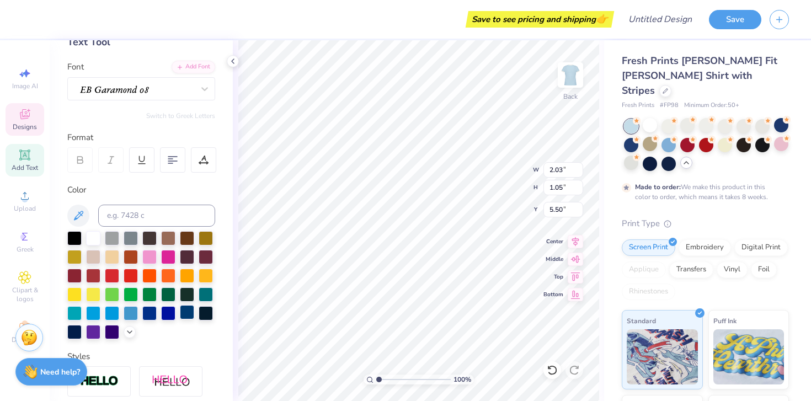
type input "3.00"
click at [185, 315] on div at bounding box center [187, 312] width 14 height 14
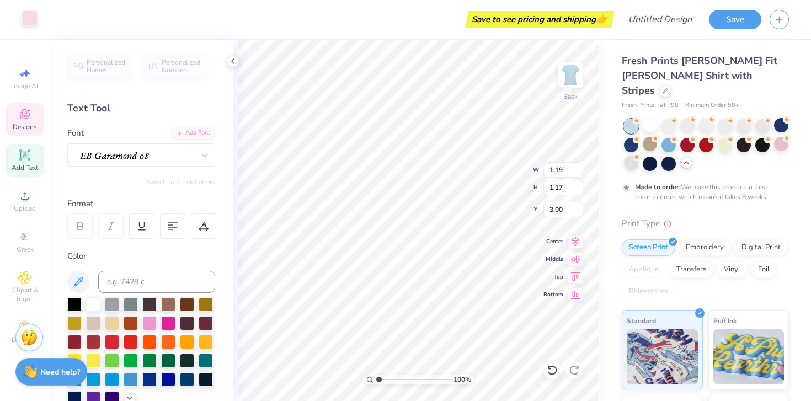
click at [28, 17] on div at bounding box center [29, 17] width 15 height 15
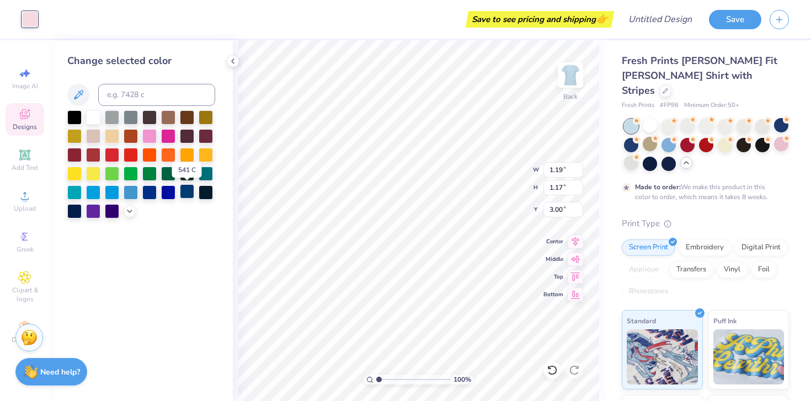
click at [188, 195] on div at bounding box center [187, 191] width 14 height 14
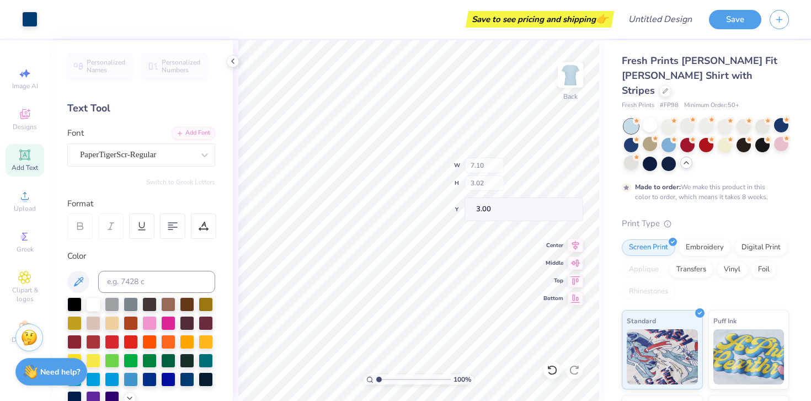
type input "1.19"
type input "1.17"
type input "2.03"
type input "1.05"
type input "5.50"
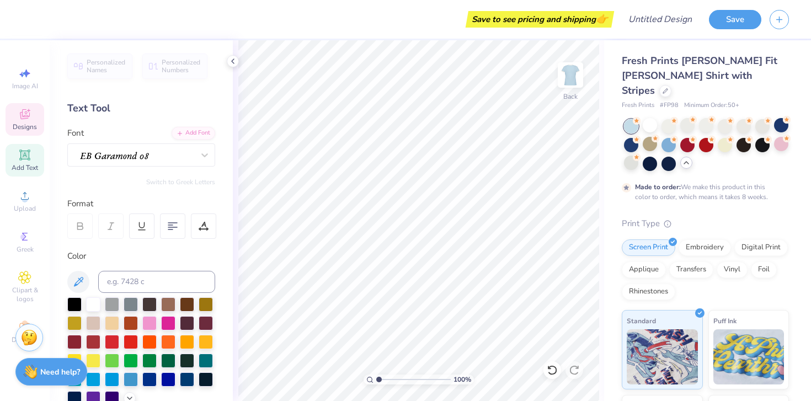
click at [24, 124] on span "Designs" at bounding box center [25, 126] width 24 height 9
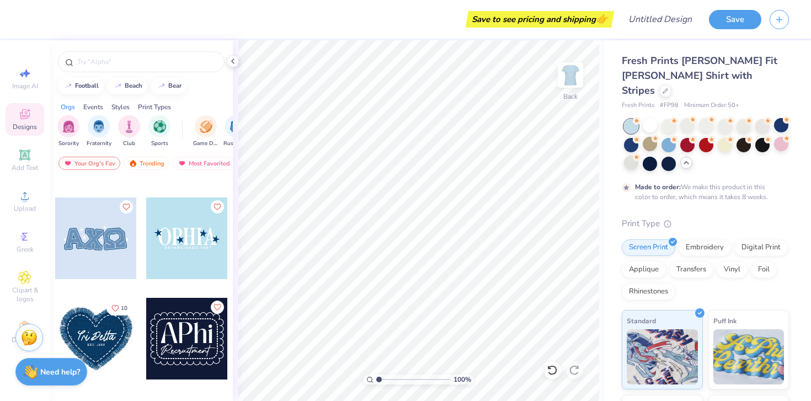
scroll to position [2686, 0]
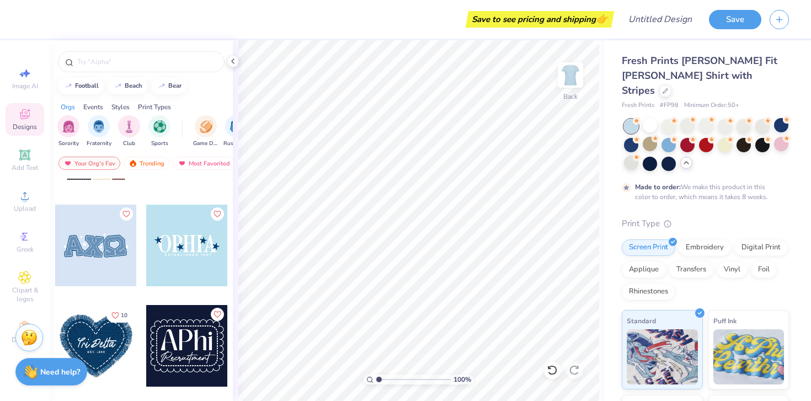
click at [210, 252] on div at bounding box center [187, 246] width 82 height 82
type input "0.72"
type input "0.76"
type input "3.75"
type input "5.64"
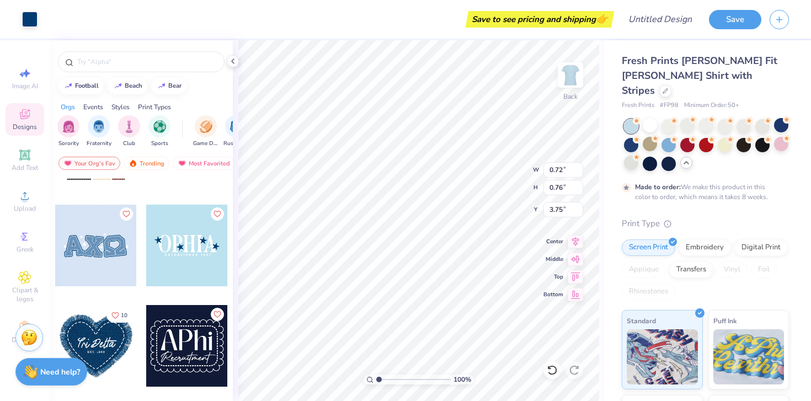
type input "1.72"
type input "3.00"
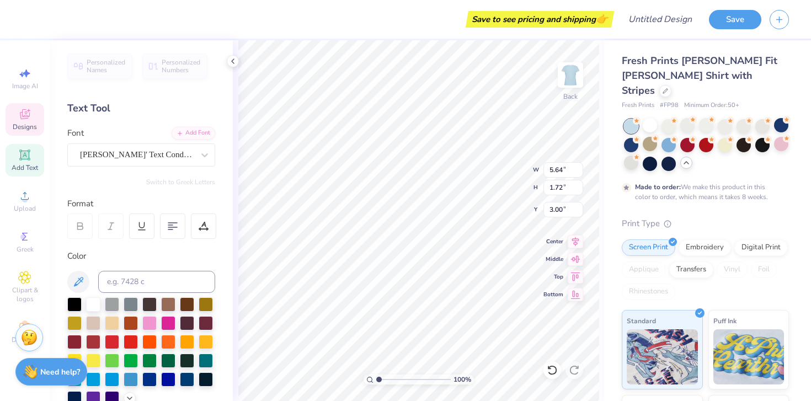
scroll to position [0, 0]
type textarea "APHI"
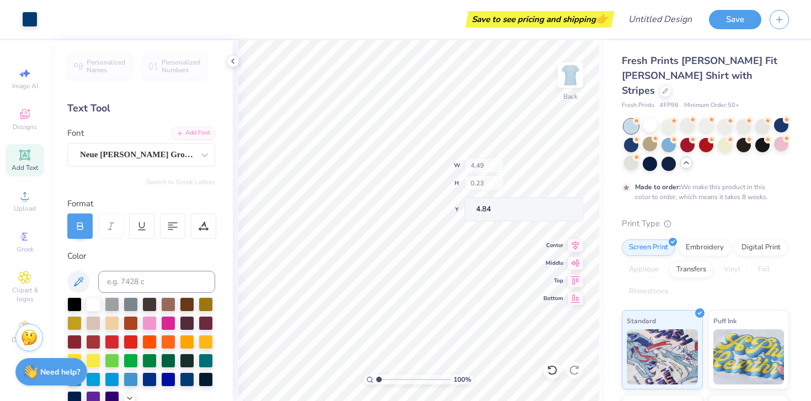
type input "0.74"
type input "0.75"
type input "3.13"
type input "0.75"
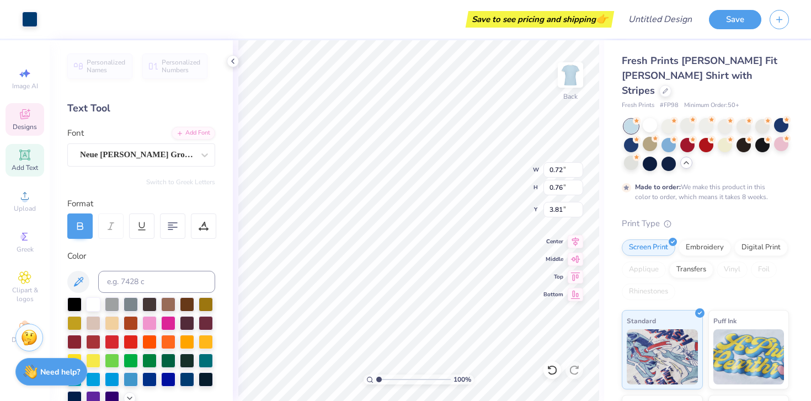
type input "3.18"
type input "0.72"
type input "0.76"
type input "3.74"
click at [26, 126] on span "Designs" at bounding box center [25, 126] width 24 height 9
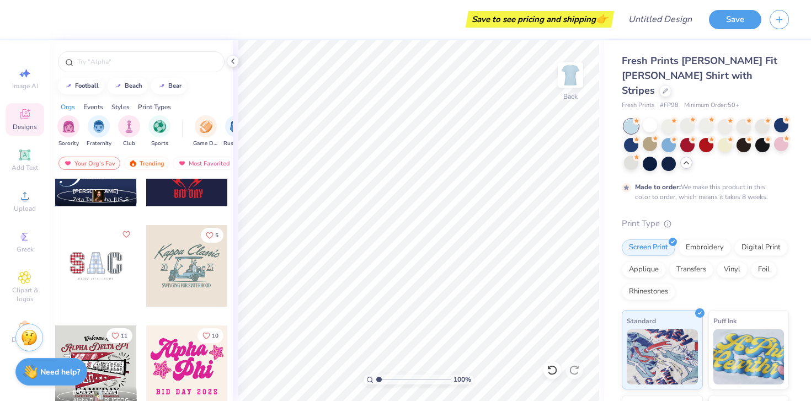
scroll to position [1378, 0]
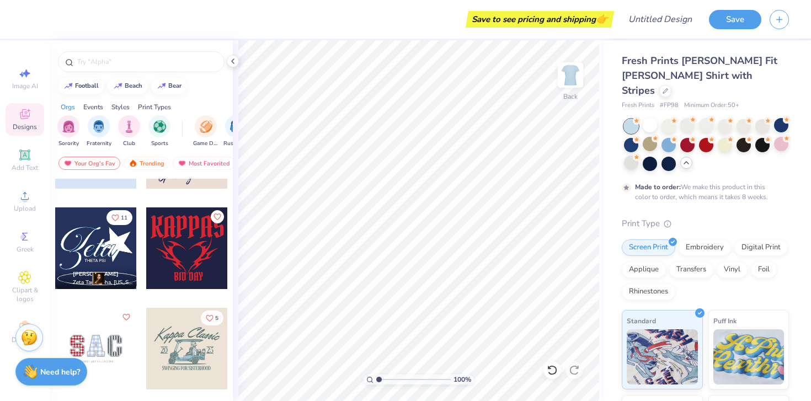
click at [104, 252] on div at bounding box center [96, 248] width 82 height 82
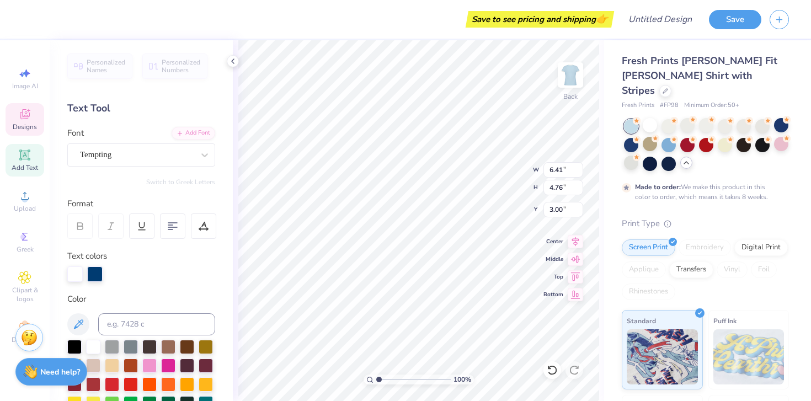
type textarea "Aphi"
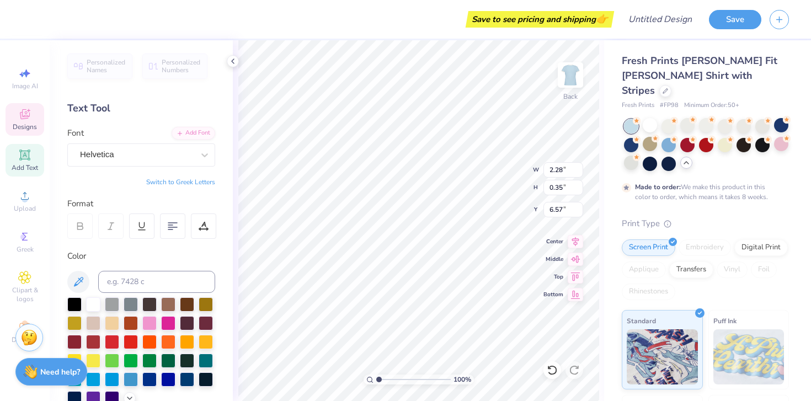
type input "6.92"
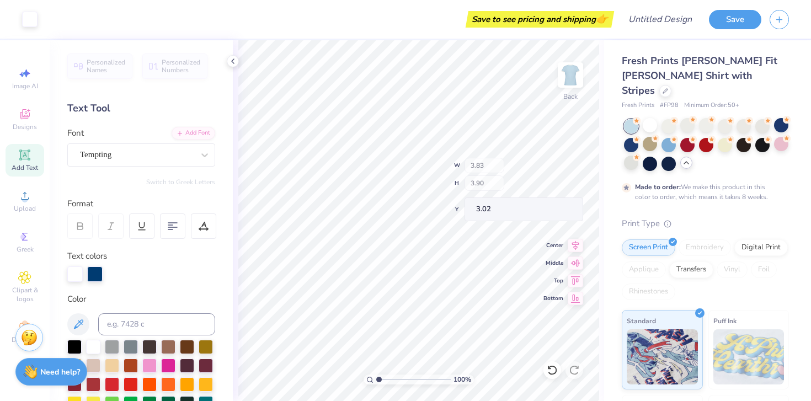
type input "3.83"
type input "3.90"
type input "3.02"
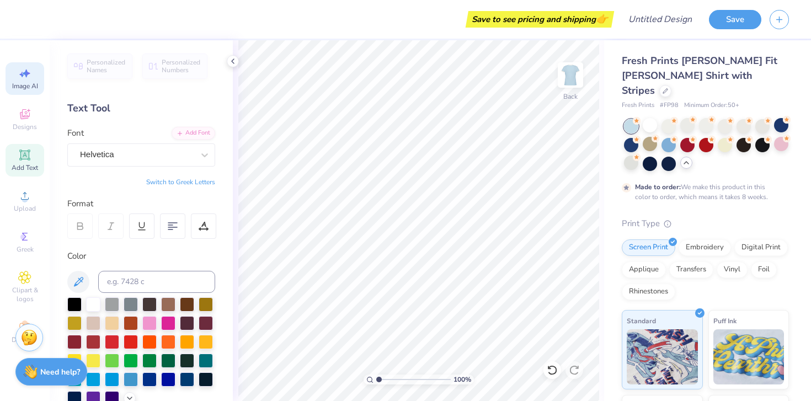
drag, startPoint x: 21, startPoint y: 158, endPoint x: 18, endPoint y: 92, distance: 66.3
click at [21, 158] on icon at bounding box center [24, 155] width 8 height 8
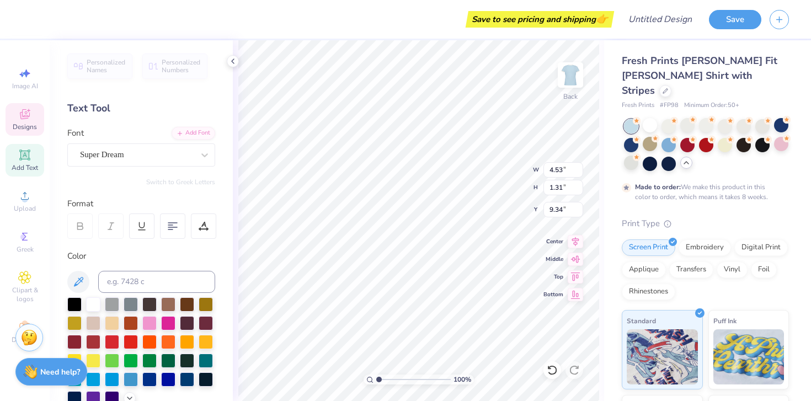
click at [24, 116] on icon at bounding box center [24, 115] width 9 height 7
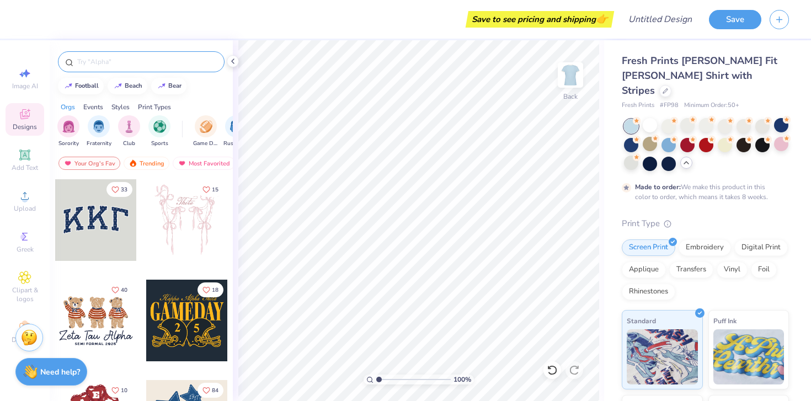
click at [137, 63] on input "text" at bounding box center [146, 61] width 141 height 11
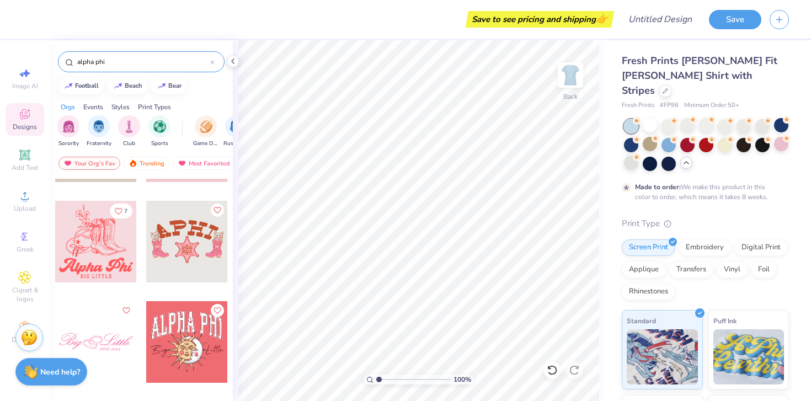
scroll to position [3899, 0]
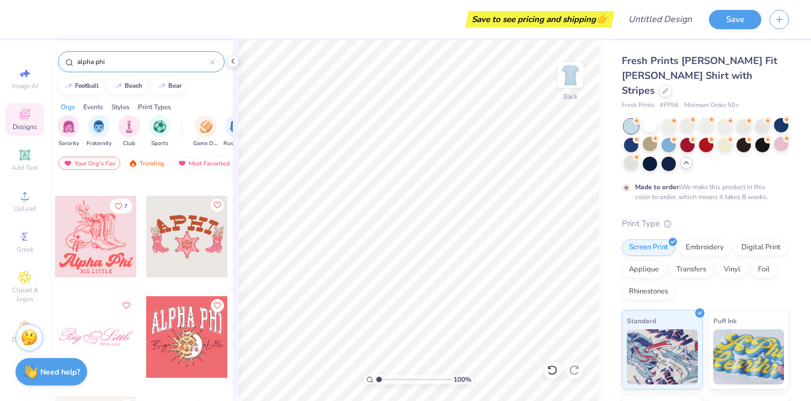
type input "alpha phi"
click at [120, 255] on div at bounding box center [96, 237] width 82 height 82
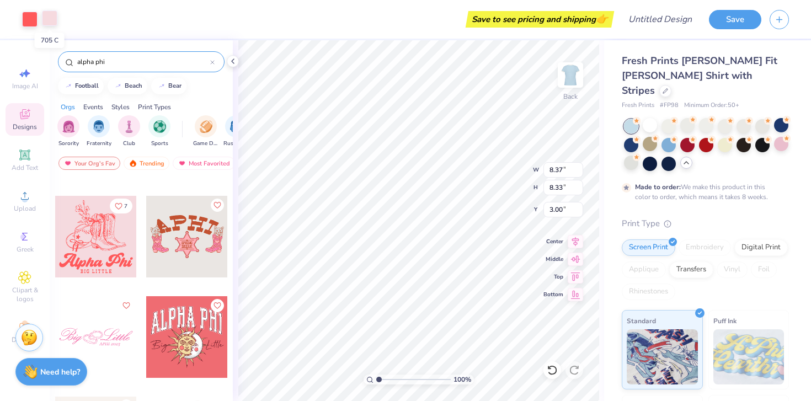
click at [49, 18] on div at bounding box center [49, 17] width 15 height 15
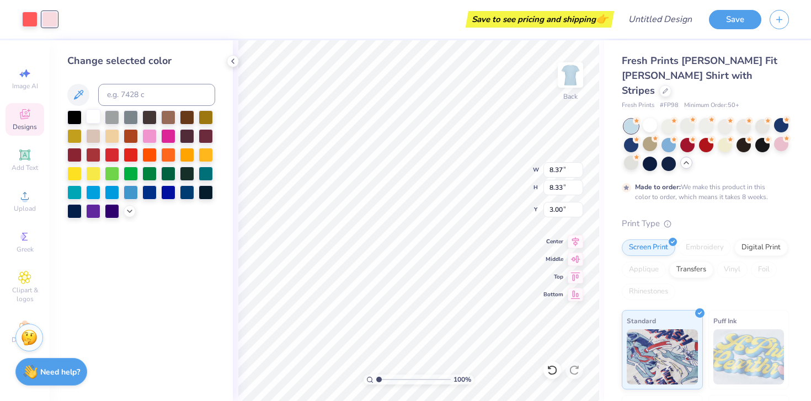
click at [91, 122] on div at bounding box center [93, 116] width 14 height 14
click at [73, 217] on div at bounding box center [74, 210] width 14 height 14
click at [89, 122] on div at bounding box center [93, 116] width 14 height 14
click at [26, 18] on div at bounding box center [29, 17] width 15 height 15
click at [78, 209] on div at bounding box center [74, 210] width 14 height 14
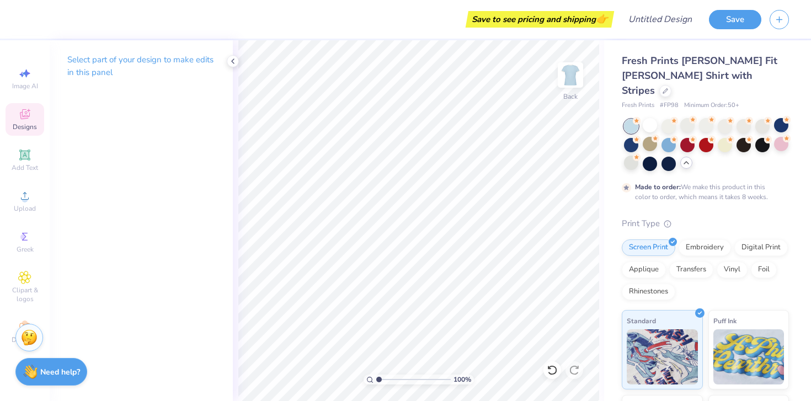
click at [29, 121] on div "Designs" at bounding box center [25, 119] width 39 height 33
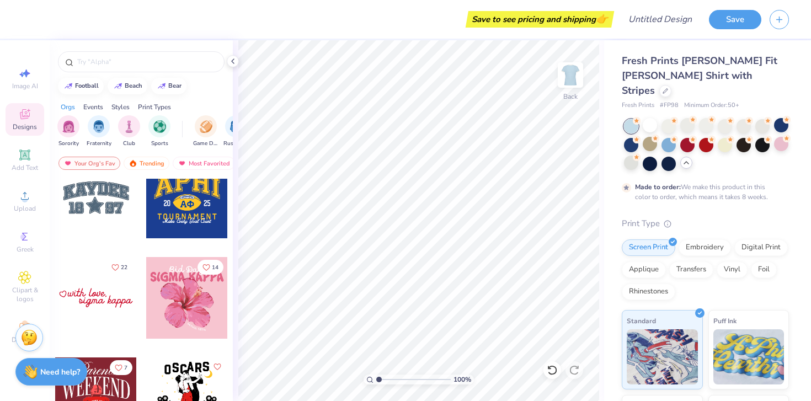
scroll to position [3805, 0]
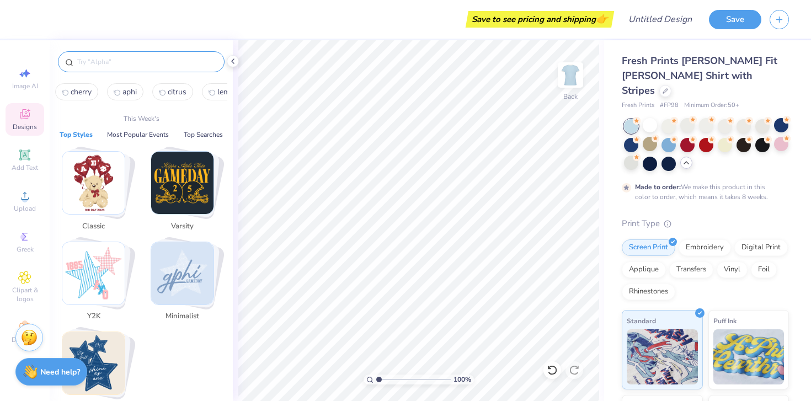
click at [144, 60] on input "text" at bounding box center [146, 61] width 141 height 11
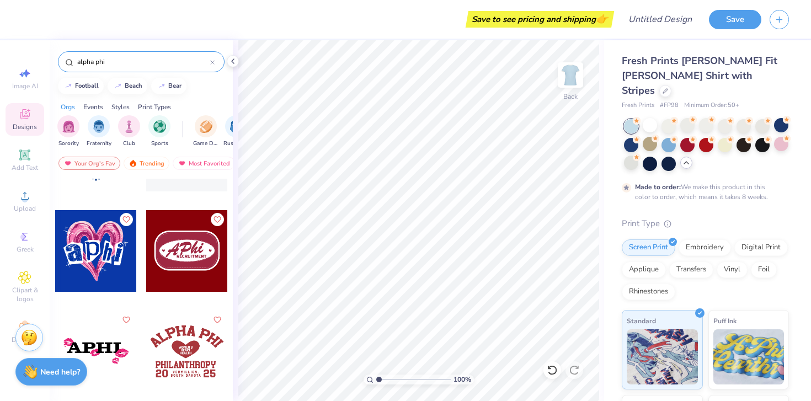
scroll to position [2255, 0]
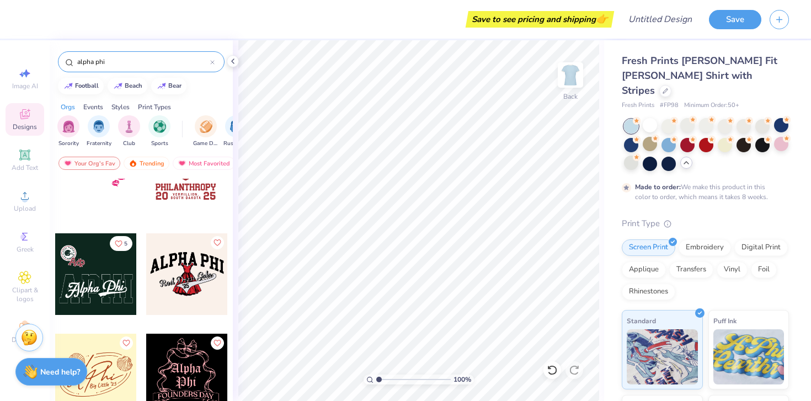
click at [152, 55] on div "alpha phi" at bounding box center [141, 61] width 167 height 21
drag, startPoint x: 150, startPoint y: 63, endPoint x: 60, endPoint y: 49, distance: 90.5
click at [60, 50] on div "alpha phi" at bounding box center [141, 59] width 183 height 38
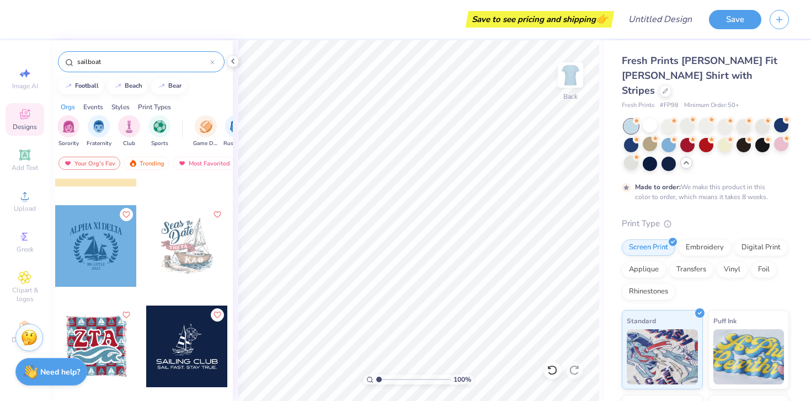
scroll to position [0, 0]
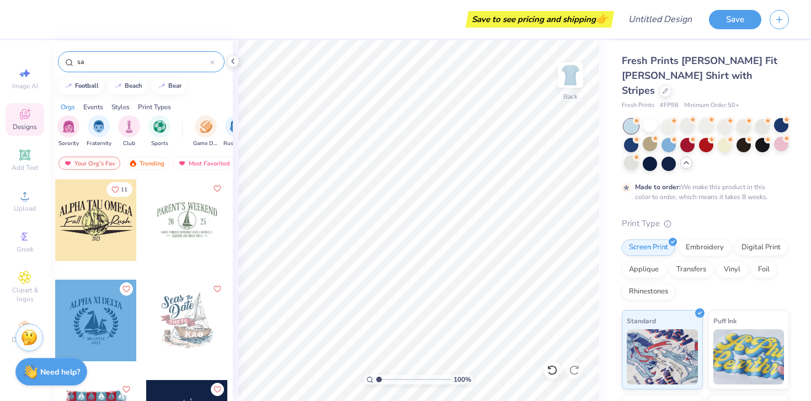
type input "s"
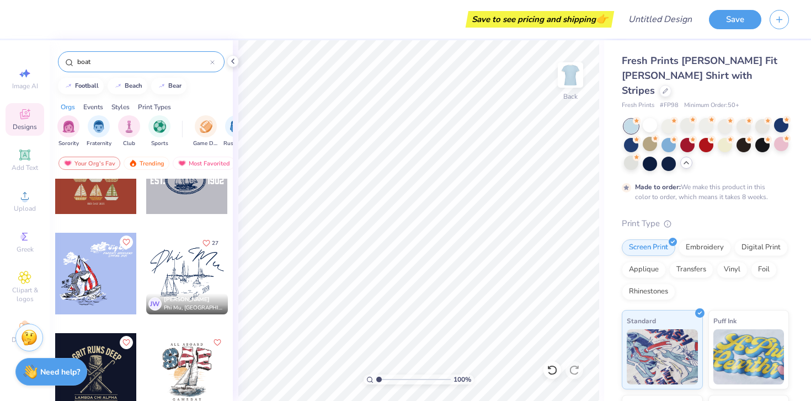
scroll to position [54, 0]
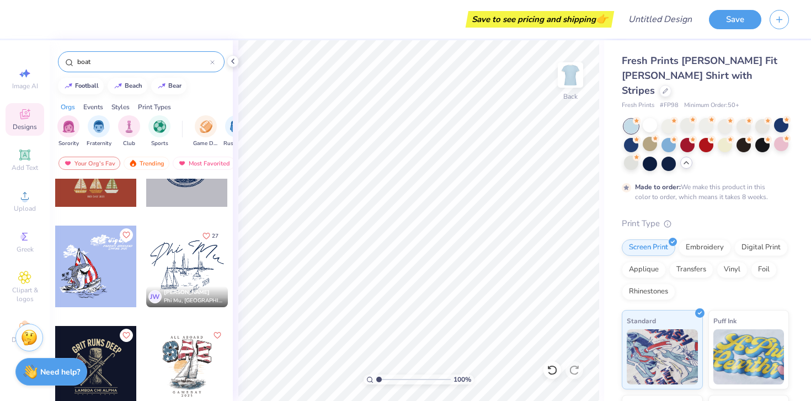
type input "boat"
click at [180, 285] on div at bounding box center [187, 267] width 82 height 82
type input "8.36"
type input "5.93"
click at [212, 61] on icon at bounding box center [212, 62] width 4 height 4
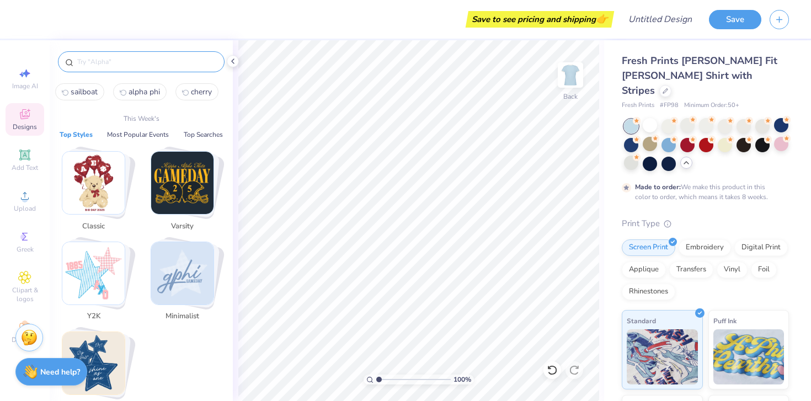
click at [160, 58] on input "text" at bounding box center [146, 61] width 141 height 11
click at [153, 88] on span "alpha phi" at bounding box center [144, 92] width 31 height 10
type input "alpha phi"
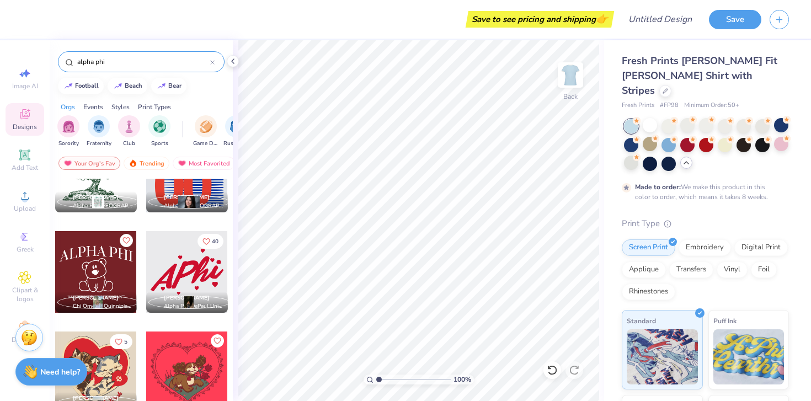
scroll to position [5975, 0]
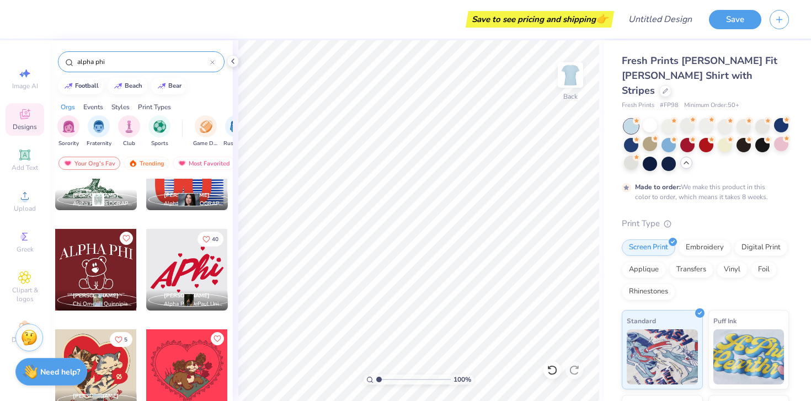
click at [200, 250] on div at bounding box center [187, 270] width 82 height 82
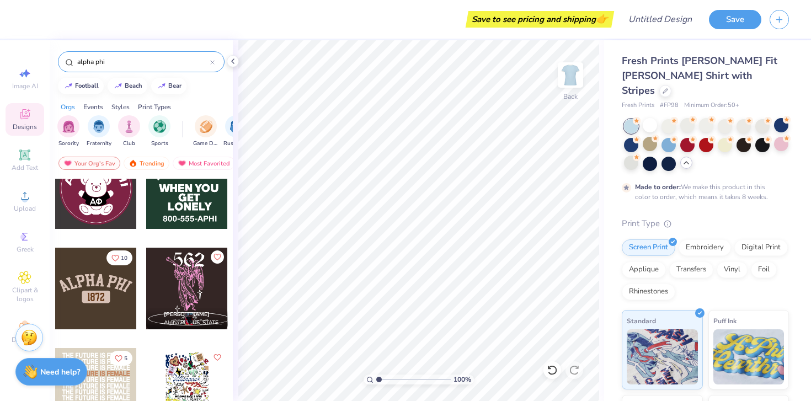
scroll to position [5779, 0]
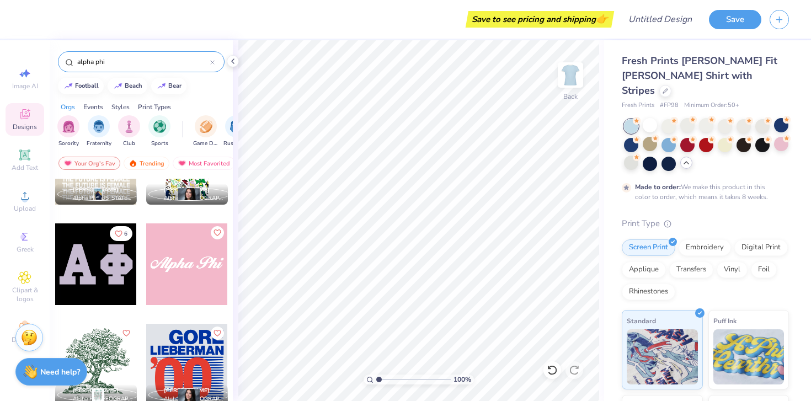
click at [179, 278] on div at bounding box center [187, 264] width 82 height 82
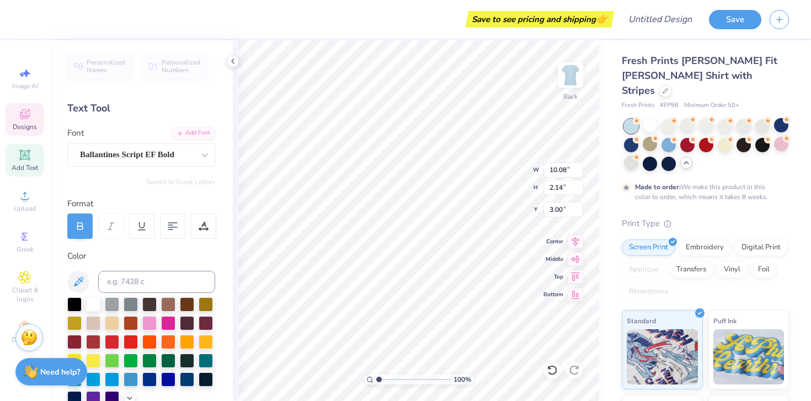
click at [74, 393] on div at bounding box center [74, 398] width 14 height 14
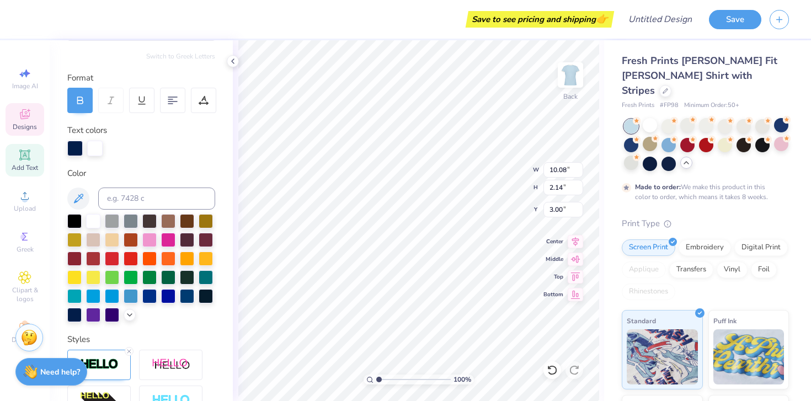
scroll to position [189, 0]
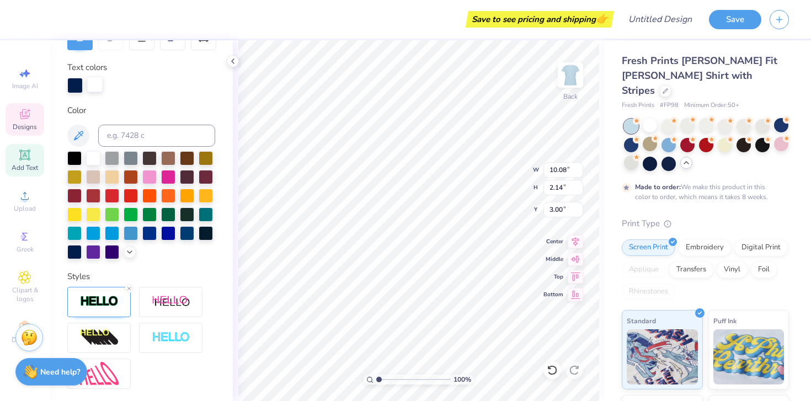
click at [94, 81] on div at bounding box center [94, 84] width 15 height 15
click at [73, 249] on div at bounding box center [74, 251] width 14 height 14
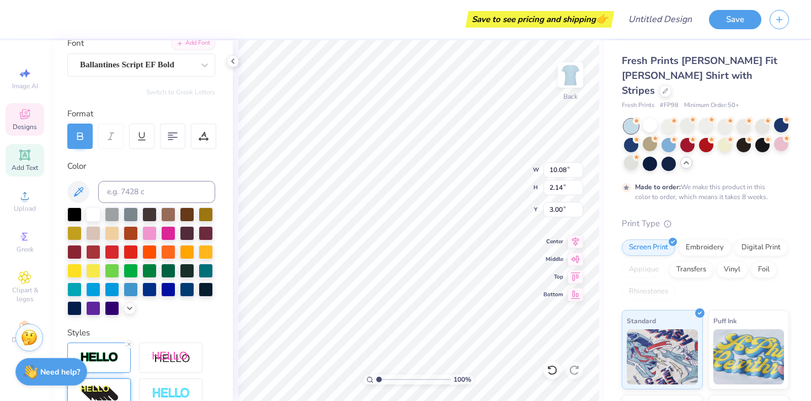
scroll to position [0, 0]
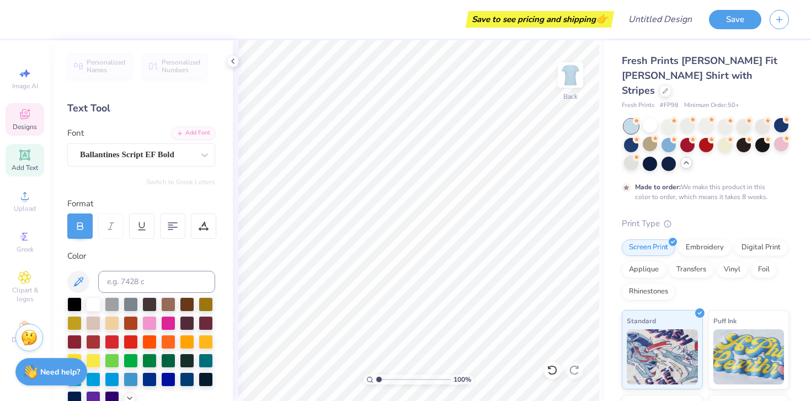
click at [25, 126] on span "Designs" at bounding box center [25, 126] width 24 height 9
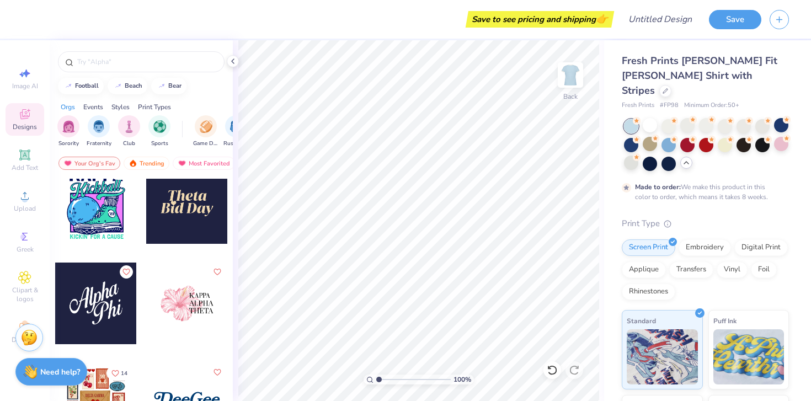
scroll to position [2521, 0]
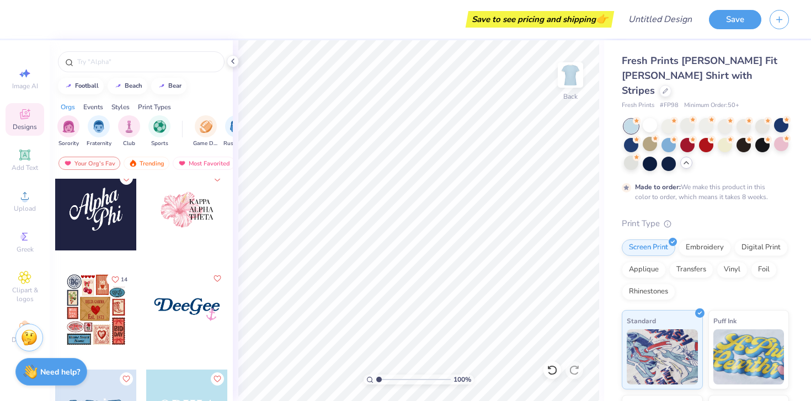
click at [115, 222] on div at bounding box center [96, 210] width 82 height 82
type input "7.72"
type input "6.26"
type input "3.00"
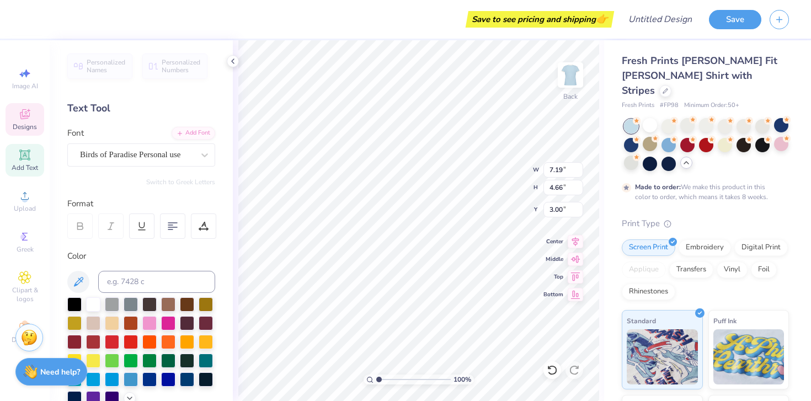
type input "4.44"
type input "3.67"
type input "5.59"
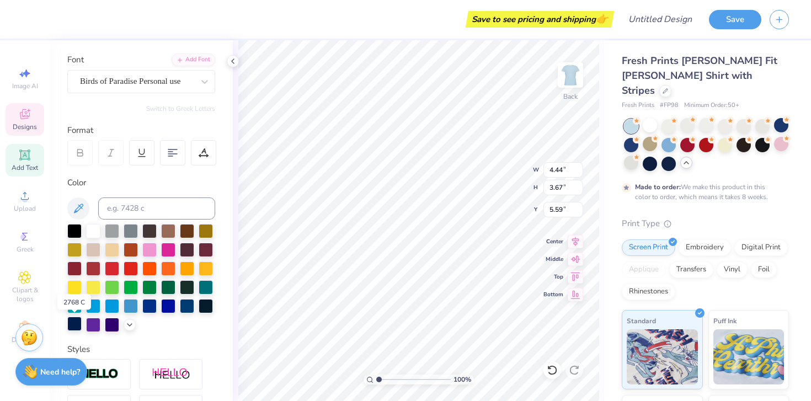
click at [74, 328] on div at bounding box center [74, 324] width 14 height 14
type input "7.19"
type input "4.66"
type input "3.00"
click at [74, 325] on div at bounding box center [74, 324] width 14 height 14
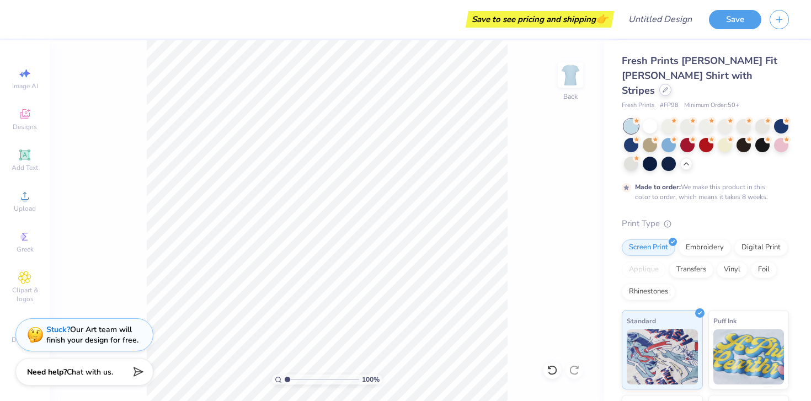
click at [671, 84] on div at bounding box center [665, 90] width 12 height 12
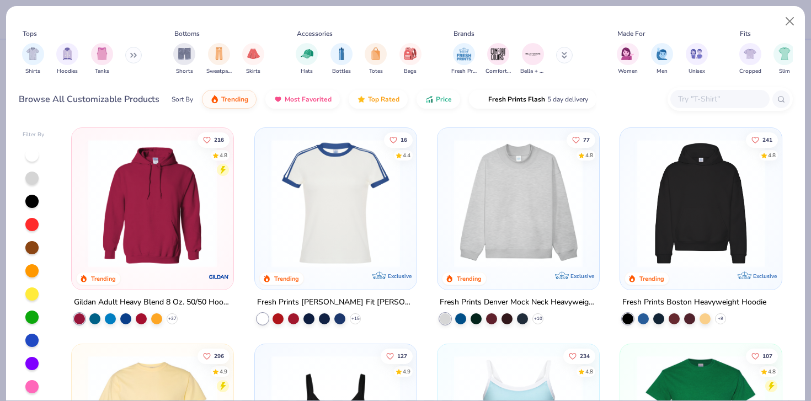
click at [677, 111] on div at bounding box center [730, 99] width 125 height 24
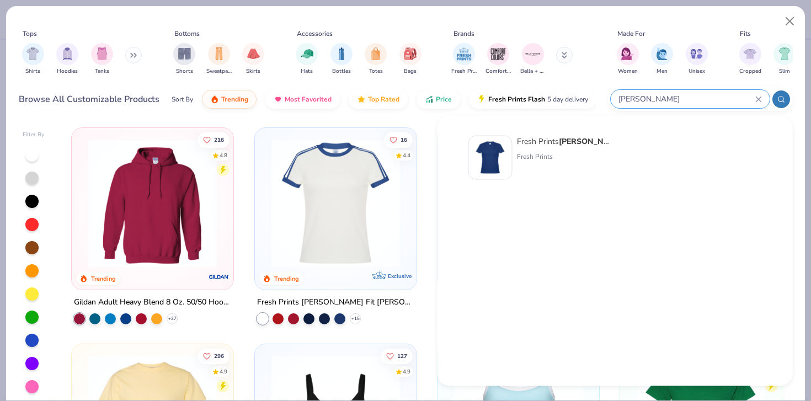
type input "naomi"
click at [580, 145] on strong "Naomi" at bounding box center [591, 141] width 65 height 10
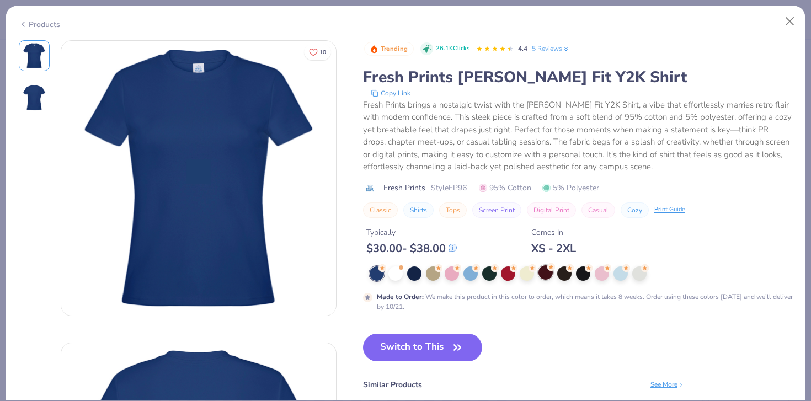
click at [552, 271] on div at bounding box center [545, 272] width 14 height 14
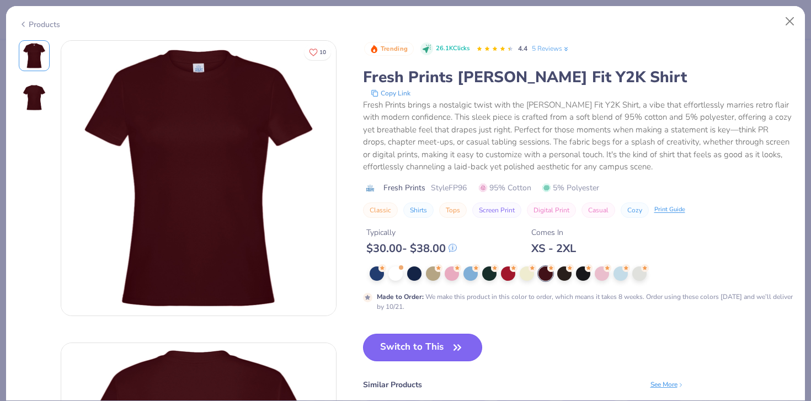
click at [455, 349] on icon "button" at bounding box center [457, 347] width 7 height 5
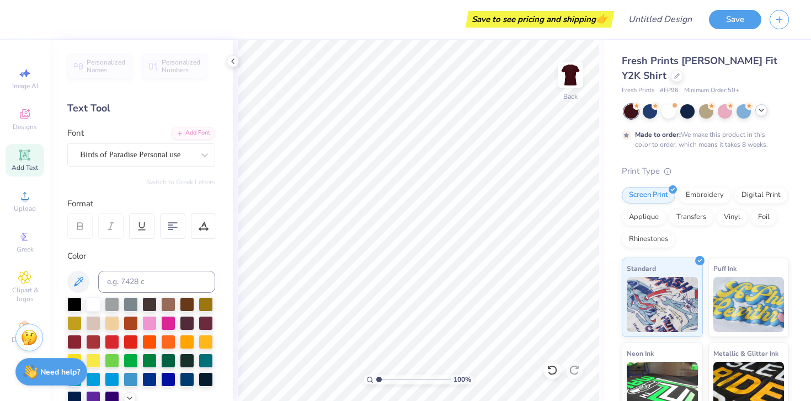
click at [759, 114] on icon at bounding box center [761, 110] width 9 height 9
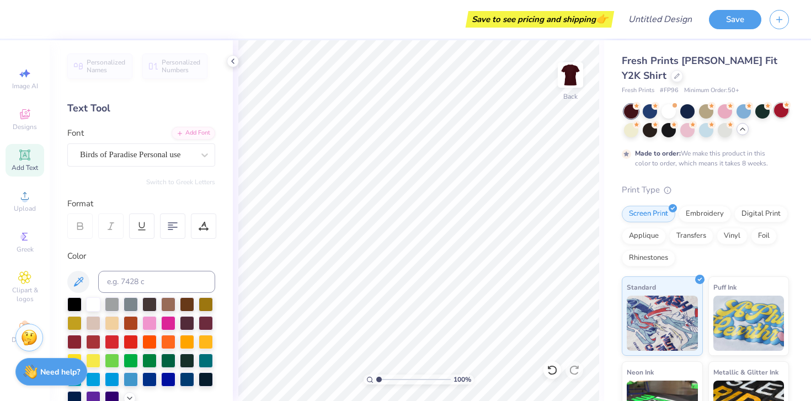
click at [784, 108] on icon at bounding box center [787, 105] width 8 height 8
click at [669, 115] on div at bounding box center [668, 110] width 14 height 14
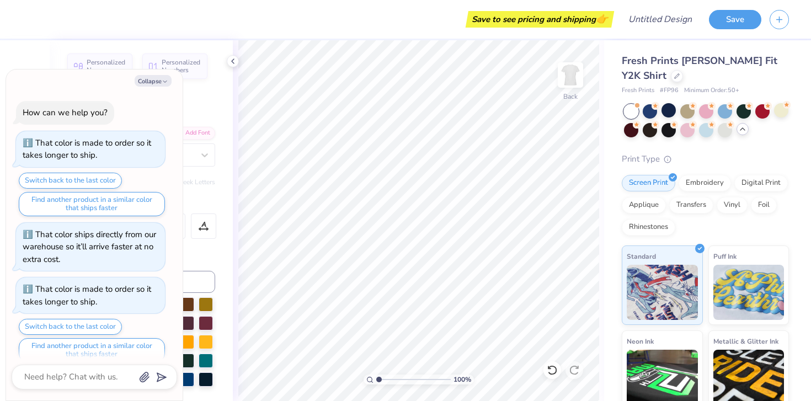
scroll to position [357, 0]
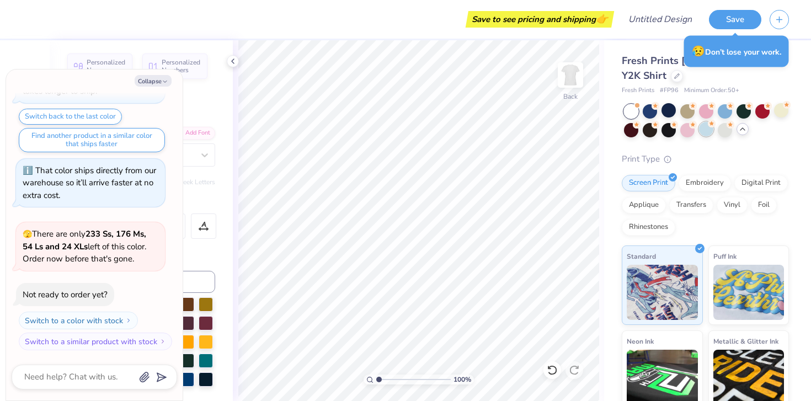
click at [705, 129] on div at bounding box center [706, 129] width 14 height 14
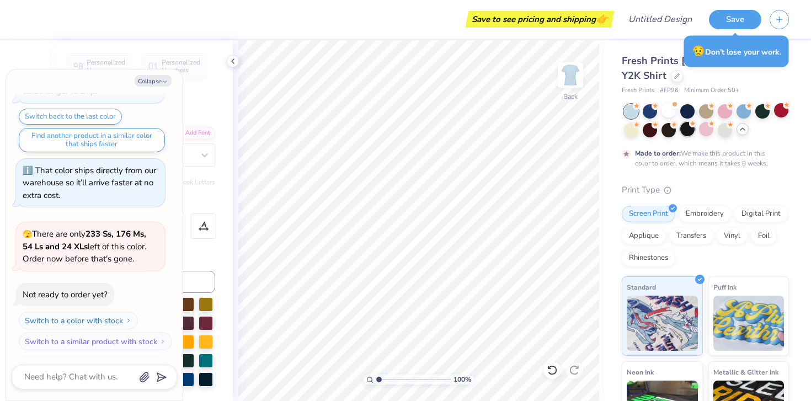
scroll to position [449, 0]
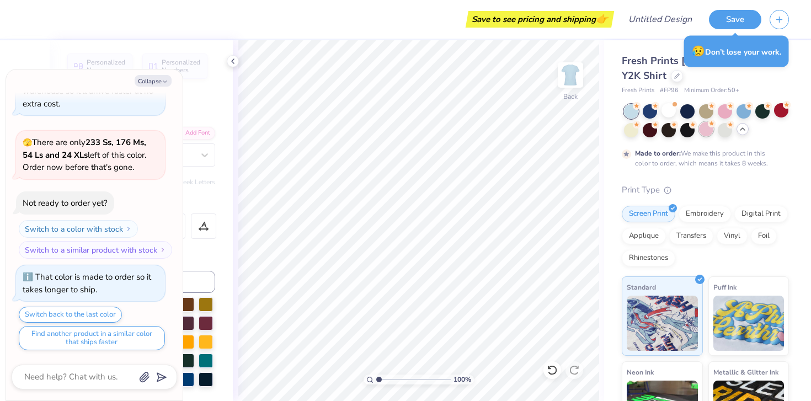
click at [707, 132] on div at bounding box center [706, 129] width 14 height 14
click at [159, 78] on button "Collapse" at bounding box center [153, 81] width 37 height 12
type textarea "x"
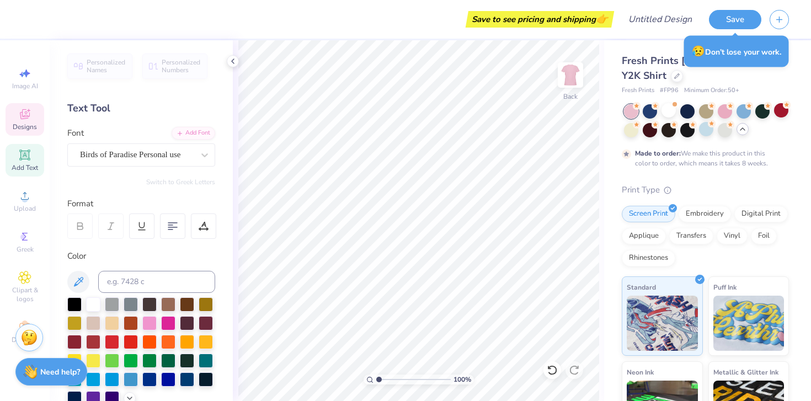
click at [26, 114] on icon at bounding box center [24, 114] width 13 height 13
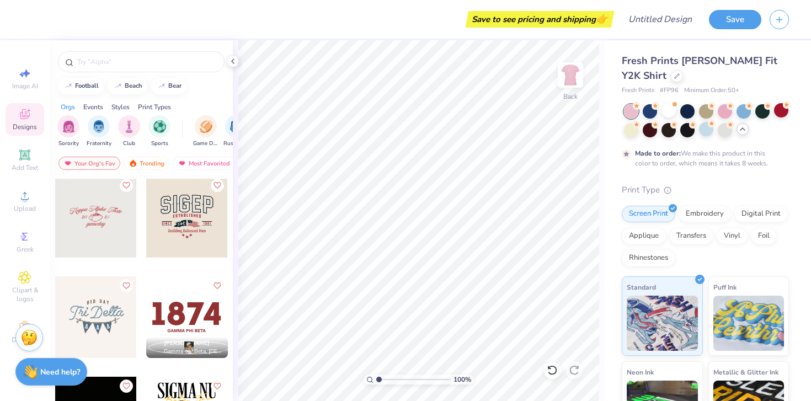
scroll to position [3219, 0]
